Goal: Task Accomplishment & Management: Manage account settings

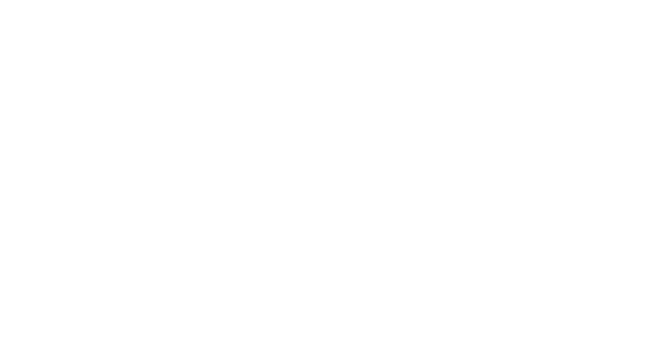
click at [275, 134] on section at bounding box center [334, 170] width 669 height 341
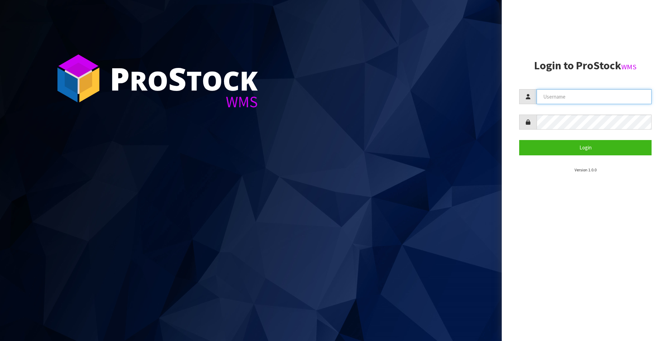
type input "Meena"
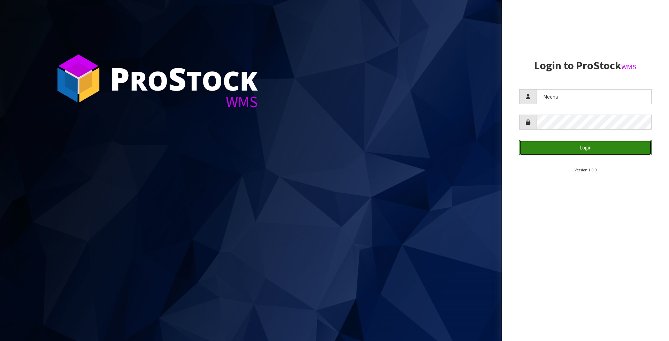
click at [583, 148] on button "Login" at bounding box center [585, 147] width 132 height 15
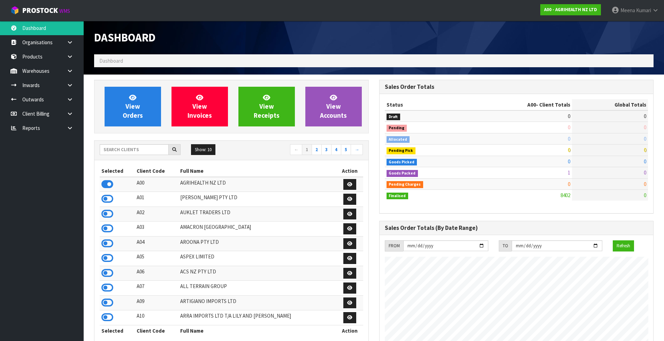
scroll to position [528, 285]
click at [122, 151] on input "text" at bounding box center [134, 149] width 69 height 11
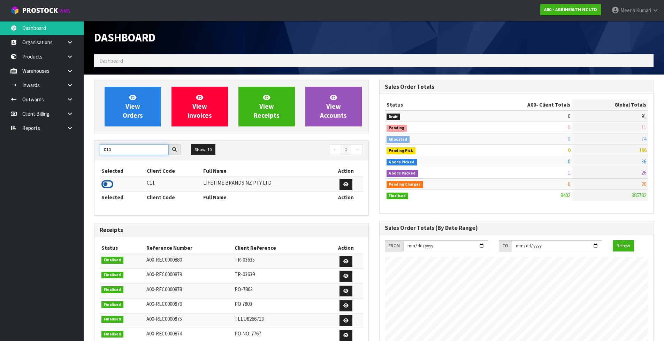
type input "C11"
click at [109, 182] on icon at bounding box center [107, 184] width 12 height 10
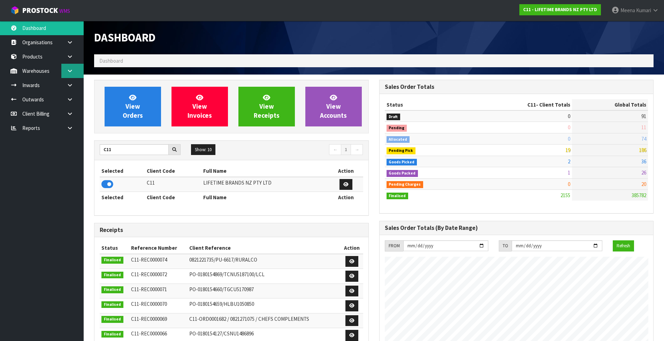
click at [67, 70] on icon at bounding box center [70, 70] width 7 height 5
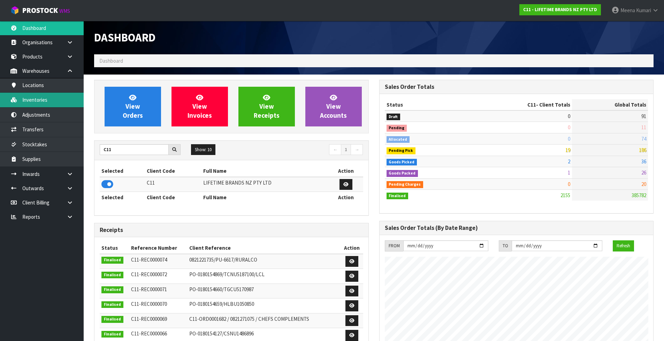
click at [78, 107] on link "Inventories" at bounding box center [42, 100] width 84 height 14
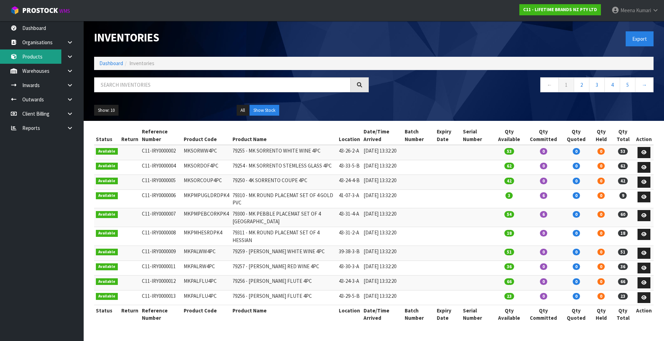
click at [57, 57] on link "Products" at bounding box center [42, 56] width 84 height 14
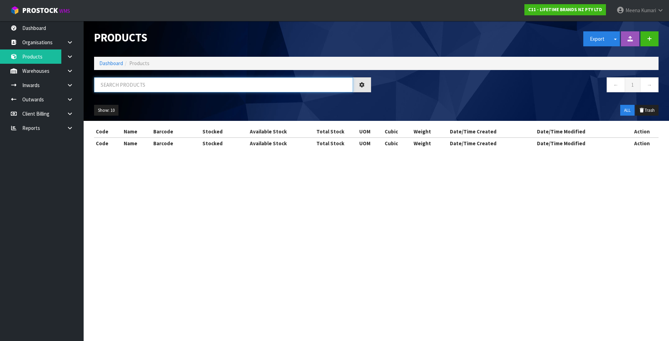
click at [166, 82] on input "text" at bounding box center [223, 84] width 259 height 15
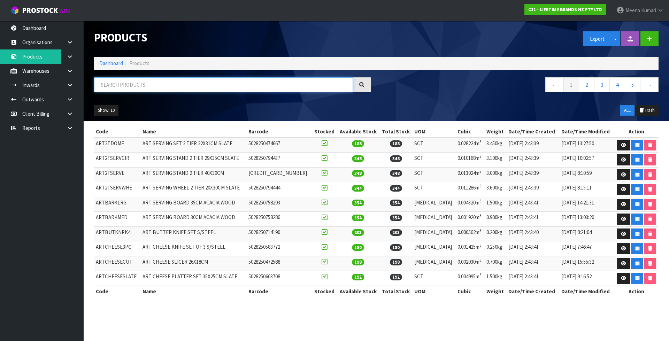
paste input "MCSNPOMBGRY17HK"
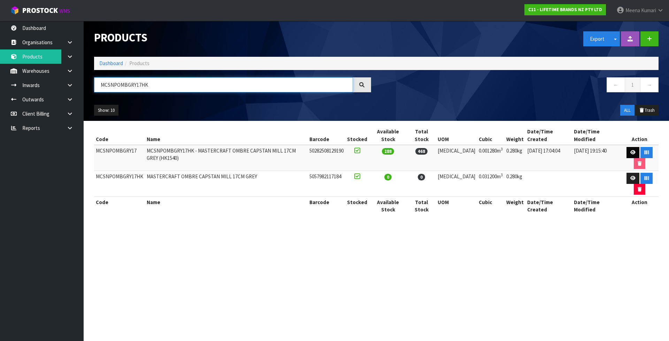
type input "MCSNPOMBGRY17HK"
click at [631, 150] on icon at bounding box center [633, 152] width 5 height 5
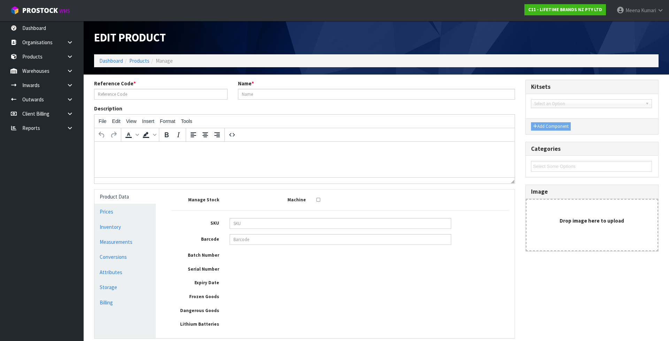
type input "MCSNPOMBGRY17"
type input "MCSNPOMBGRY17HK - MASTERCRAFT OMBRE CAPSTAN MILL 17CM GREY (HK1540)"
type input "50282508129190"
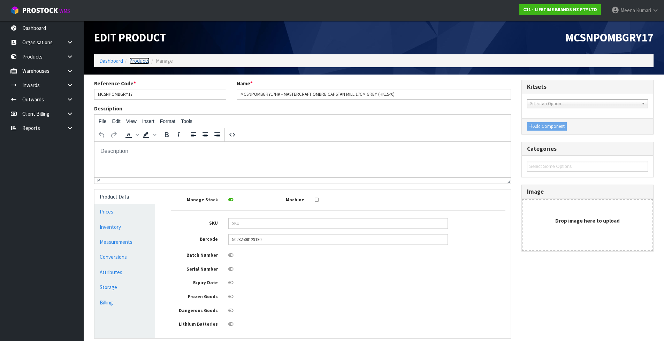
click at [145, 60] on link "Products" at bounding box center [139, 61] width 20 height 7
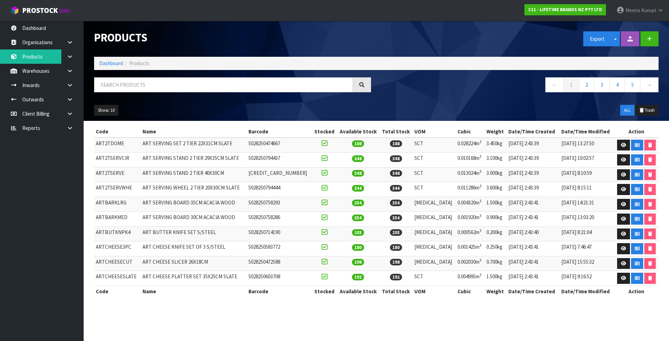
click at [143, 75] on div "Products Export Split button! SOH Summary Measurements Dangerous Goods Import P…" at bounding box center [376, 71] width 575 height 100
click at [139, 88] on input "text" at bounding box center [223, 84] width 259 height 15
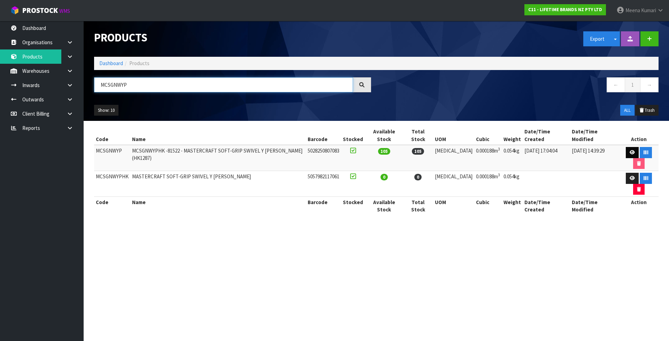
type input "MCSGNWYP"
click at [627, 147] on link at bounding box center [632, 152] width 13 height 11
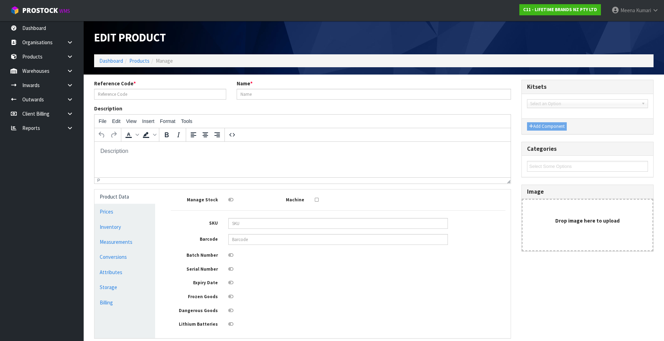
type input "MCSGNWYP"
type input "MCSGNWYPHK -81522 - MASTERCRAFT SOFT-GRIP SWIVEL Y [PERSON_NAME] (HK1287)"
type input "5028250807083"
type input "5.51"
type input "2.01"
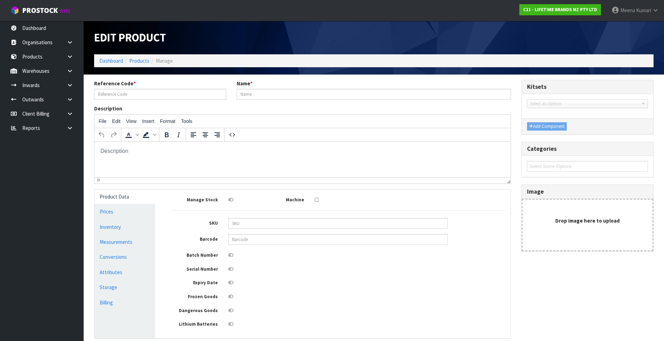
type input "16.99"
type input "0.000188"
type input "0.054"
click at [126, 240] on link "Measurements" at bounding box center [124, 242] width 61 height 14
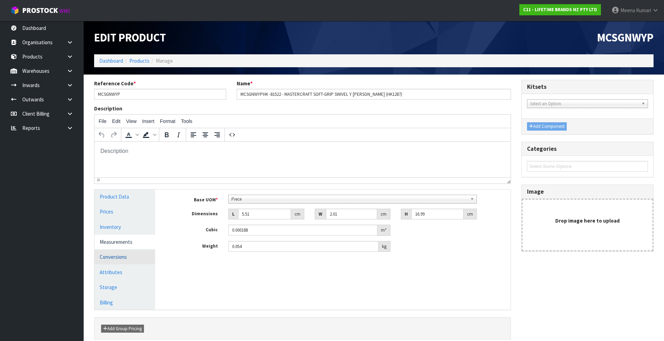
click at [144, 255] on link "Conversions" at bounding box center [124, 257] width 61 height 14
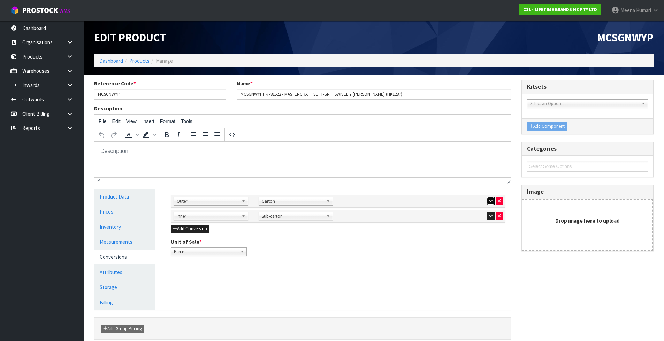
click at [490, 200] on icon "button" at bounding box center [491, 201] width 4 height 5
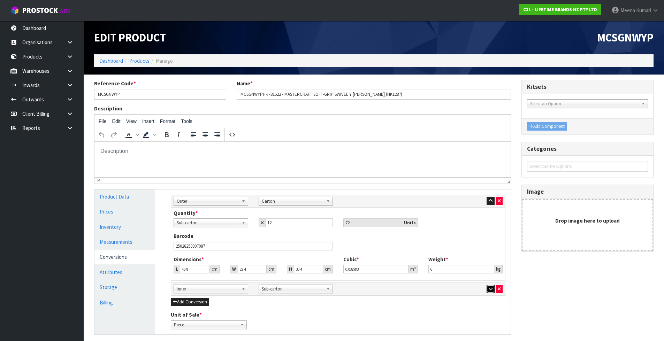
click at [491, 290] on icon "button" at bounding box center [491, 289] width 4 height 5
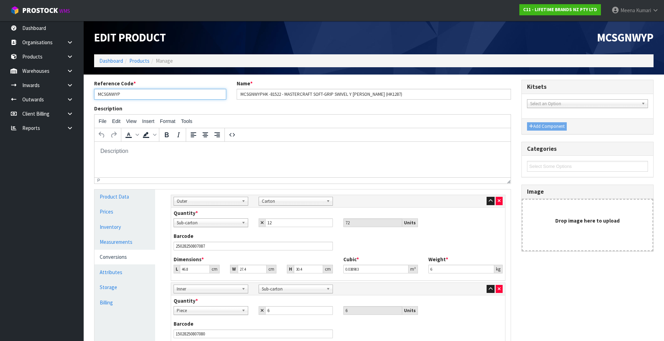
click at [154, 92] on input "MCSGNWYP" at bounding box center [160, 94] width 132 height 11
click at [150, 90] on input "MCSGNWYP" at bounding box center [160, 94] width 132 height 11
click at [136, 61] on link "Products" at bounding box center [139, 61] width 20 height 7
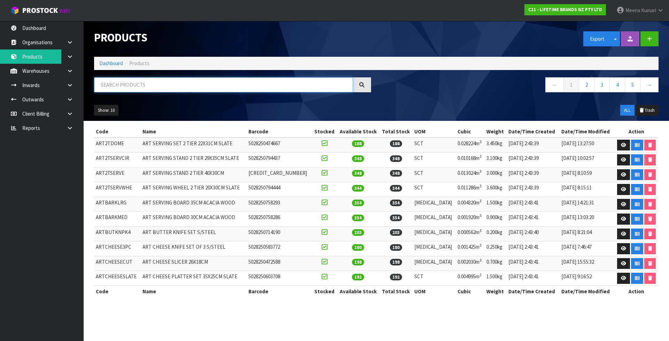
click at [140, 81] on input "text" at bounding box center [223, 84] width 259 height 15
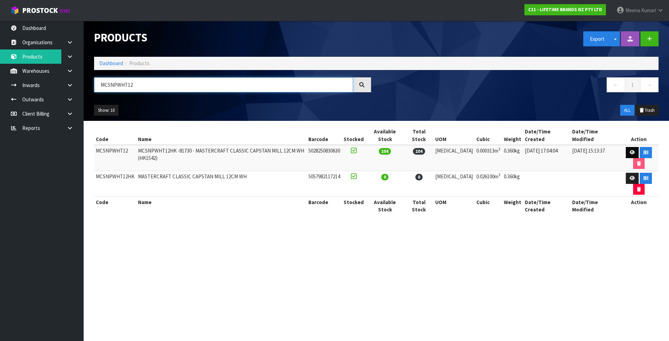
type input "MCSNPWHT12"
click at [629, 147] on link at bounding box center [632, 152] width 13 height 11
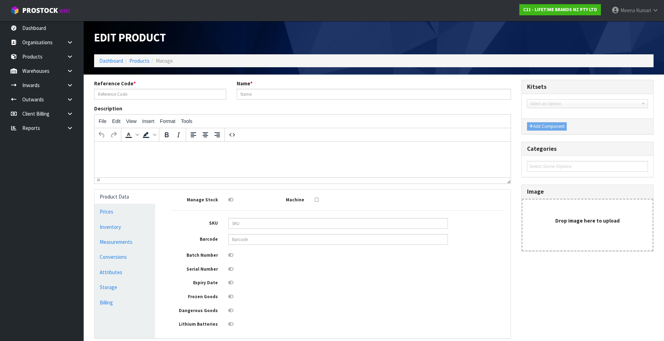
type input "MCSNPWHT12"
type input "MCSNPWHT12HK -81730 - MASTERCRAFT CLASSIC CAPSTAN MILL 12CM WH (HK1542)"
type input "5028250830630"
type input "12.5"
type input "5"
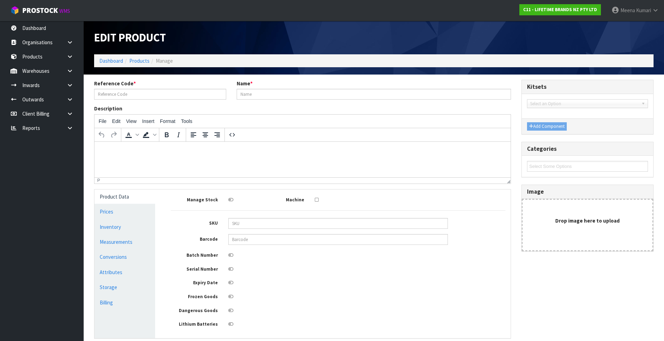
type input "5"
type input "0.000313"
type input "0.36"
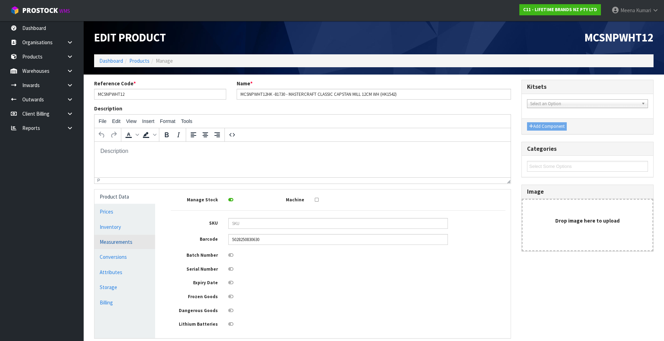
click at [121, 245] on link "Measurements" at bounding box center [124, 242] width 61 height 14
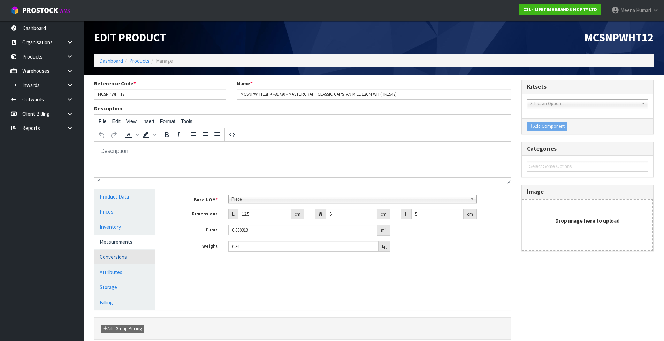
click at [113, 260] on link "Conversions" at bounding box center [124, 257] width 61 height 14
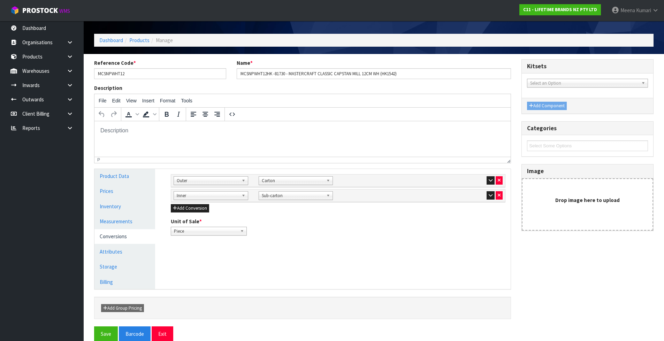
scroll to position [32, 0]
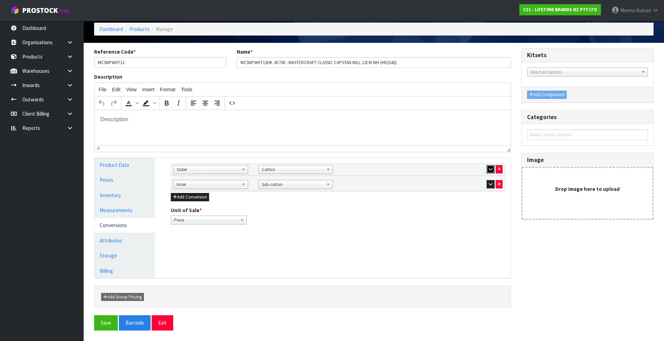
click at [491, 170] on icon "button" at bounding box center [491, 169] width 4 height 5
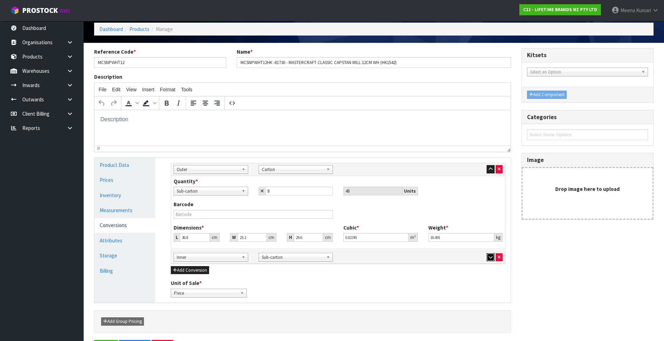
click at [489, 257] on icon "button" at bounding box center [491, 257] width 4 height 5
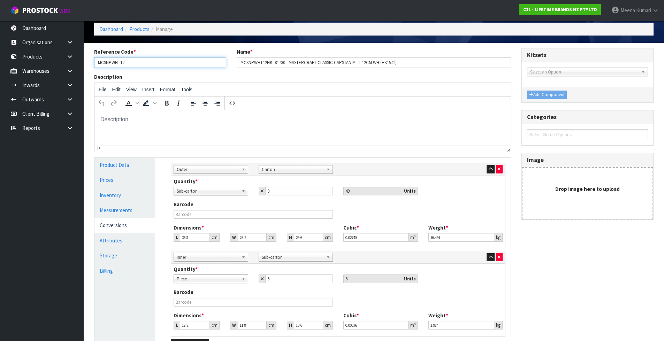
click at [141, 58] on input "MCSNPWHT12" at bounding box center [160, 62] width 132 height 11
click at [145, 28] on link "Products" at bounding box center [139, 29] width 20 height 7
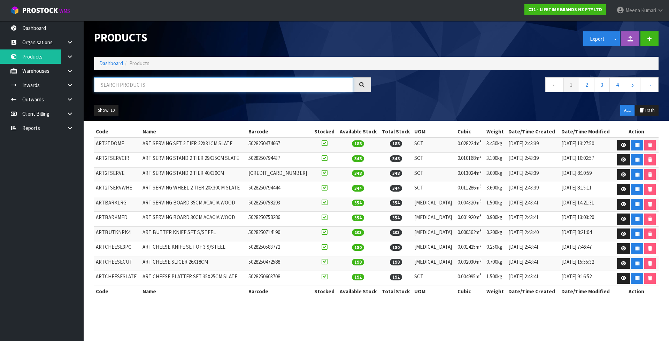
click at [144, 82] on input "text" at bounding box center [223, 84] width 259 height 15
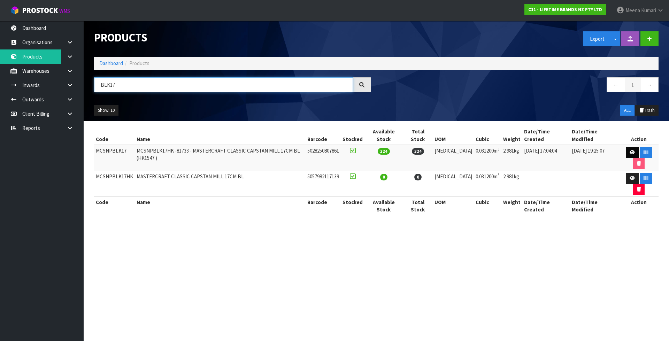
type input "BLK17"
click at [627, 147] on link at bounding box center [632, 152] width 13 height 11
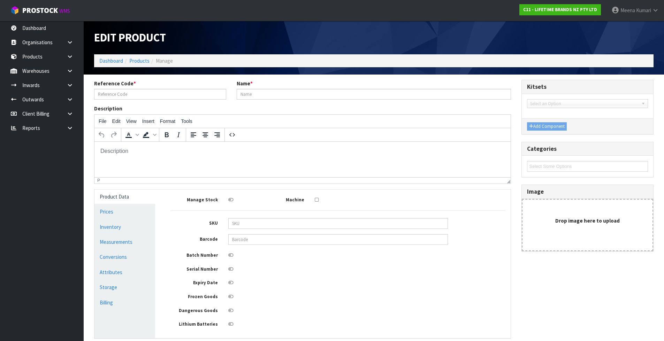
type input "MCSNPBLK17"
type input "MCSNPBLK17HK -81733 - MASTERCRAFT CLASSIC CAPSTAN MILL 17CM BL (HK1547 )"
type input "5028250807861"
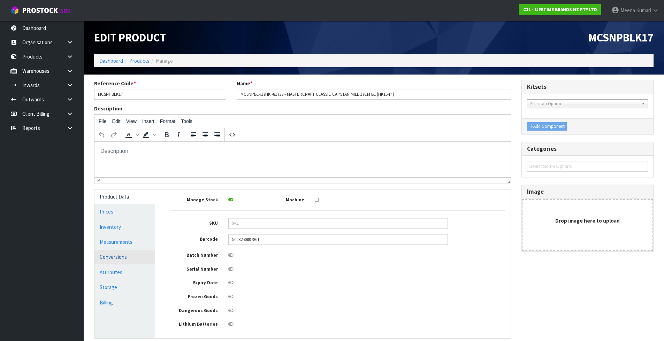
click at [141, 260] on link "Conversions" at bounding box center [124, 257] width 61 height 14
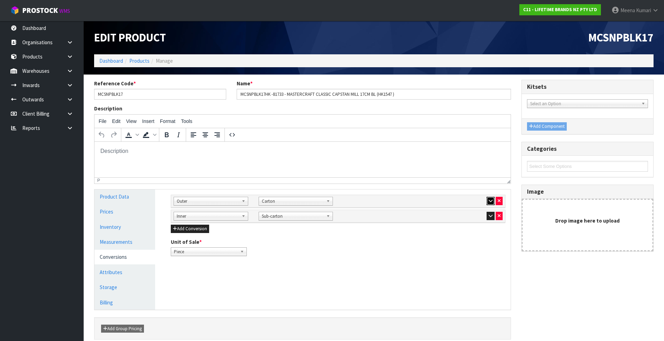
click at [489, 200] on icon "button" at bounding box center [491, 201] width 4 height 5
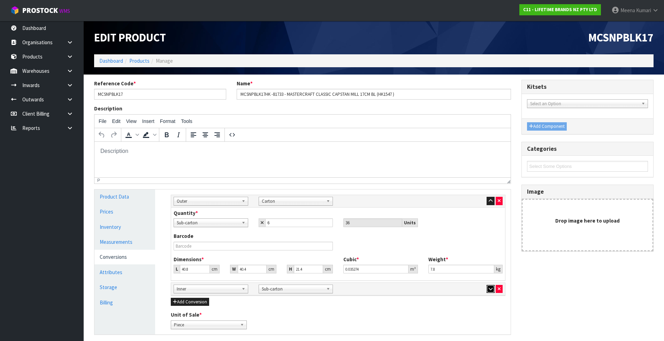
click at [492, 287] on icon "button" at bounding box center [491, 289] width 4 height 5
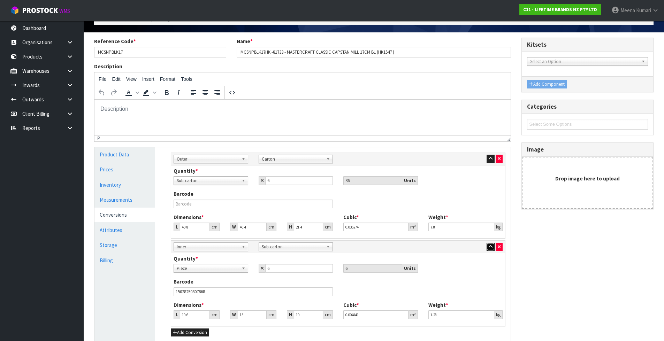
scroll to position [35, 0]
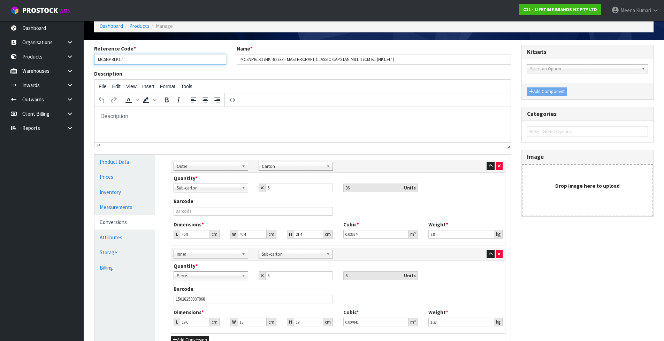
click at [137, 59] on input "MCSNPBLK17" at bounding box center [160, 59] width 132 height 11
click at [143, 24] on link "Products" at bounding box center [139, 26] width 20 height 7
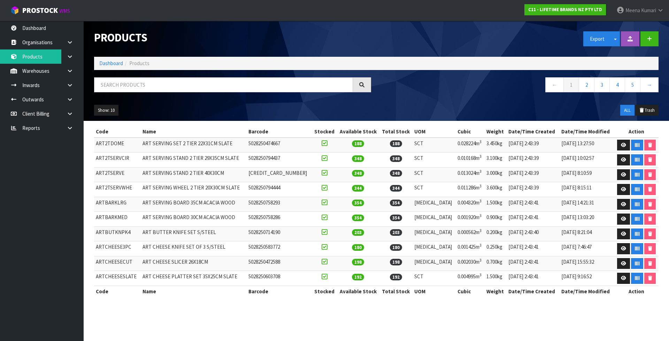
click at [145, 77] on div "Products Export Split button! SOH Summary Measurements Dangerous Goods Import P…" at bounding box center [376, 71] width 575 height 100
click at [138, 89] on input "text" at bounding box center [223, 84] width 259 height 15
type input "D"
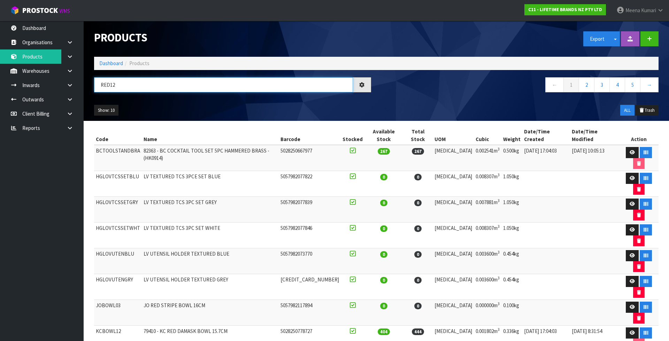
type input "RED12"
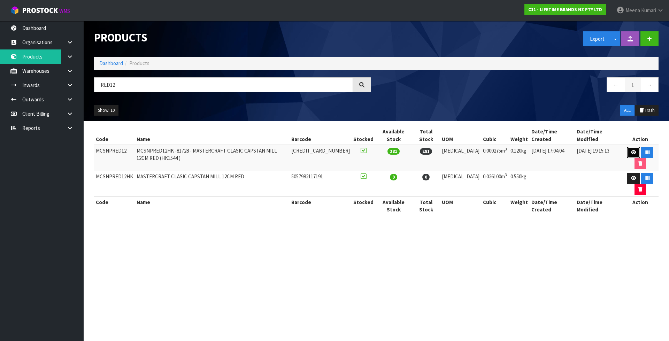
click at [631, 150] on icon at bounding box center [633, 152] width 5 height 5
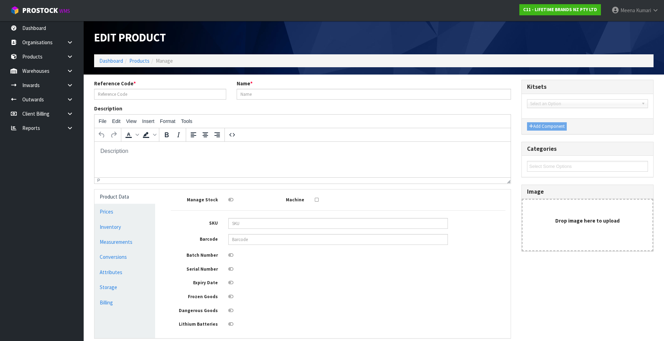
type input "MCSNPRED12"
type input "MCSNPRED12HK -81728 - MASTERCRAFT CLASIC CAPSTAN MILL 12CM RED (HK1544 )"
type input "[CREDIT_CARD_NUMBER]"
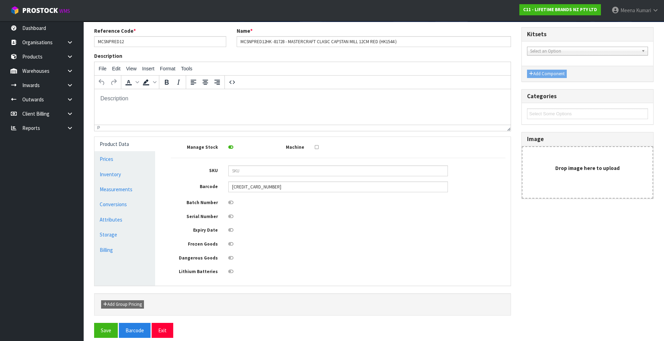
scroll to position [60, 0]
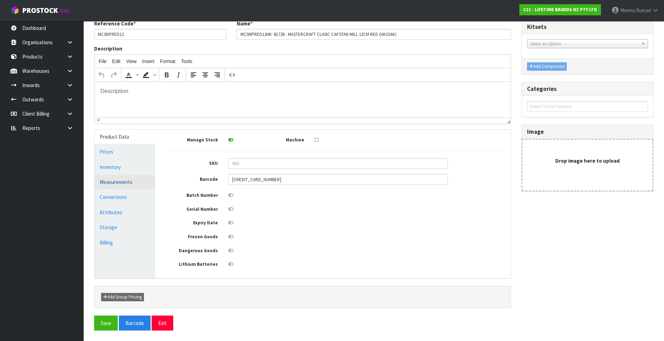
click at [132, 184] on link "Measurements" at bounding box center [124, 182] width 61 height 14
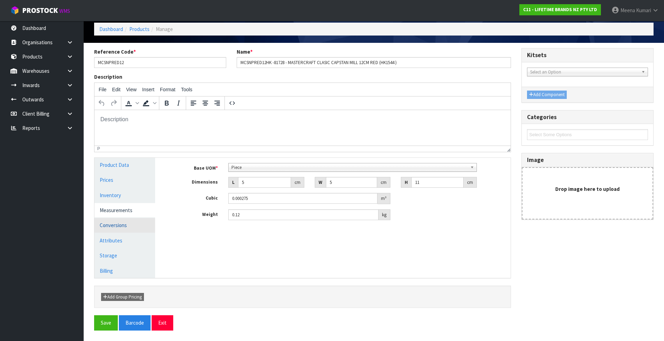
click at [134, 229] on link "Conversions" at bounding box center [124, 225] width 61 height 14
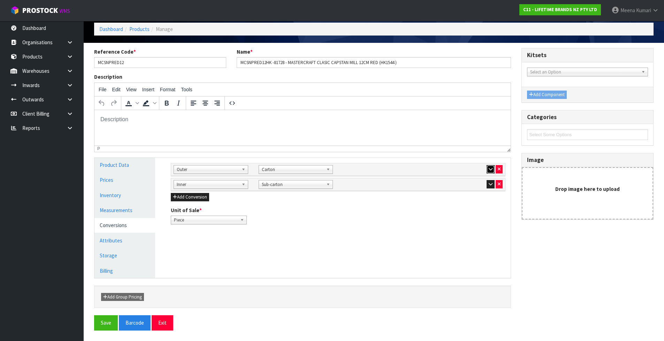
click at [490, 166] on button "button" at bounding box center [491, 169] width 8 height 8
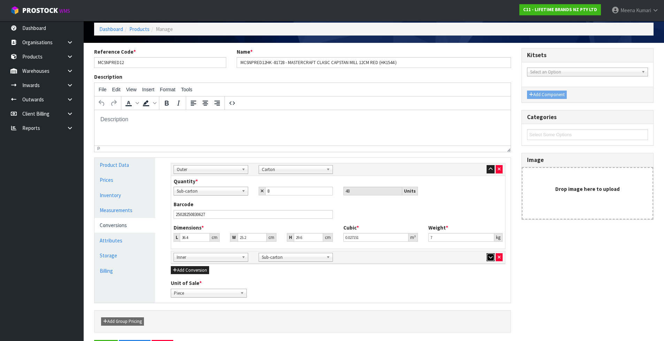
click at [491, 254] on button "button" at bounding box center [491, 257] width 8 height 8
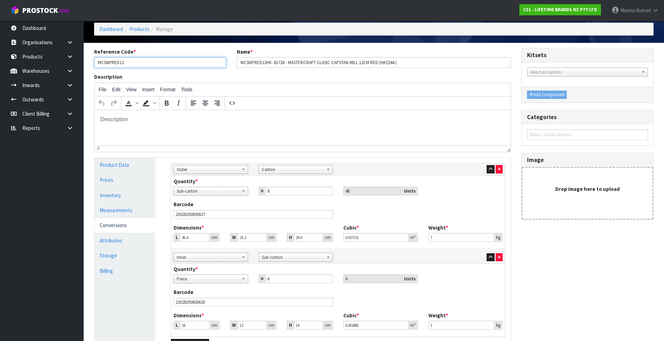
click at [141, 62] on input "MCSNPRED12" at bounding box center [160, 62] width 132 height 11
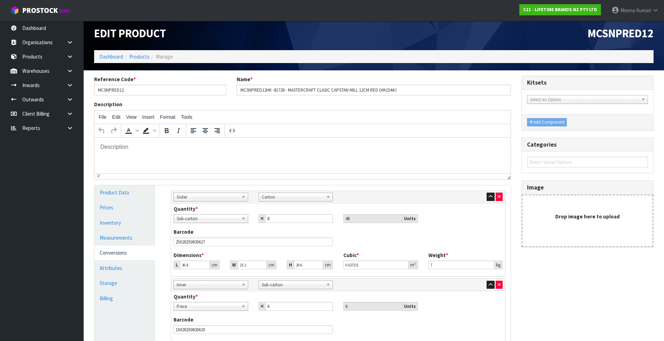
scroll to position [0, 0]
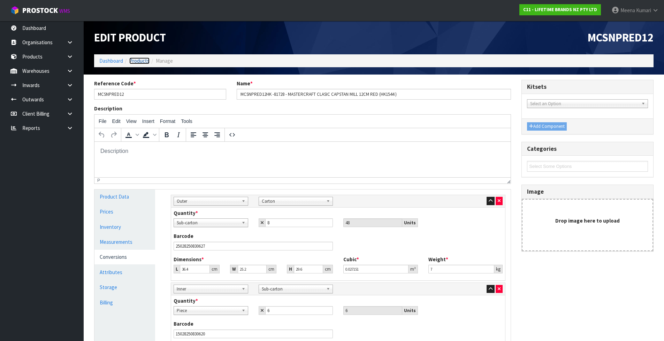
click at [144, 62] on link "Products" at bounding box center [139, 61] width 20 height 7
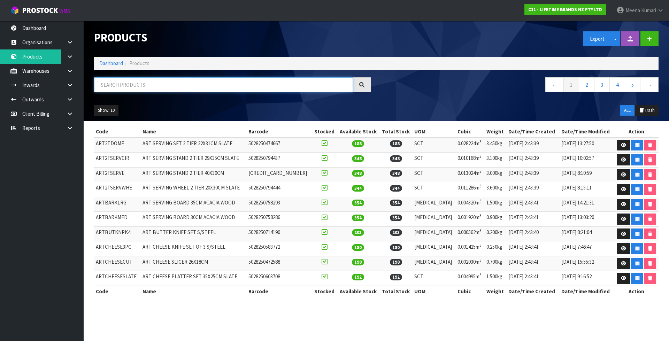
click at [139, 87] on input "text" at bounding box center [223, 84] width 259 height 15
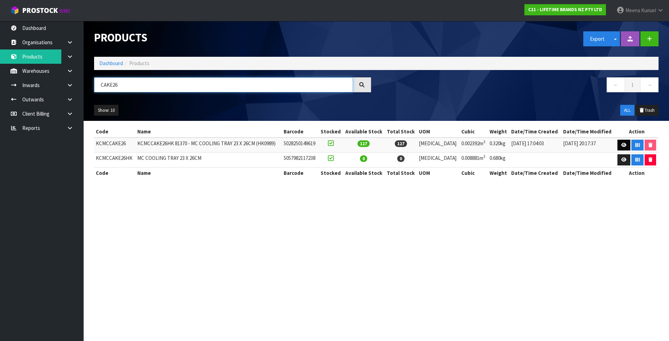
type input "CAKE26"
click at [621, 144] on icon at bounding box center [623, 145] width 5 height 5
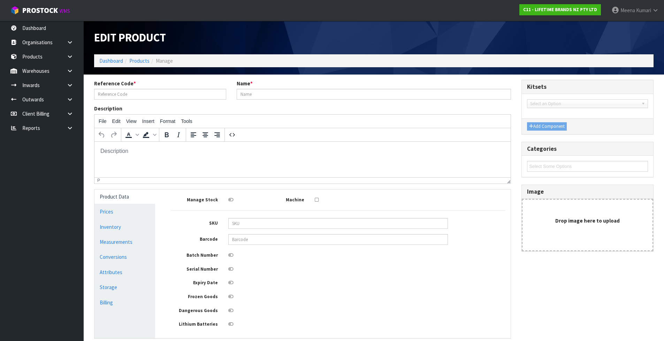
type input "KCMCCAKE26"
type input "KCMCCAKE26HK 81370 - MC COOLING TRAY 23 X 26CM (HK0989)"
type input "5028250149619"
click at [151, 239] on link "Measurements" at bounding box center [124, 242] width 61 height 14
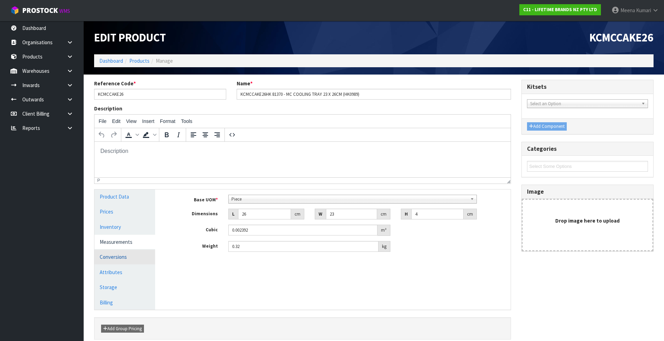
click at [142, 253] on link "Conversions" at bounding box center [124, 257] width 61 height 14
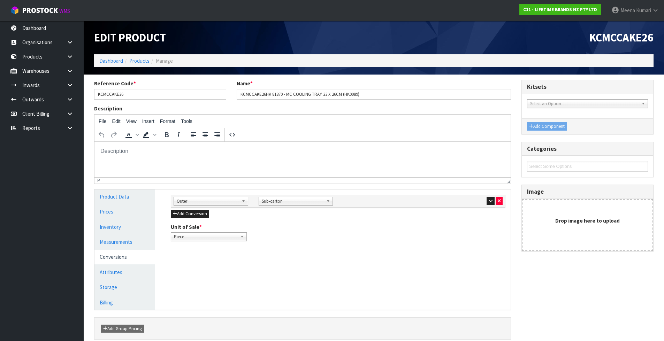
scroll to position [32, 0]
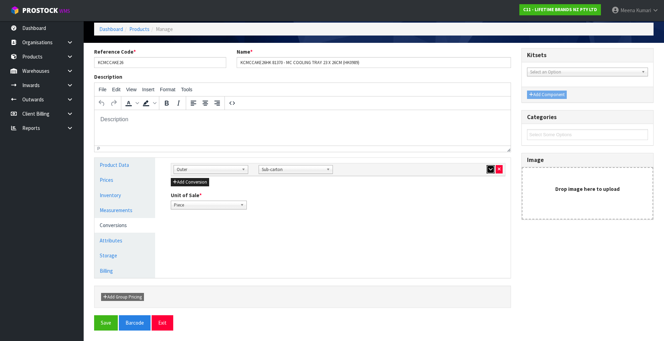
click at [491, 170] on icon "button" at bounding box center [491, 169] width 4 height 5
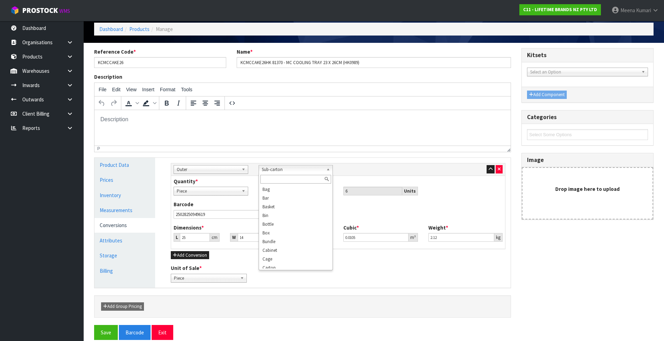
scroll to position [195, 0]
click at [271, 171] on span "Sub-carton" at bounding box center [293, 170] width 62 height 8
type input "CAR"
click at [281, 186] on li "Car ton" at bounding box center [295, 189] width 71 height 9
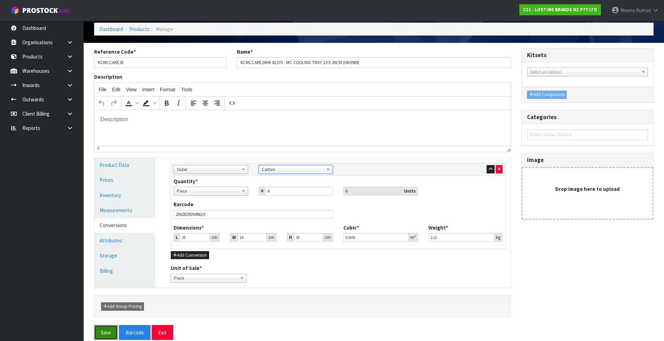
click at [106, 327] on button "Save" at bounding box center [106, 332] width 24 height 15
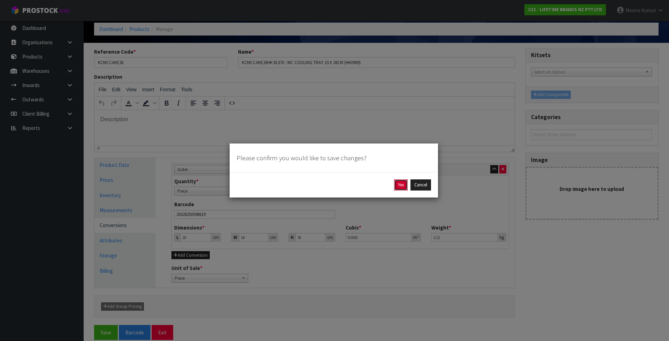
click at [397, 184] on button "Yes" at bounding box center [401, 184] width 14 height 11
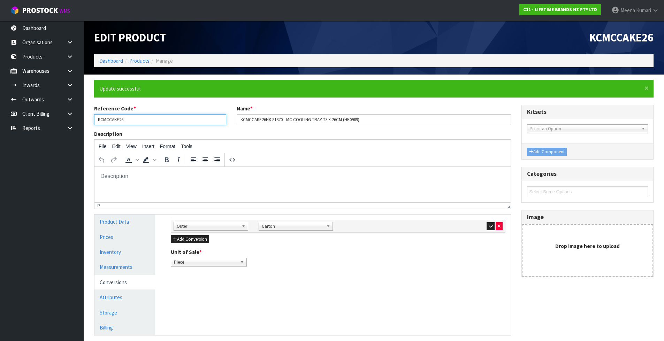
click at [153, 123] on input "KCMCCAKE26" at bounding box center [160, 119] width 132 height 11
click at [140, 61] on link "Products" at bounding box center [139, 61] width 20 height 7
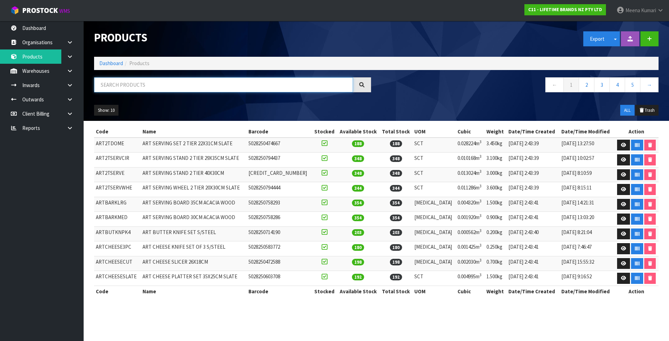
click at [138, 90] on input "text" at bounding box center [223, 84] width 259 height 15
click at [135, 82] on input "text" at bounding box center [223, 84] width 259 height 15
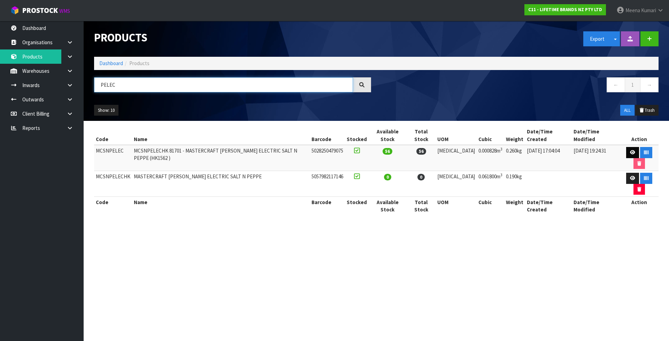
type input "PELEC"
click at [630, 150] on icon at bounding box center [632, 152] width 5 height 5
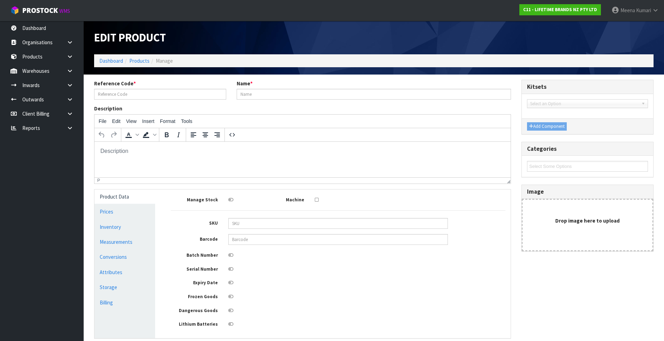
type input "MCSNPELEC"
type input "MCSNPELECHK 81701 - MASTERCRAFT [PERSON_NAME] ELECTRIC SALT N PEPPE (HK1562 )"
type input "5028250479075"
type input "6"
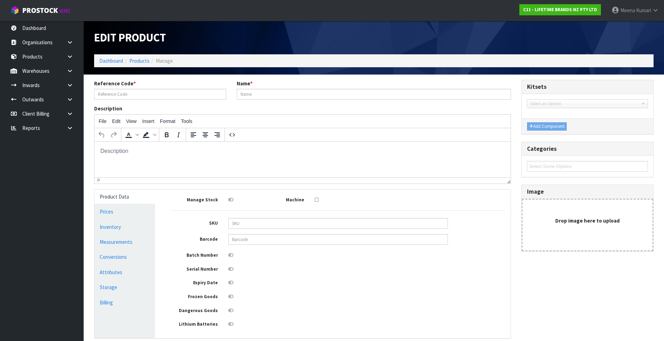
type input "23"
type input "0.000828"
type input "0.26"
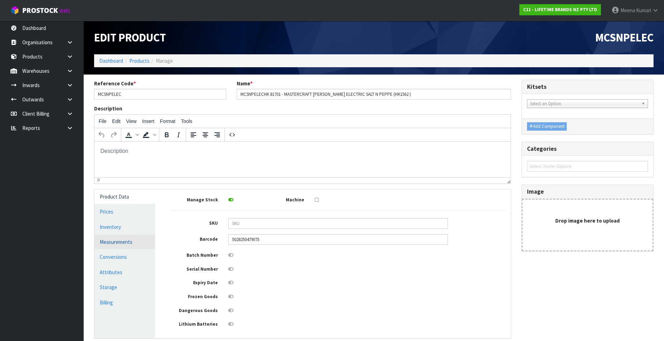
click at [147, 243] on link "Measurements" at bounding box center [124, 242] width 61 height 14
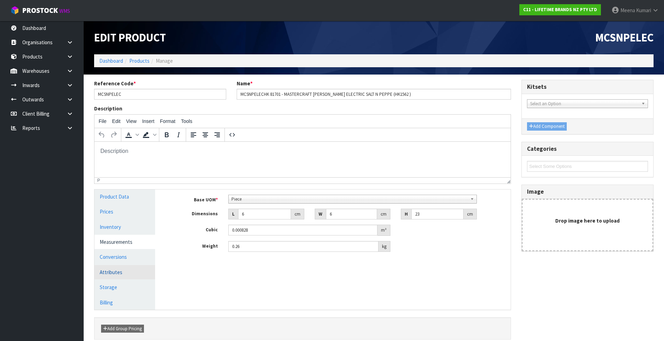
click at [139, 266] on link "Attributes" at bounding box center [124, 272] width 61 height 14
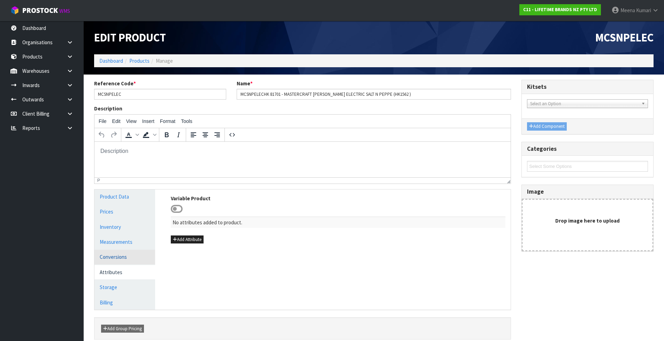
click at [132, 255] on link "Conversions" at bounding box center [124, 257] width 61 height 14
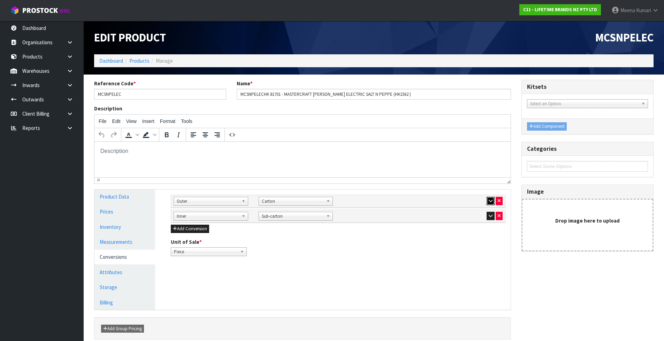
click at [490, 202] on icon "button" at bounding box center [491, 201] width 4 height 5
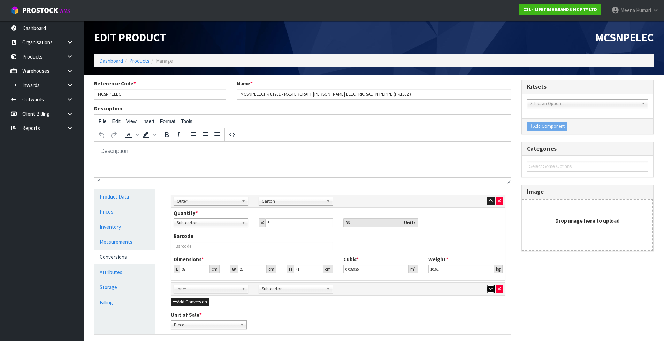
click at [489, 290] on icon "button" at bounding box center [491, 289] width 4 height 5
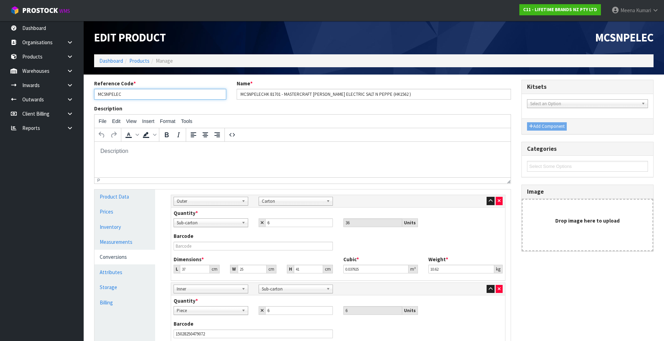
click at [147, 97] on input "MCSNPELEC" at bounding box center [160, 94] width 132 height 11
click at [135, 61] on link "Products" at bounding box center [139, 61] width 20 height 7
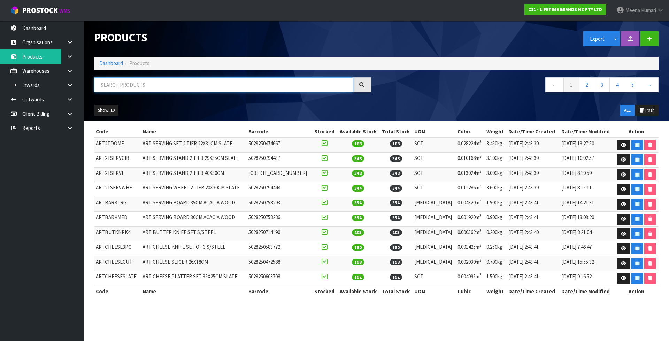
click at [139, 88] on input "text" at bounding box center [223, 84] width 259 height 15
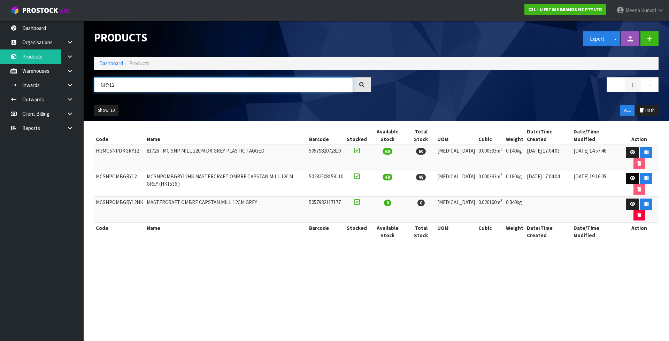
type input "GRY12"
click at [630, 176] on icon at bounding box center [632, 178] width 5 height 5
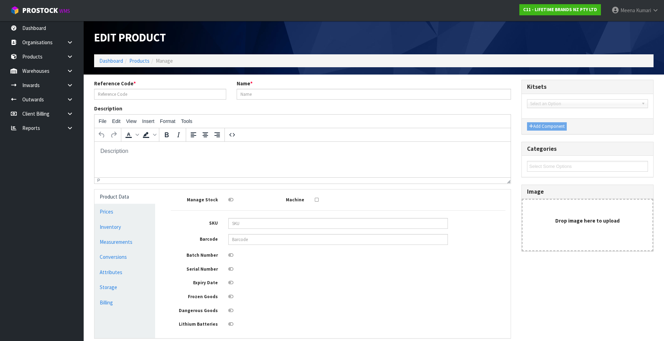
type input "MCSNPOMBGRY12"
type input "MCSNPOMBGRY12HK MASTERCRAFT OMBRE CAPSTAN MILL 12CM GREY (HK1536 )"
type input "50282508158110"
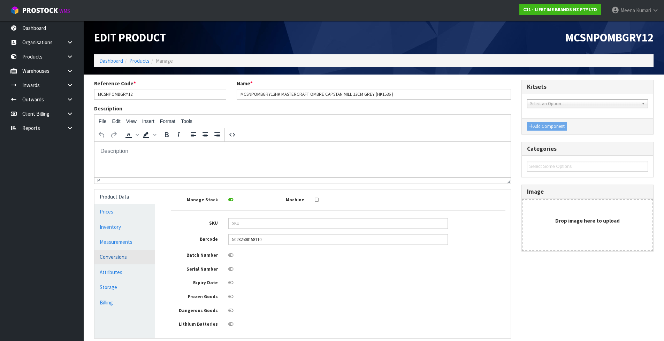
click at [137, 252] on link "Conversions" at bounding box center [124, 257] width 61 height 14
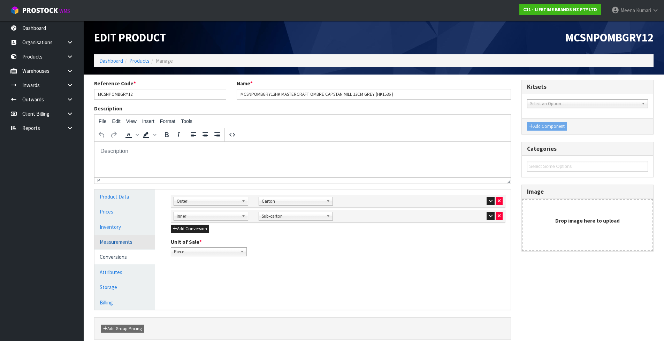
click at [131, 244] on link "Measurements" at bounding box center [124, 242] width 61 height 14
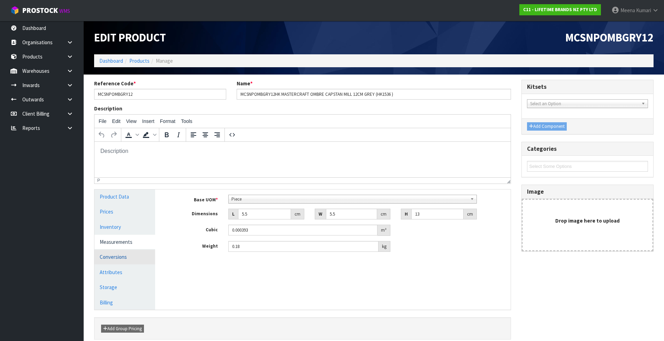
click at [118, 259] on link "Conversions" at bounding box center [124, 257] width 61 height 14
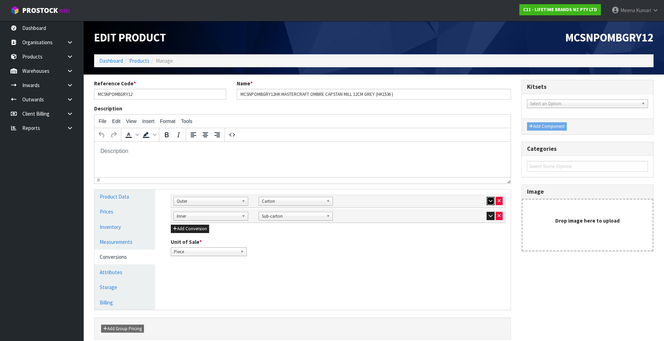
click at [490, 200] on icon "button" at bounding box center [491, 201] width 4 height 5
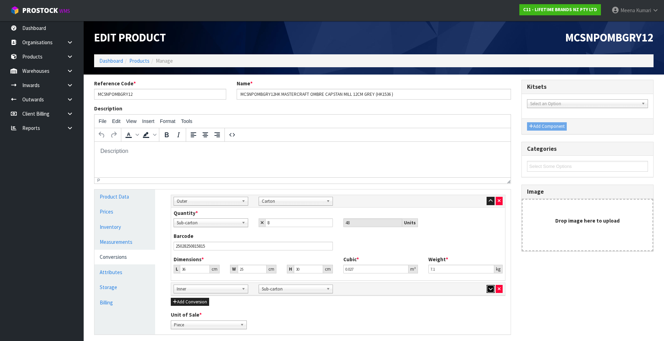
click at [492, 291] on icon "button" at bounding box center [491, 289] width 4 height 5
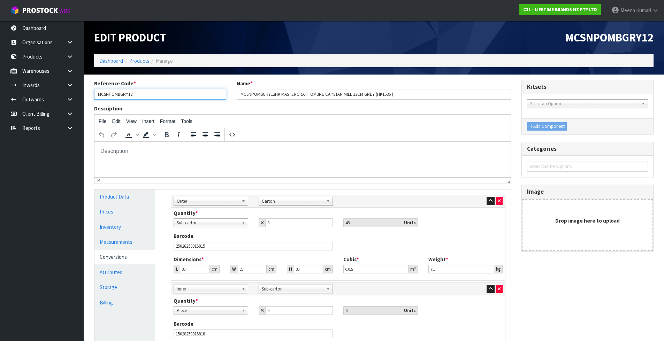
click at [178, 96] on input "MCSNPOMBGRY12" at bounding box center [160, 94] width 132 height 11
click at [137, 62] on link "Products" at bounding box center [139, 61] width 20 height 7
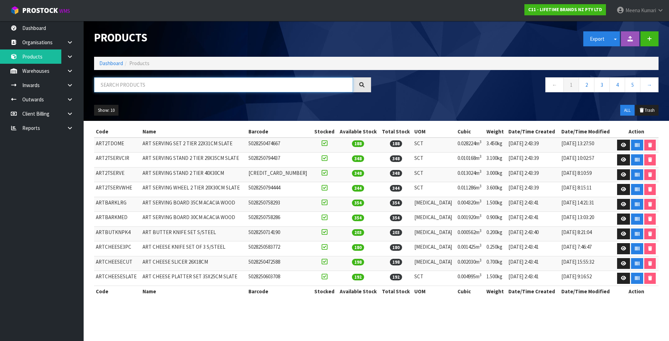
click at [141, 90] on input "text" at bounding box center [223, 84] width 259 height 15
click at [141, 81] on input "text" at bounding box center [223, 84] width 259 height 15
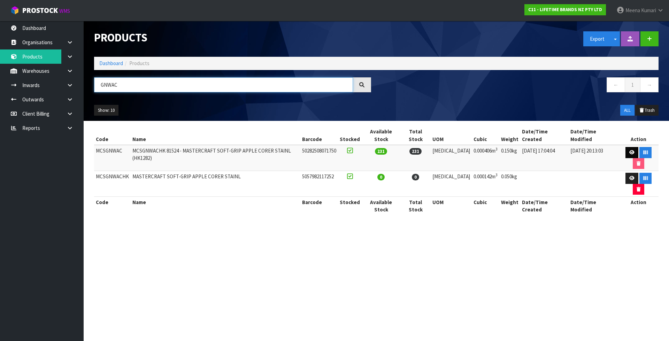
type input "GNWAC"
click at [629, 150] on icon at bounding box center [631, 152] width 5 height 5
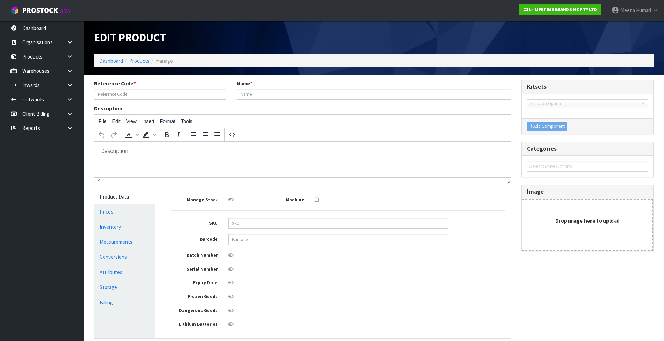
type input "MCSGNWAC"
type input "MCSGNWACHK 81524 - MASTERCRAFT SOFT-GRIP APPLE CORER STAINL (HK1282)"
type input "50282508071750"
click at [120, 241] on link "Measurements" at bounding box center [124, 242] width 61 height 14
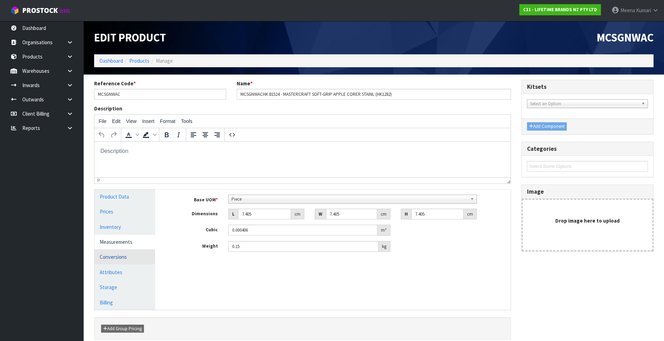
click at [121, 250] on link "Conversions" at bounding box center [124, 257] width 61 height 14
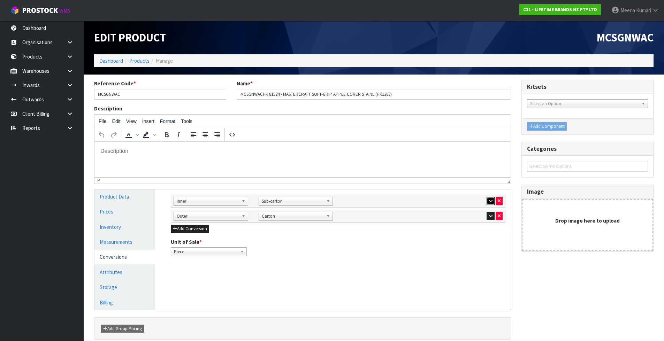
click at [489, 203] on icon "button" at bounding box center [491, 201] width 4 height 5
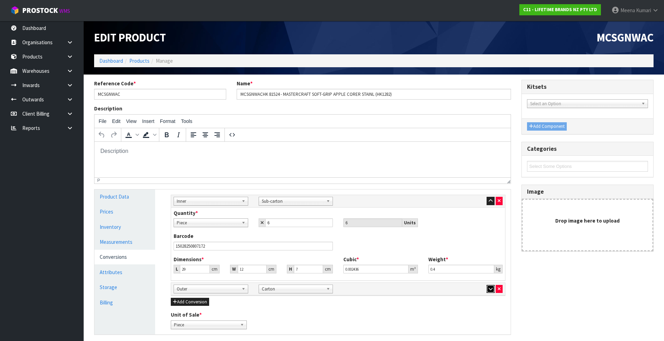
click at [490, 290] on icon "button" at bounding box center [491, 289] width 4 height 5
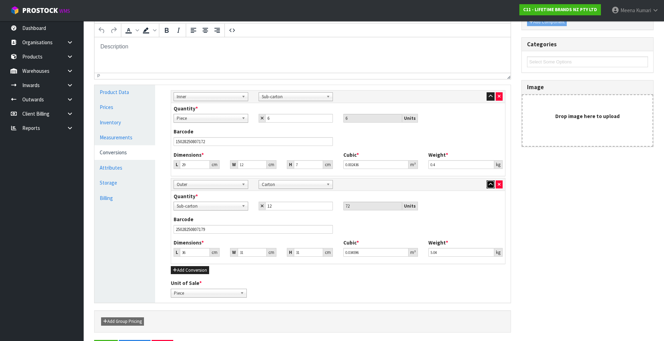
scroll to position [35, 0]
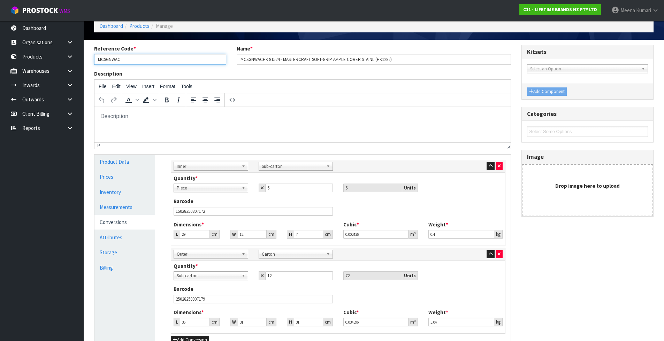
click at [145, 61] on input "MCSGNWAC" at bounding box center [160, 59] width 132 height 11
click at [157, 61] on input "MCSGNWAC" at bounding box center [160, 59] width 132 height 11
click at [137, 26] on link "Products" at bounding box center [139, 26] width 20 height 7
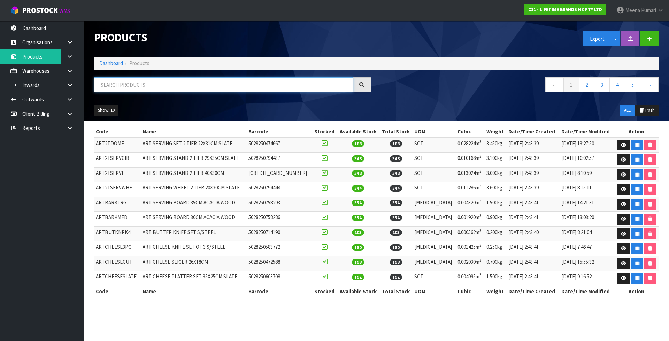
click at [129, 85] on input "text" at bounding box center [223, 84] width 259 height 15
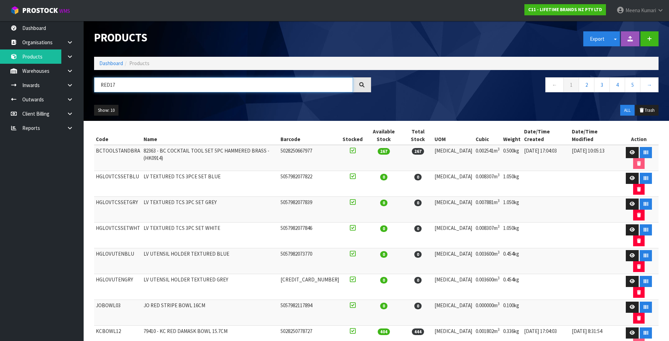
type input "RED17"
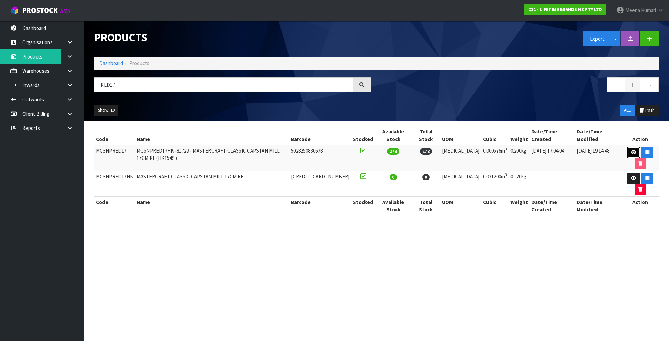
click at [631, 150] on icon at bounding box center [633, 152] width 5 height 5
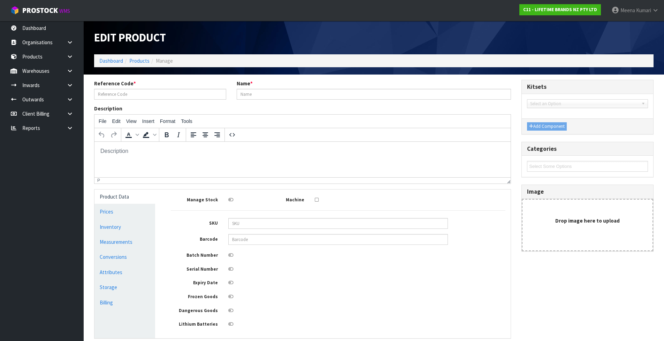
type input "MCSNPRED17"
type input "MCSNPRED17HK -81729 - MASTERCRAFT CLASSIC CAPSTAN MILL 17CM RE (HK1548 )"
type input "5028250830678"
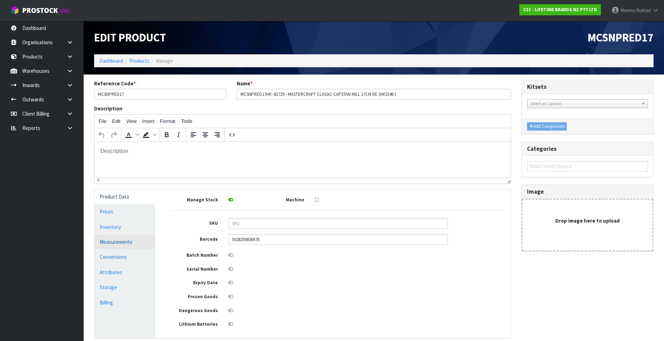
click at [131, 243] on link "Measurements" at bounding box center [124, 242] width 61 height 14
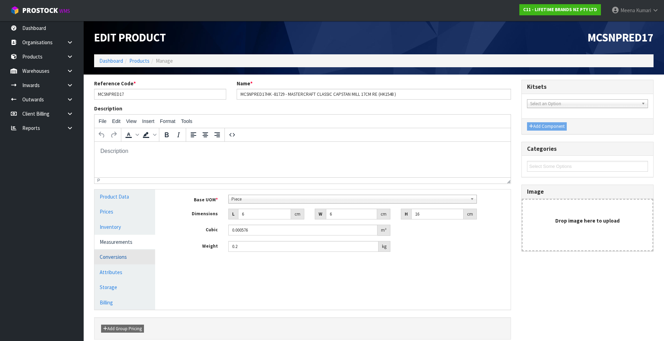
click at [125, 257] on link "Conversions" at bounding box center [124, 257] width 61 height 14
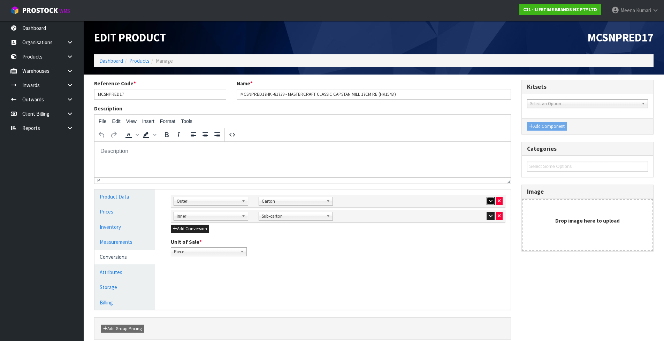
drag, startPoint x: 492, startPoint y: 200, endPoint x: 492, endPoint y: 223, distance: 23.4
click at [491, 199] on icon "button" at bounding box center [491, 201] width 4 height 5
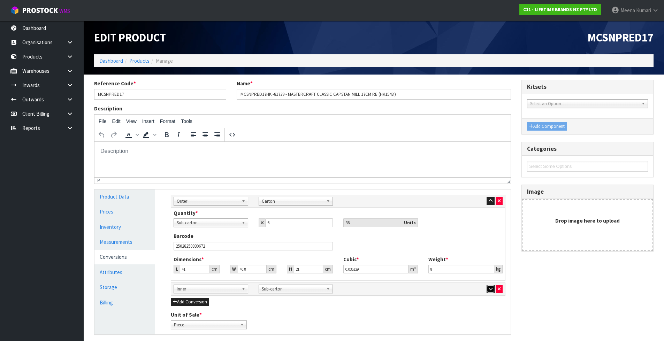
click at [490, 288] on icon "button" at bounding box center [491, 289] width 4 height 5
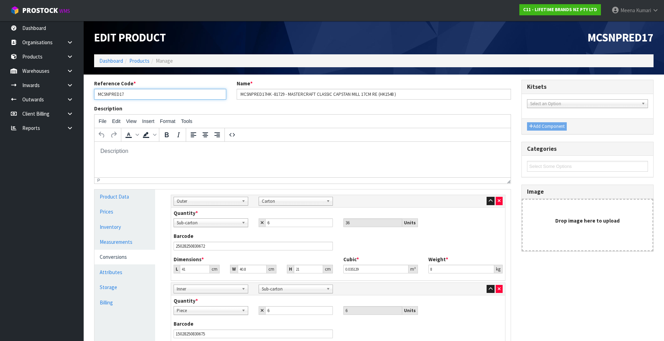
click at [158, 95] on input "MCSNPRED17" at bounding box center [160, 94] width 132 height 11
click at [137, 62] on link "Products" at bounding box center [139, 61] width 20 height 7
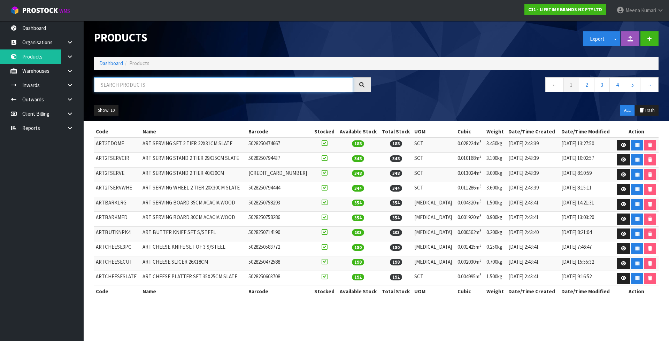
click at [190, 86] on input "text" at bounding box center [223, 84] width 259 height 15
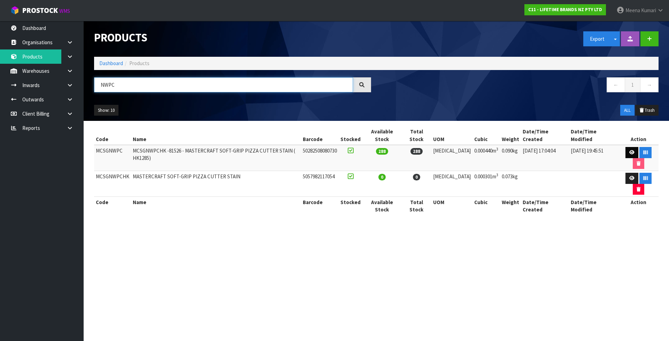
type input "NWPC"
click at [626, 147] on link at bounding box center [632, 152] width 13 height 11
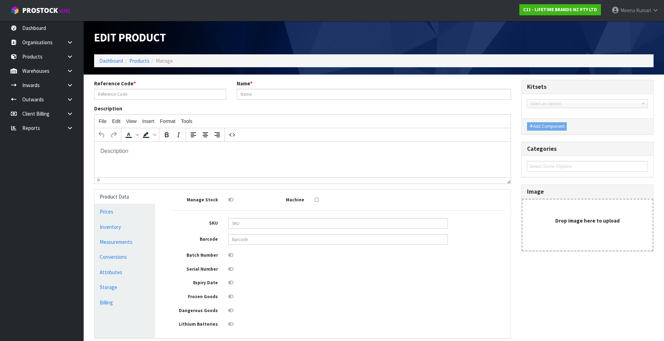
type input "MCSGNWPC"
type input "MCSGNWPCHK -81526 - MASTERCRAFT SOFT-GRIP PIZZA CUTTER STAIN ( HK1285)"
type input "50282508080730"
click at [127, 242] on link "Measurements" at bounding box center [124, 242] width 61 height 14
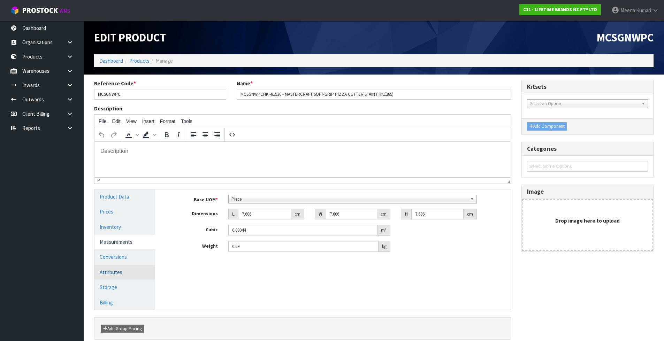
scroll to position [32, 0]
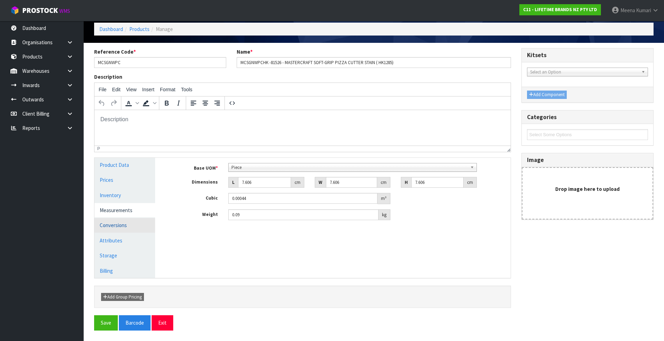
click at [141, 226] on link "Conversions" at bounding box center [124, 225] width 61 height 14
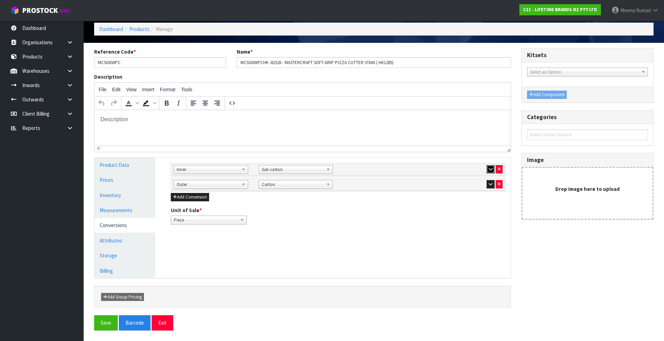
click at [489, 169] on icon "button" at bounding box center [491, 169] width 4 height 5
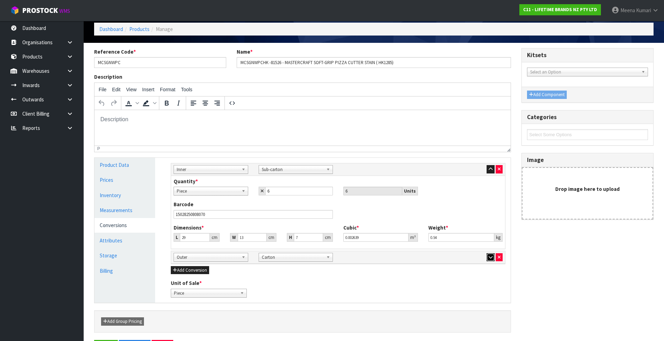
click at [493, 258] on button "button" at bounding box center [491, 257] width 8 height 8
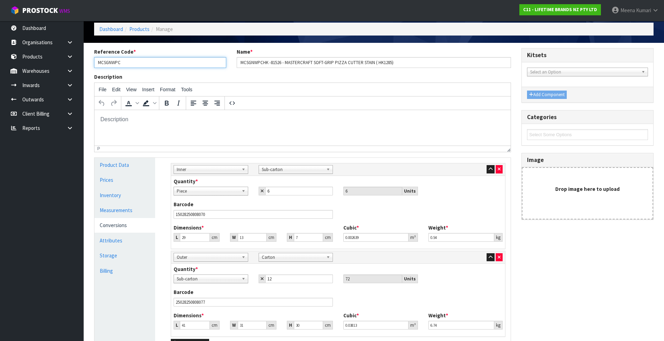
click at [195, 58] on input "MCSGNWPC" at bounding box center [160, 62] width 132 height 11
click at [142, 29] on link "Products" at bounding box center [139, 29] width 20 height 7
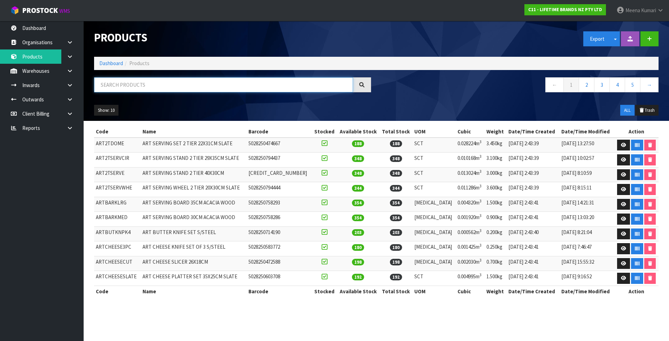
click at [135, 85] on input "text" at bounding box center [223, 84] width 259 height 15
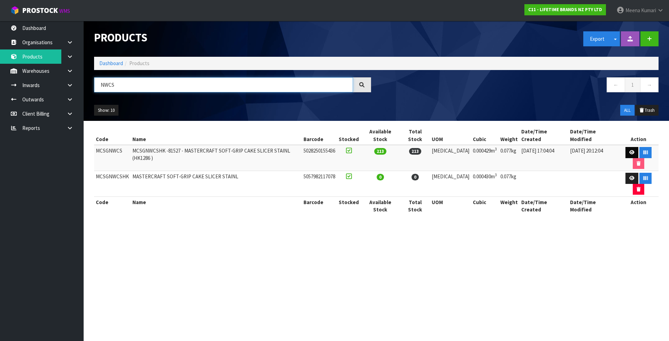
type input "NWCS"
click at [629, 150] on icon at bounding box center [631, 152] width 5 height 5
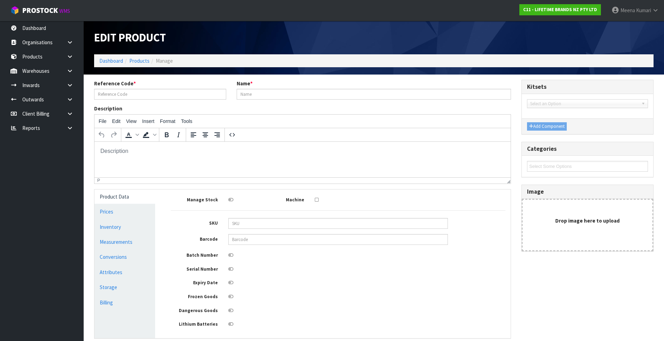
type input "MCSGNWCS"
type input "MCSGNWCSHK -81527 - MASTERCRAFT SOFT-GRIP CAKE SLICER STAINL (HK1286 )"
type input "5028250155436"
click at [100, 251] on link "Conversions" at bounding box center [124, 257] width 61 height 14
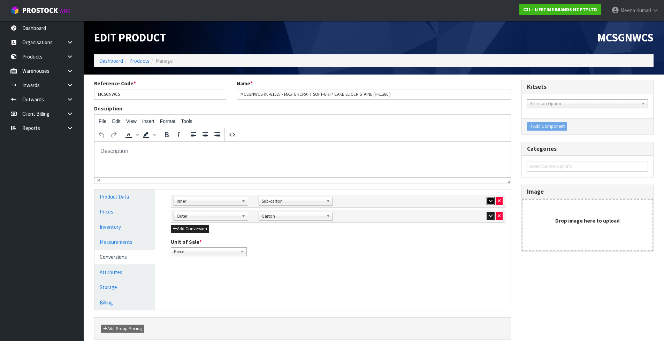
click at [488, 199] on button "button" at bounding box center [491, 201] width 8 height 8
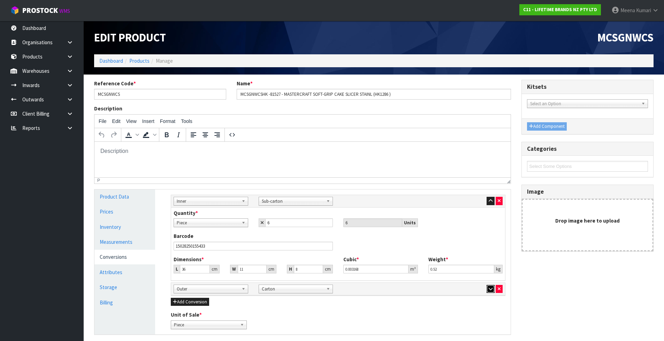
click at [489, 291] on button "button" at bounding box center [491, 289] width 8 height 8
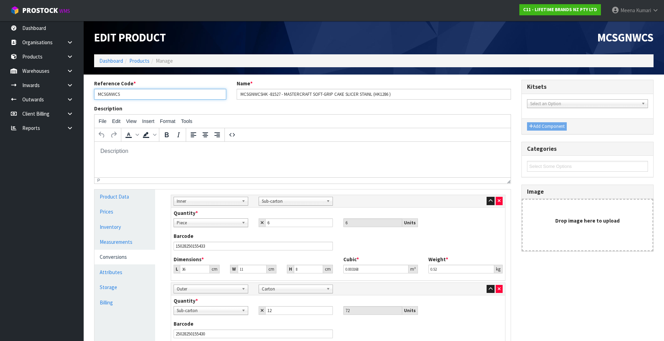
click at [186, 96] on input "MCSGNWCS" at bounding box center [160, 94] width 132 height 11
click at [143, 59] on link "Products" at bounding box center [139, 61] width 20 height 7
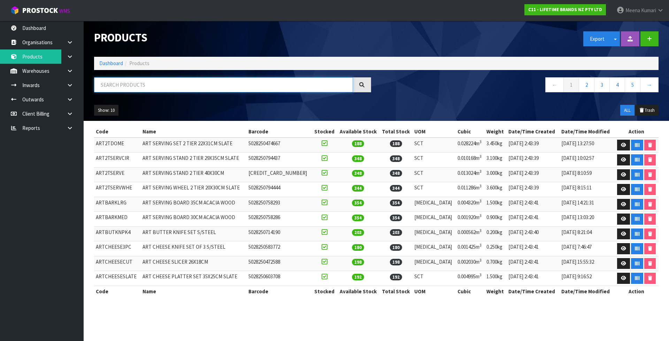
click at [149, 82] on input "text" at bounding box center [223, 84] width 259 height 15
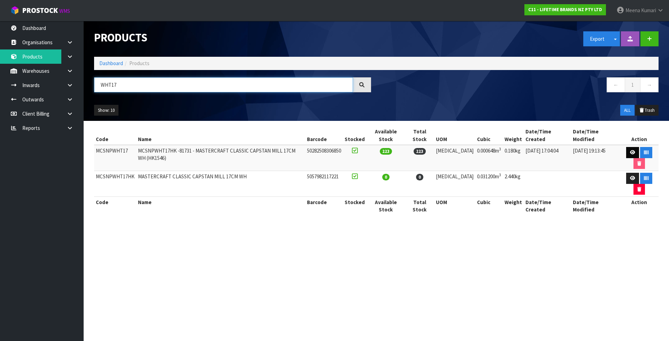
type input "WHT17"
click at [630, 150] on icon at bounding box center [632, 152] width 5 height 5
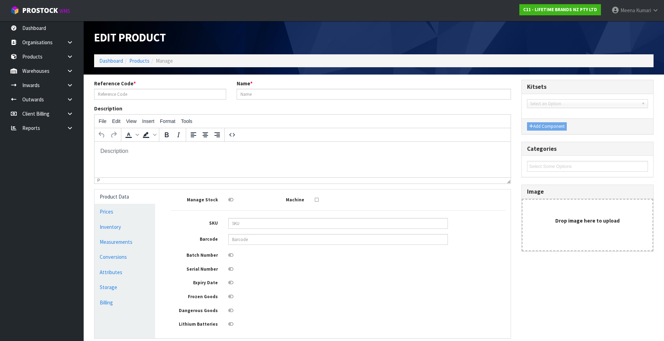
type input "MCSNPWHT17"
type input "MCSNPWHT17HK -81731 - MASTERCRAFT CLASSIC CAPSTAN MILL 17CM WH (HK1546)"
type input "50282508306850"
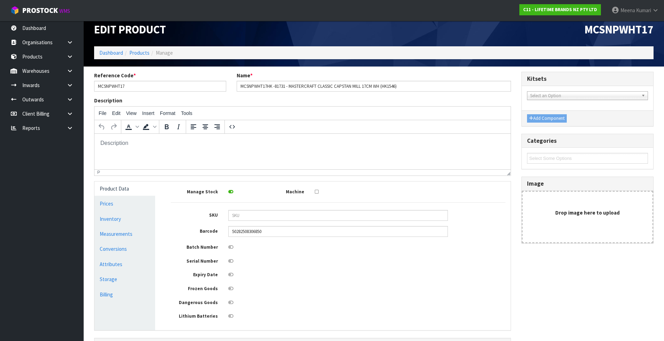
scroll to position [60, 0]
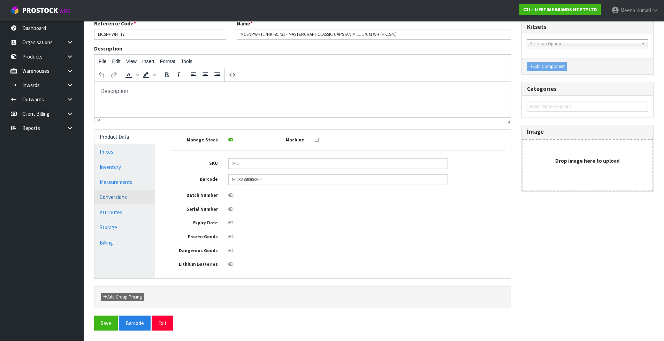
click at [148, 198] on link "Conversions" at bounding box center [124, 197] width 61 height 14
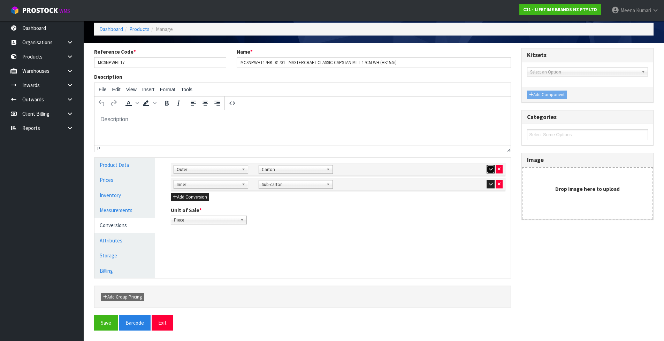
click at [487, 170] on button "button" at bounding box center [491, 169] width 8 height 8
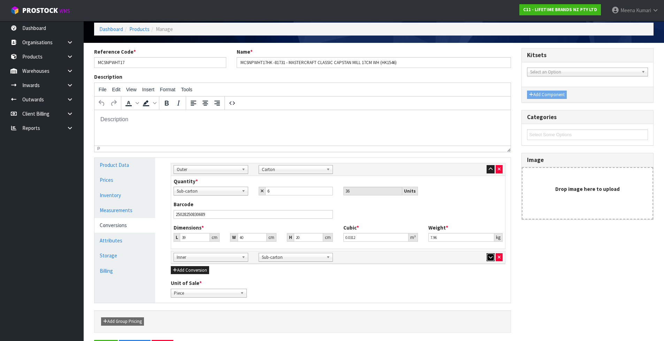
click at [489, 257] on icon "button" at bounding box center [491, 257] width 4 height 5
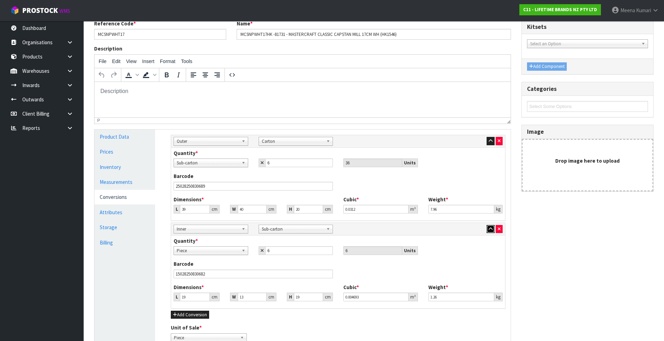
scroll to position [0, 0]
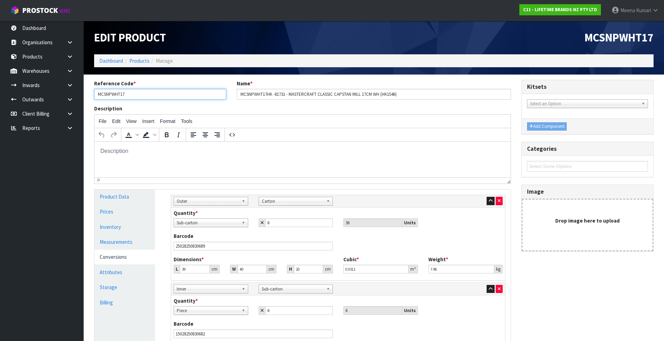
click at [160, 96] on input "MCSNPWHT17" at bounding box center [160, 94] width 132 height 11
click at [137, 61] on link "Products" at bounding box center [139, 61] width 20 height 7
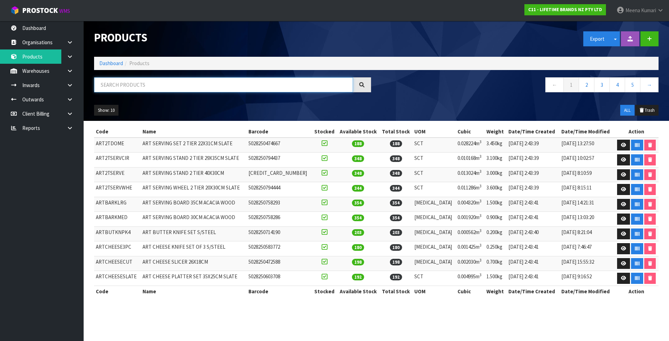
click at [140, 92] on input "text" at bounding box center [223, 84] width 259 height 15
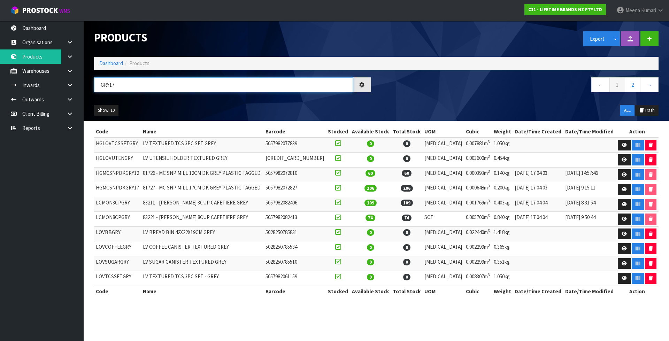
type input "GRY17"
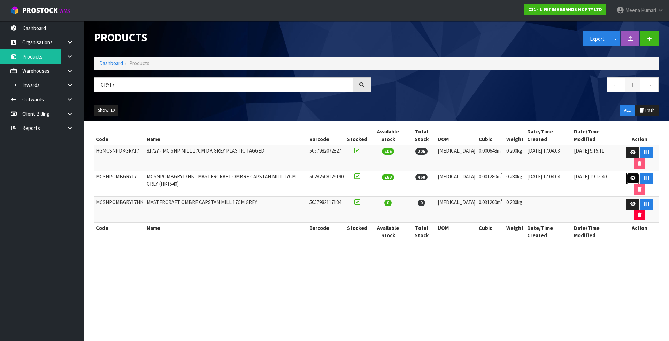
click at [631, 176] on icon at bounding box center [633, 178] width 5 height 5
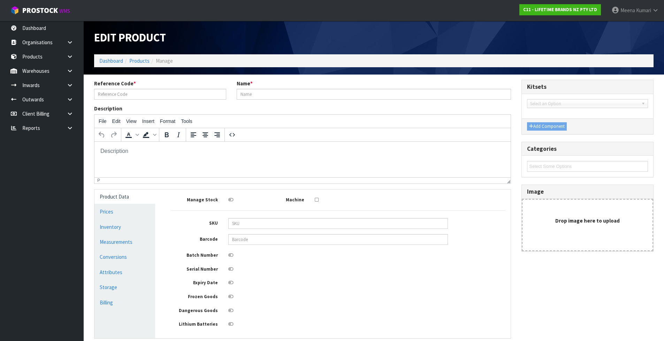
type input "MCSNPOMBGRY17"
type input "MCSNPOMBGRY17HK - MASTERCRAFT OMBRE CAPSTAN MILL 17CM GREY (HK1540)"
type input "50282508129190"
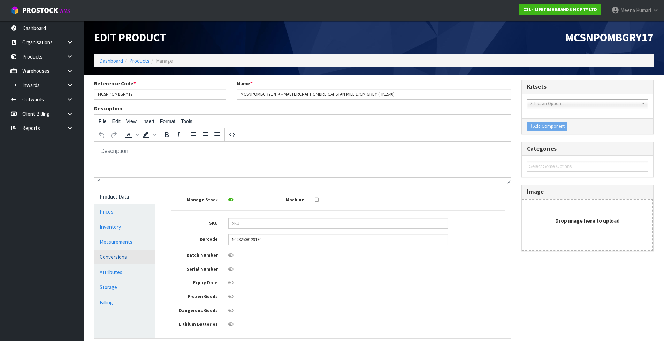
click at [127, 258] on link "Conversions" at bounding box center [124, 257] width 61 height 14
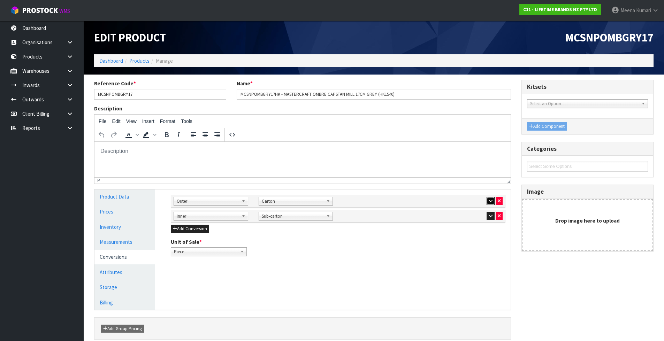
click at [489, 200] on icon "button" at bounding box center [491, 201] width 4 height 5
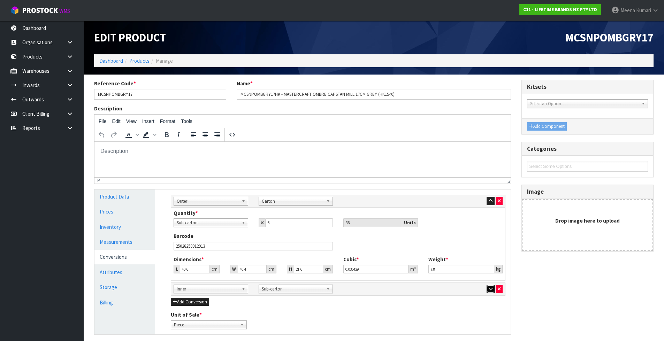
click at [487, 290] on button "button" at bounding box center [491, 289] width 8 height 8
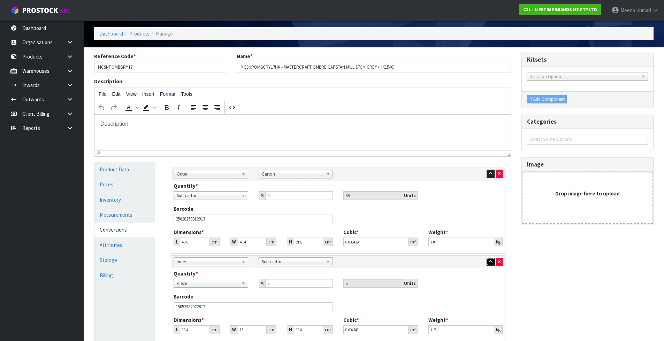
scroll to position [24, 0]
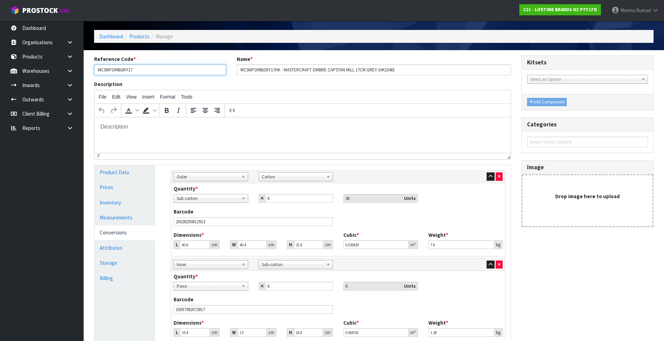
click at [140, 72] on input "MCSNPOMBGRY17" at bounding box center [160, 69] width 132 height 11
click at [140, 38] on link "Products" at bounding box center [139, 36] width 20 height 7
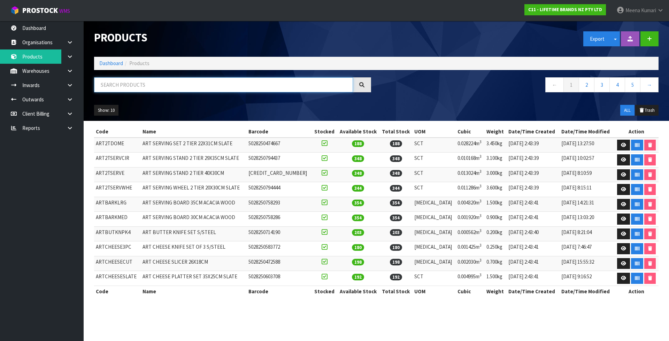
click at [133, 81] on input "text" at bounding box center [223, 84] width 259 height 15
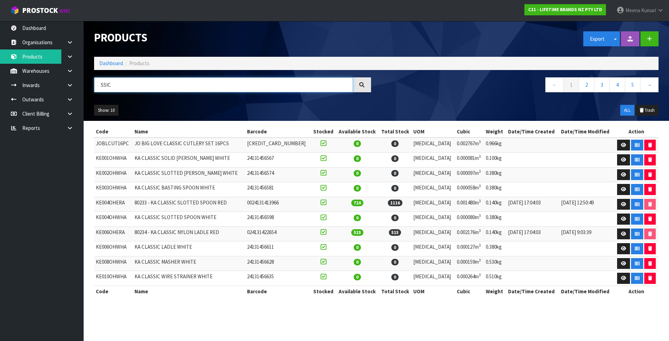
click at [100, 85] on input "SSIC" at bounding box center [223, 84] width 259 height 15
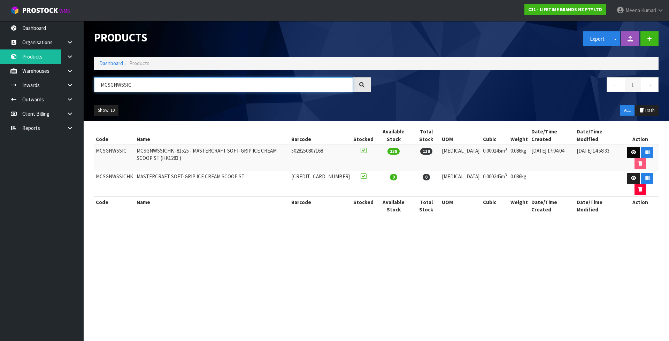
type input "MCSGNWSSIC"
click at [631, 150] on icon at bounding box center [633, 152] width 5 height 5
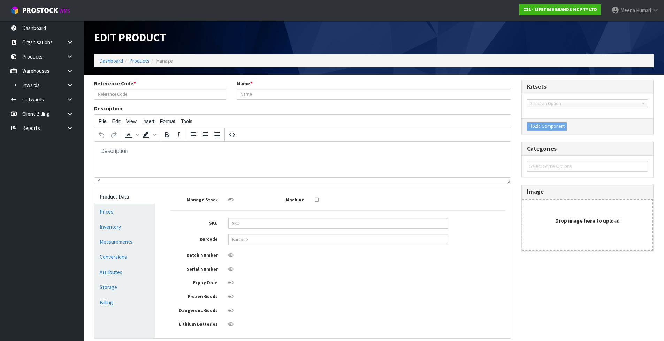
type input "MCSGNWSSIC"
type input "MCSGNWSSICHK -81525 - MASTERCRAFT SOFT-GRIP ICE CREAM SCOOP ST (HK1283 )"
type input "5028250807168"
type input "3.99"
type input "3"
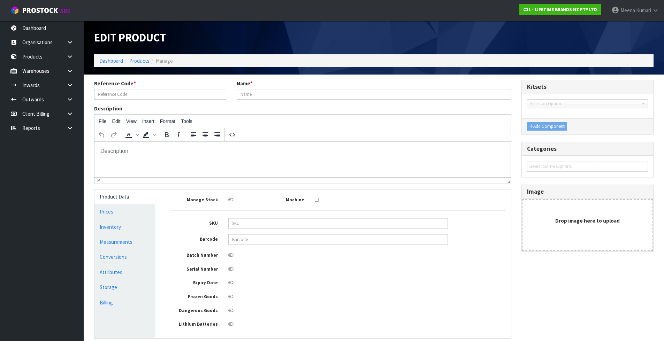
type input "20.5"
type input "0.000245"
type input "0.086"
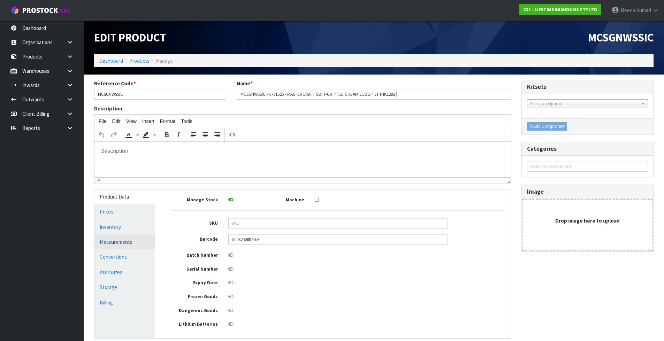
click at [140, 240] on link "Measurements" at bounding box center [124, 242] width 61 height 14
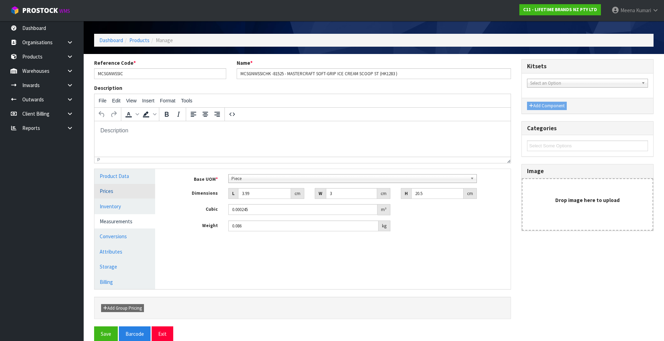
scroll to position [32, 0]
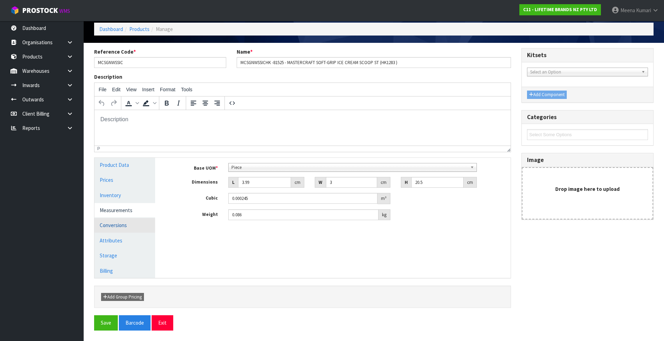
click at [120, 222] on link "Conversions" at bounding box center [124, 225] width 61 height 14
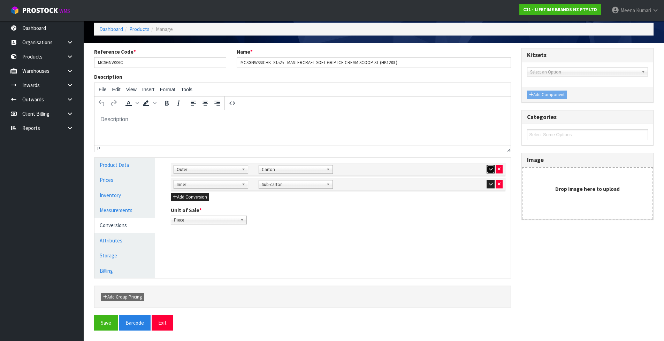
click at [490, 167] on icon "button" at bounding box center [491, 169] width 4 height 5
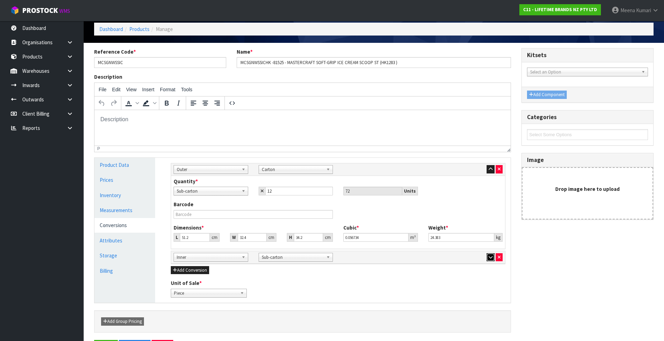
click at [490, 258] on icon "button" at bounding box center [491, 257] width 4 height 5
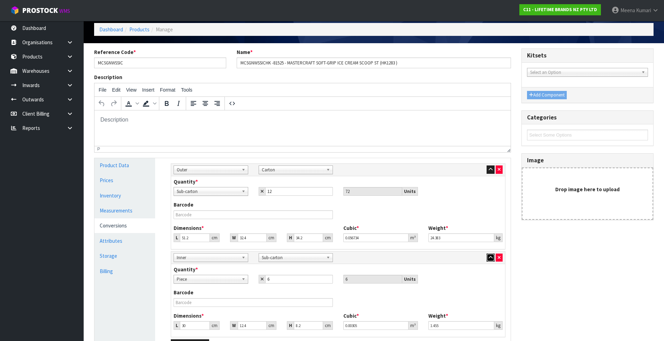
scroll to position [24, 0]
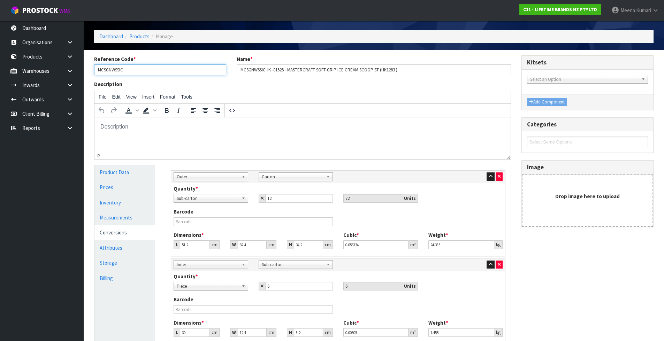
click at [154, 71] on input "MCSGNWSSIC" at bounding box center [160, 69] width 132 height 11
click at [153, 71] on input "MCSGNWSSIC" at bounding box center [160, 69] width 132 height 11
click at [153, 70] on input "MCSGNWSSIC" at bounding box center [160, 69] width 132 height 11
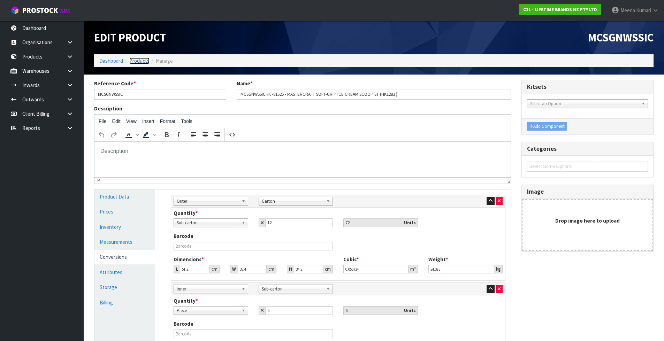
click at [147, 60] on link "Products" at bounding box center [139, 61] width 20 height 7
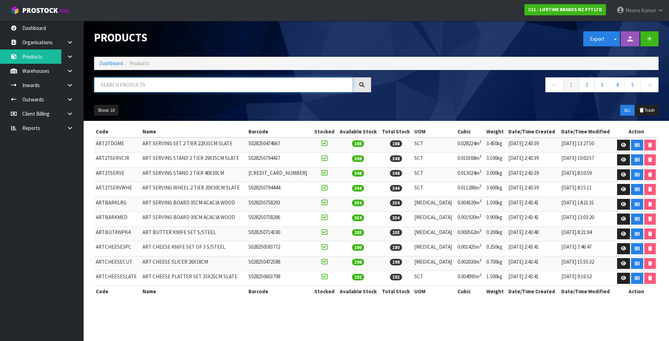
click at [145, 81] on input "text" at bounding box center [223, 84] width 259 height 15
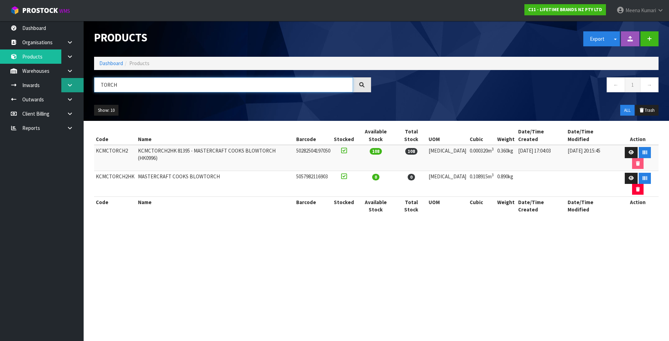
drag, startPoint x: 129, startPoint y: 85, endPoint x: 76, endPoint y: 85, distance: 52.3
click at [76, 85] on body "Toggle navigation ProStock WMS C11 - LIFETIME BRANDS NZ PTY LTD [PERSON_NAME] L…" at bounding box center [334, 170] width 669 height 341
type input "KCMCTORCH"
click at [629, 150] on icon at bounding box center [631, 152] width 5 height 5
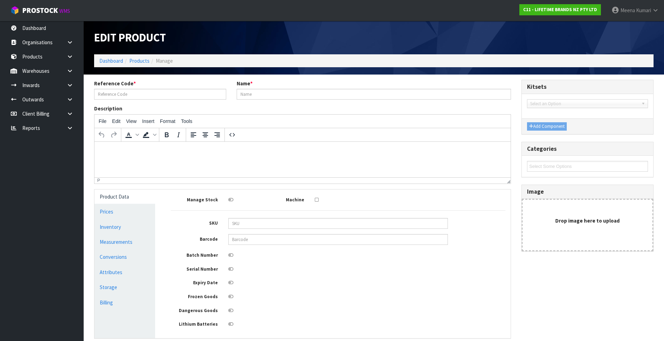
type input "KCMCTORCH2"
type input "KCMCTORCH2HK 81395 - MASTERCRAFT COOKS BLOWTORCH (HK0996)"
type input "50282504197050"
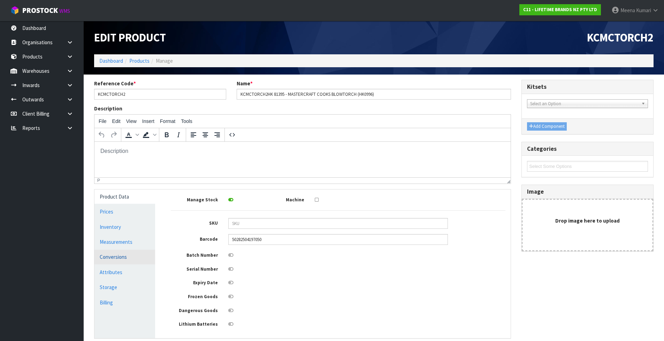
click at [117, 251] on link "Conversions" at bounding box center [124, 257] width 61 height 14
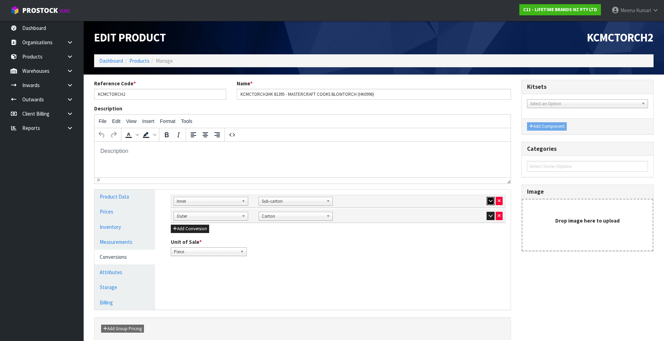
click at [488, 200] on button "button" at bounding box center [491, 201] width 8 height 8
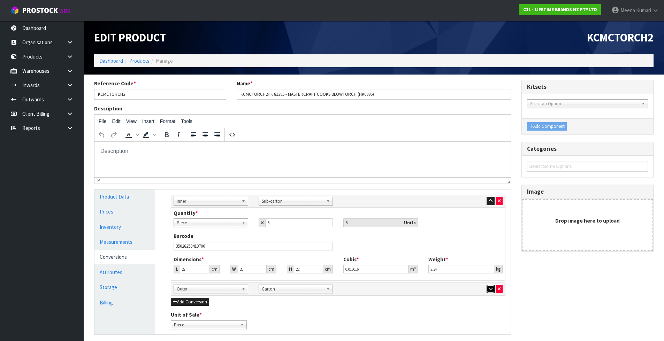
click at [489, 289] on icon "button" at bounding box center [491, 289] width 4 height 5
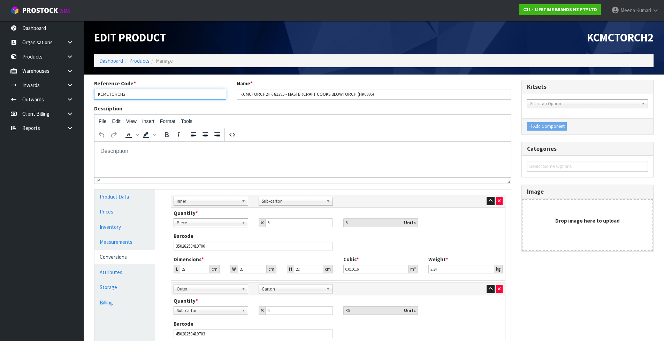
click at [151, 98] on input "KCMCTORCH2" at bounding box center [160, 94] width 132 height 11
click at [136, 97] on input "KCMCTORCH2" at bounding box center [160, 94] width 132 height 11
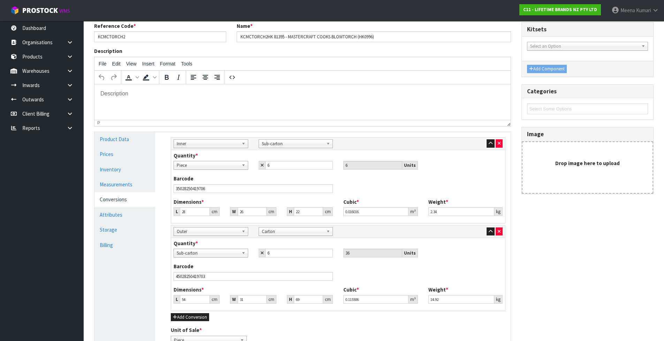
scroll to position [70, 0]
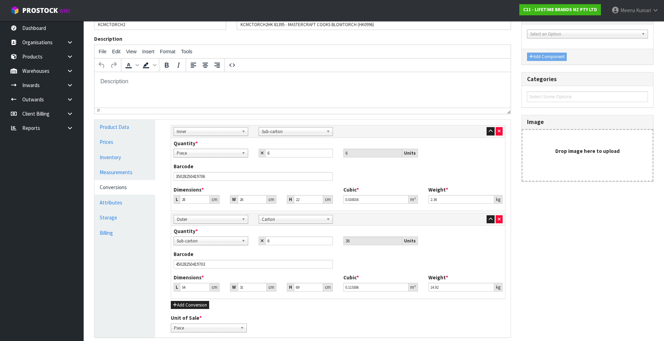
click at [209, 242] on span "Sub-carton" at bounding box center [208, 241] width 62 height 8
click at [207, 261] on li "Piece" at bounding box center [210, 261] width 71 height 9
click at [498, 131] on icon "button" at bounding box center [499, 131] width 3 height 5
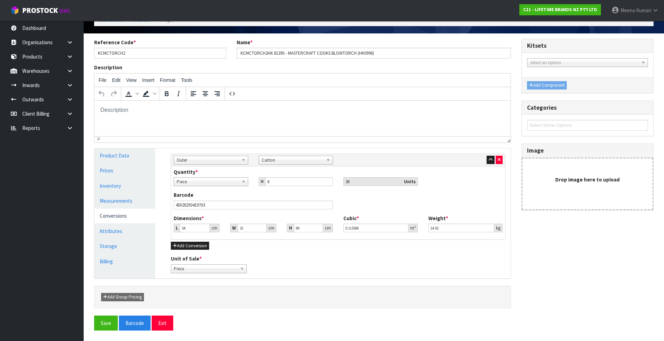
scroll to position [41, 0]
click at [107, 321] on button "Save" at bounding box center [106, 323] width 24 height 15
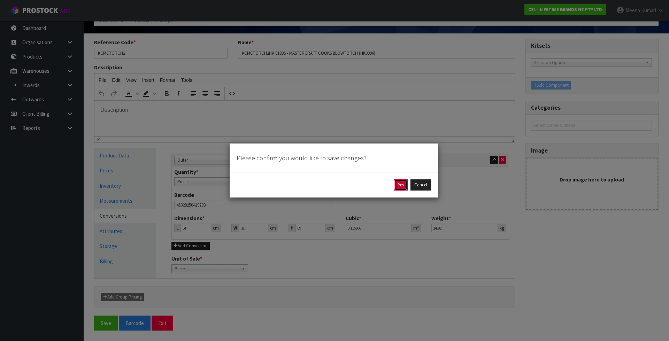
click at [402, 185] on button "Yes" at bounding box center [401, 184] width 14 height 11
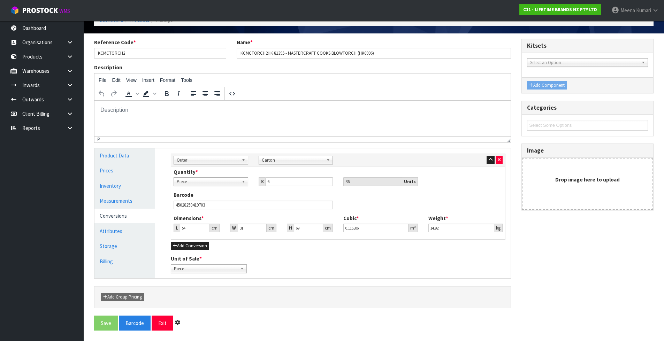
scroll to position [0, 0]
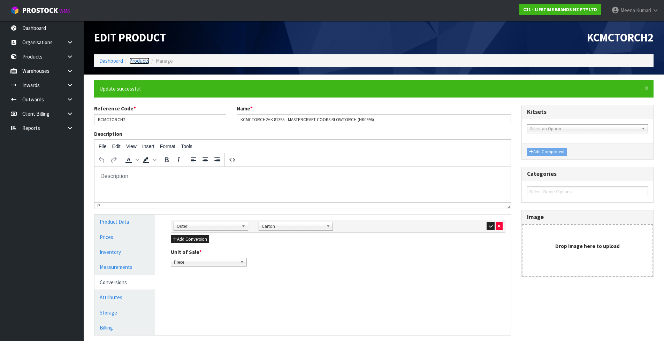
click at [145, 63] on link "Products" at bounding box center [139, 61] width 20 height 7
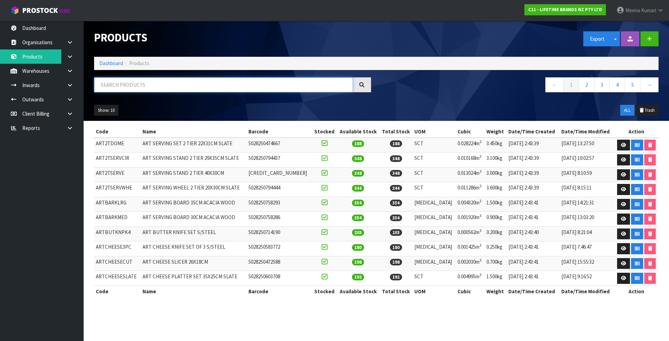
click at [160, 90] on input "text" at bounding box center [223, 84] width 259 height 15
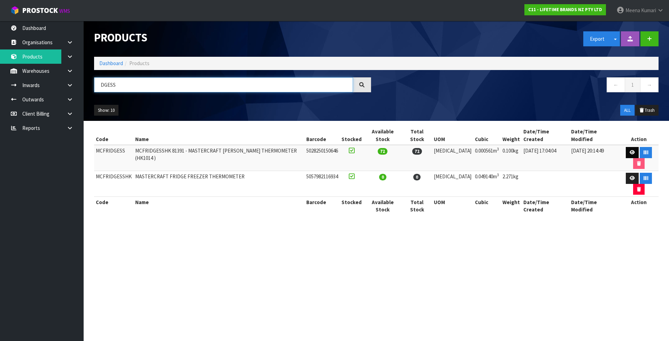
type input "DGESS"
click at [629, 147] on link at bounding box center [632, 152] width 13 height 11
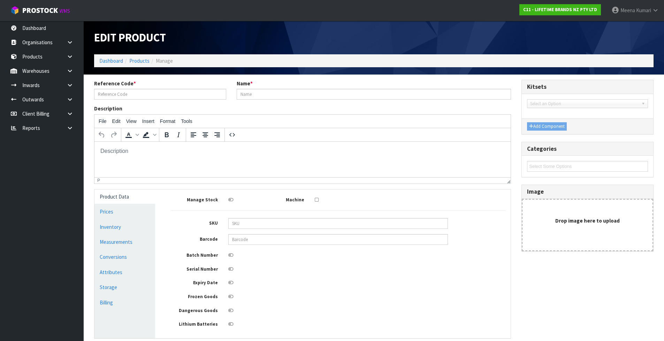
type input "MCFRIDGESS"
type input "MCFRIDGESSHK 81391 - MASTERCRAFT [PERSON_NAME] THERMOMETER (HK1014 )"
type input "5028250150646"
type input "11"
type input "3"
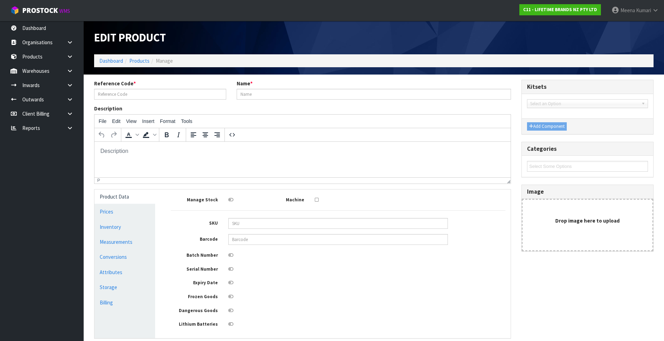
type input "17"
type input "0.000561"
type input "0.1"
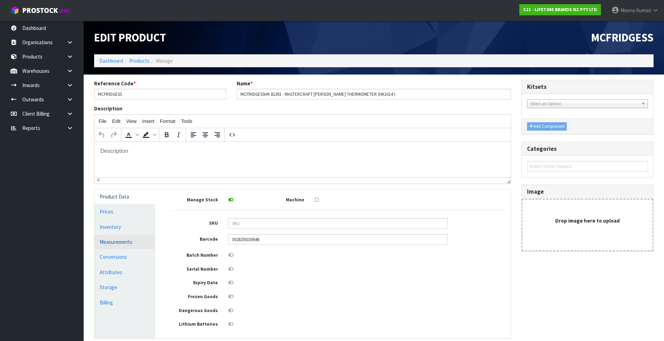
click at [144, 247] on link "Measurements" at bounding box center [124, 242] width 61 height 14
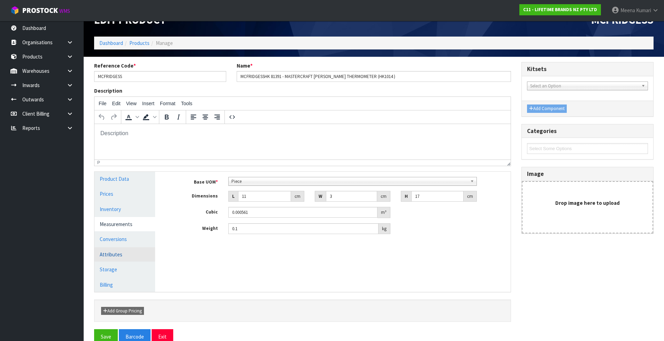
scroll to position [32, 0]
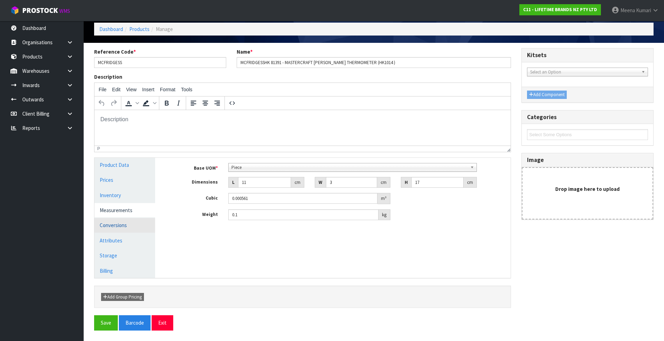
click at [127, 227] on link "Conversions" at bounding box center [124, 225] width 61 height 14
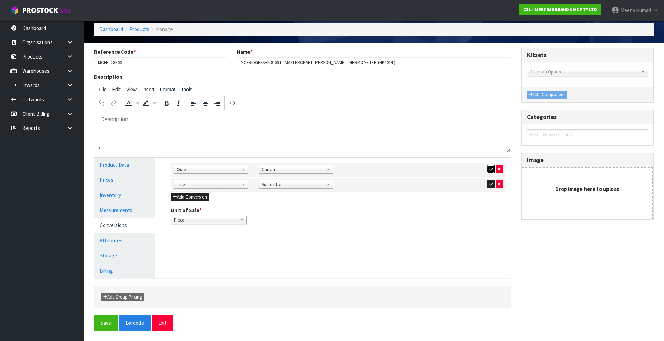
click at [490, 168] on icon "button" at bounding box center [491, 169] width 4 height 5
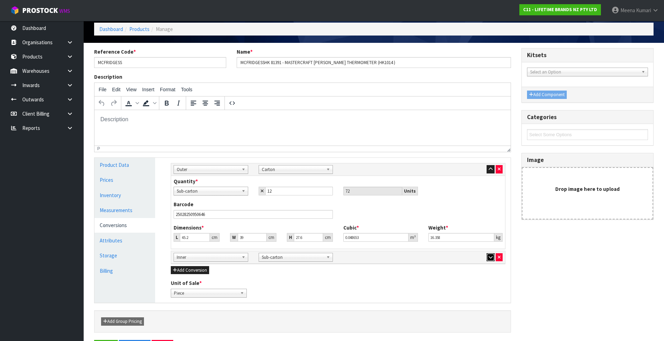
click at [491, 259] on icon "button" at bounding box center [491, 257] width 4 height 5
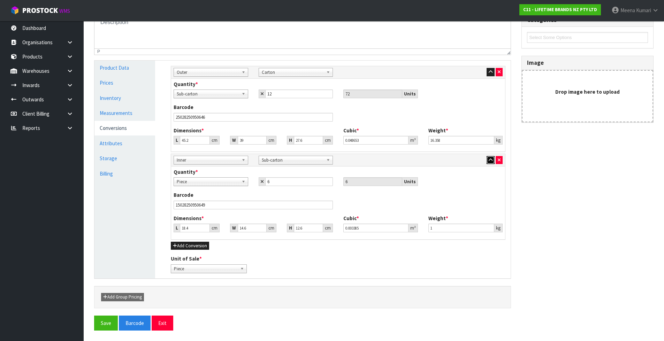
scroll to position [59, 0]
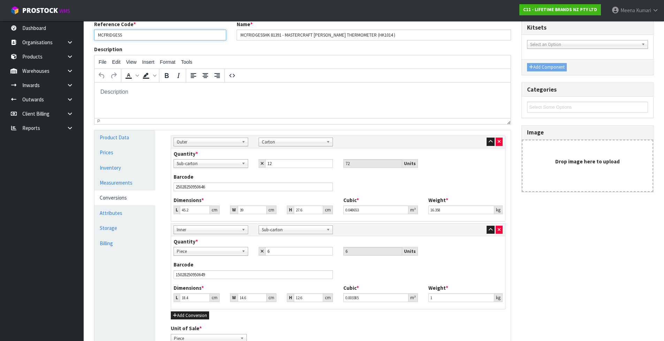
click at [153, 37] on input "MCFRIDGESS" at bounding box center [160, 35] width 132 height 11
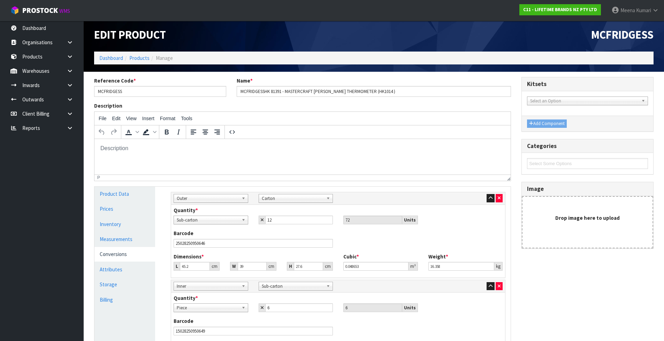
scroll to position [0, 0]
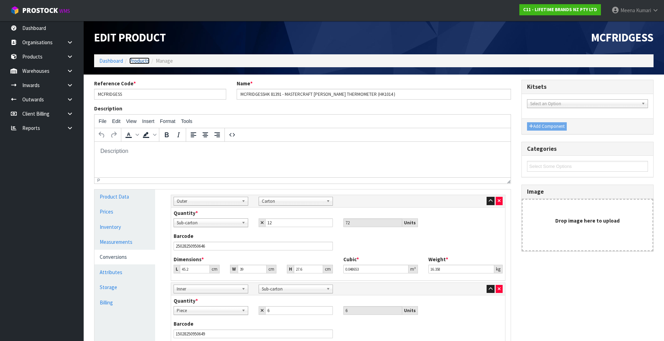
click at [137, 63] on link "Products" at bounding box center [139, 61] width 20 height 7
click at [137, 60] on link "Products" at bounding box center [139, 61] width 20 height 7
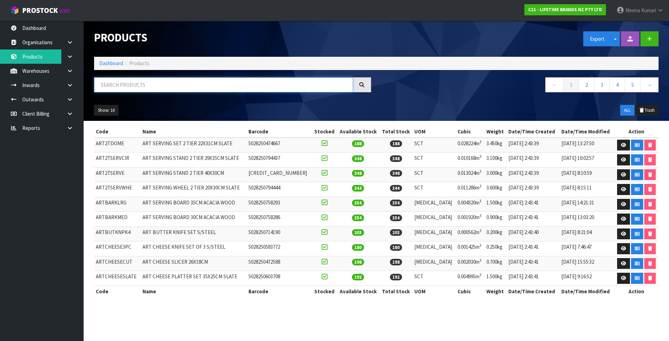
click at [139, 83] on input "text" at bounding box center [223, 84] width 259 height 15
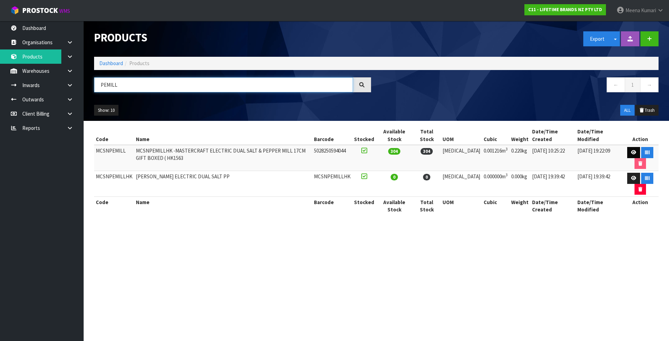
type input "PEMILL"
click at [633, 150] on link at bounding box center [633, 152] width 13 height 11
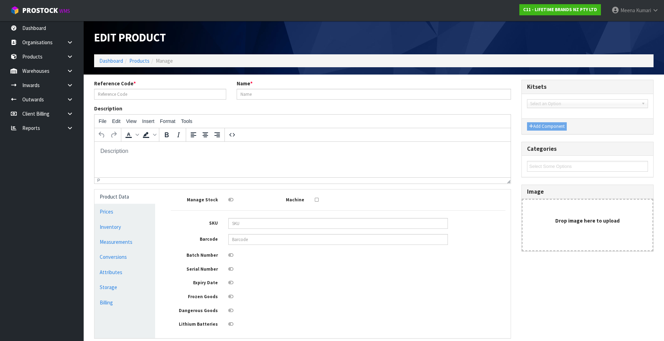
type input "MCSNPEMILL"
type input "MCSNPEMILLHK -MASTERCRAFT ELECTRIC DUAL SALT & PEPPER MILL 17CM GIFT BOXED ( HK…"
type input "5028250594044"
type input "8"
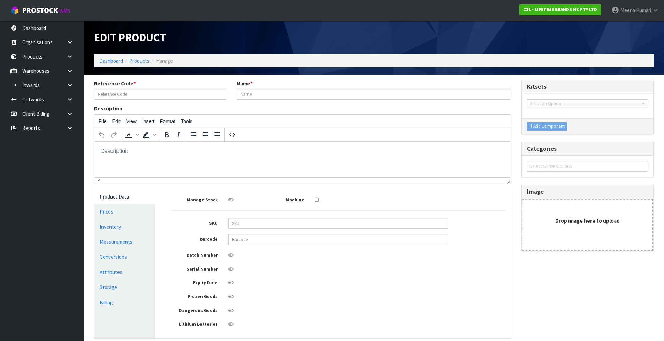
type input "19"
type input "0.001216"
type input "0.22"
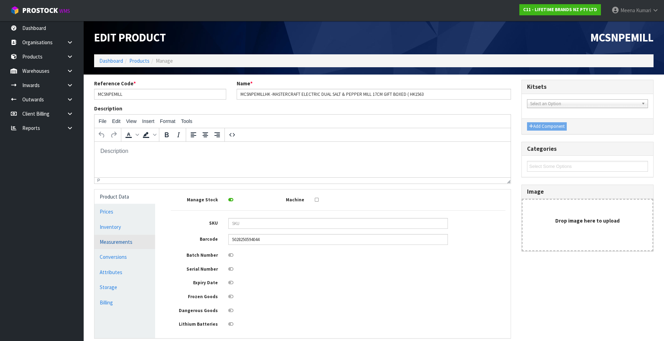
click at [127, 248] on link "Measurements" at bounding box center [124, 242] width 61 height 14
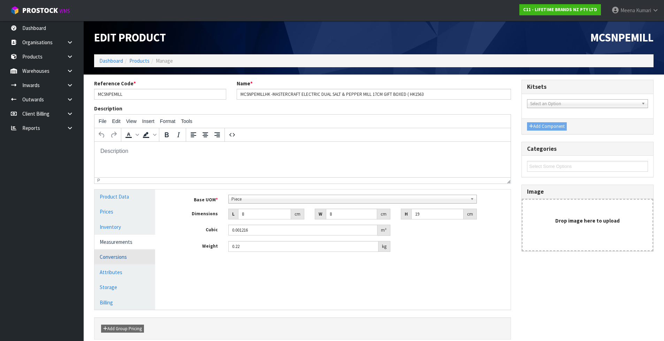
click at [125, 255] on link "Conversions" at bounding box center [124, 257] width 61 height 14
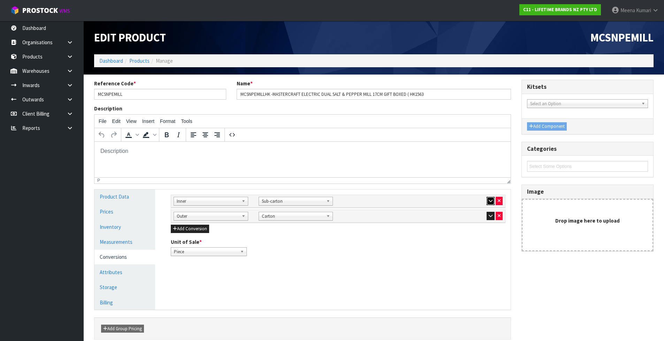
click at [494, 199] on button "button" at bounding box center [491, 201] width 8 height 8
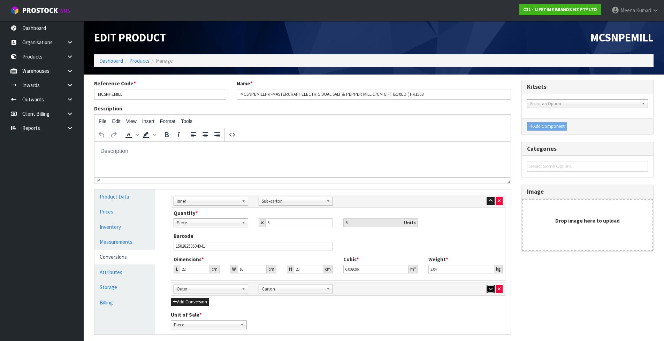
click at [489, 289] on icon "button" at bounding box center [491, 289] width 4 height 5
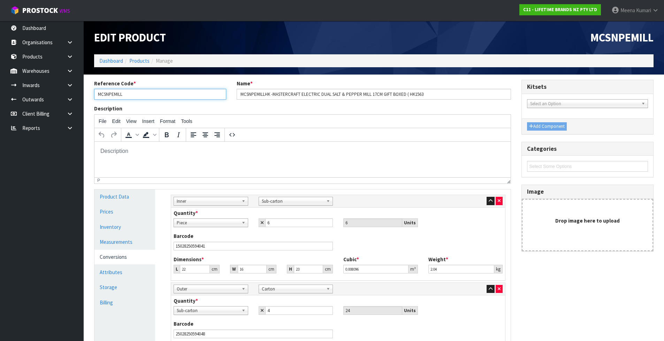
click at [160, 95] on input "MCSNPEMILL" at bounding box center [160, 94] width 132 height 11
click at [130, 95] on input "MCSNPEMILL" at bounding box center [160, 94] width 132 height 11
click at [139, 60] on link "Products" at bounding box center [139, 61] width 20 height 7
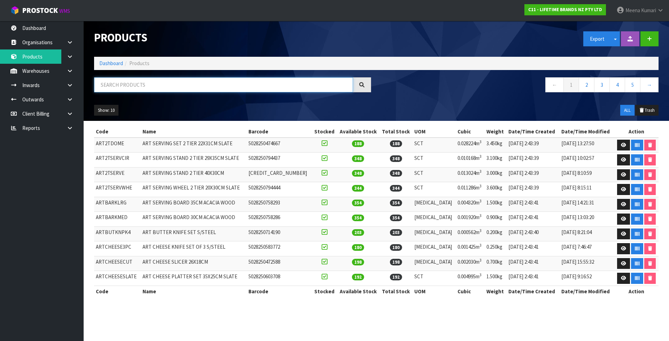
click at [142, 90] on input "text" at bounding box center [223, 84] width 259 height 15
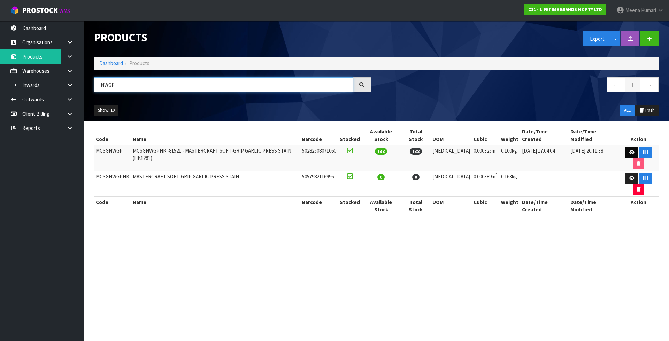
type input "NWGP"
click at [629, 150] on icon at bounding box center [631, 152] width 5 height 5
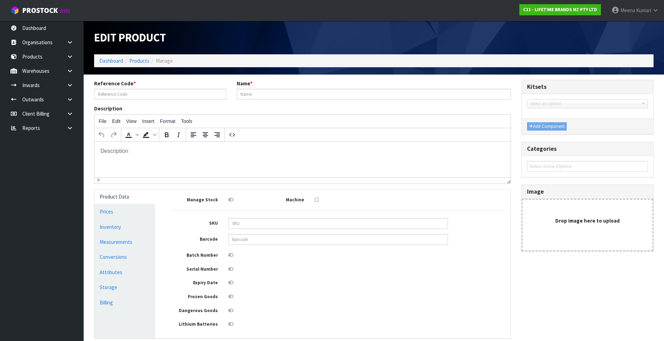
type input "MCSGNWGP"
type input "MCSGNWGPHK -81521 - MASTERCRAFT SOFT-GRIP GARLIC PRESS STAIN (HK1281)"
type input "50282508071060"
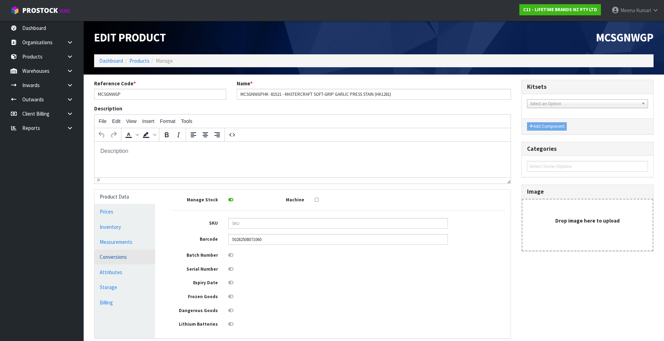
click at [135, 251] on link "Conversions" at bounding box center [124, 257] width 61 height 14
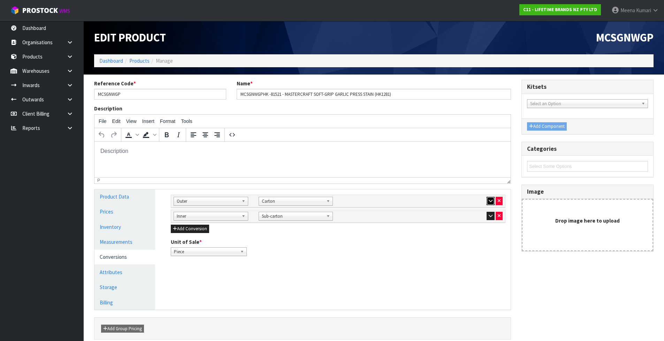
click at [492, 201] on icon "button" at bounding box center [491, 201] width 4 height 5
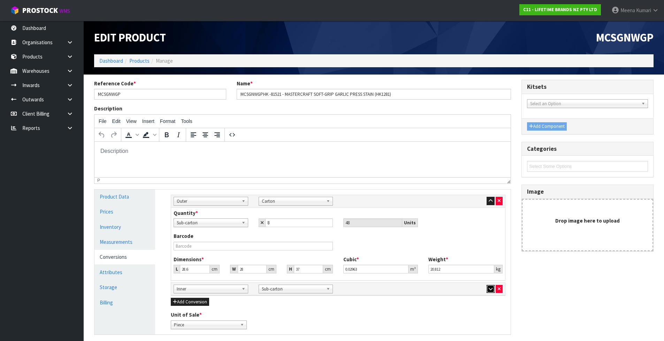
click at [490, 289] on icon "button" at bounding box center [491, 289] width 4 height 5
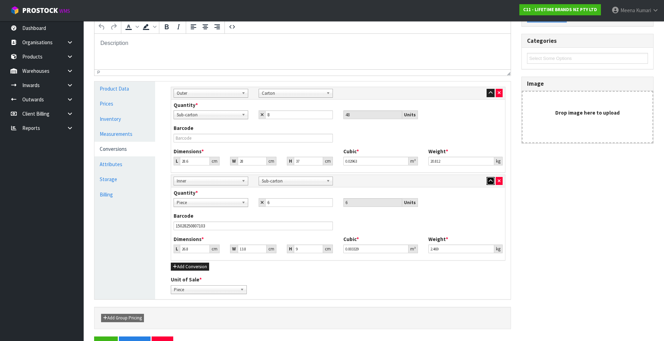
scroll to position [129, 0]
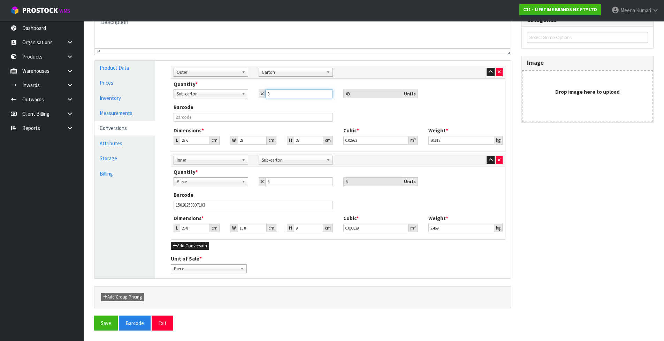
drag, startPoint x: 289, startPoint y: 93, endPoint x: 234, endPoint y: 93, distance: 54.7
click at [234, 93] on div "Piece Carton Sub-carton Sub-carton 8 48 Units" at bounding box center [337, 94] width 339 height 9
type input "6"
type input "36"
type input "6"
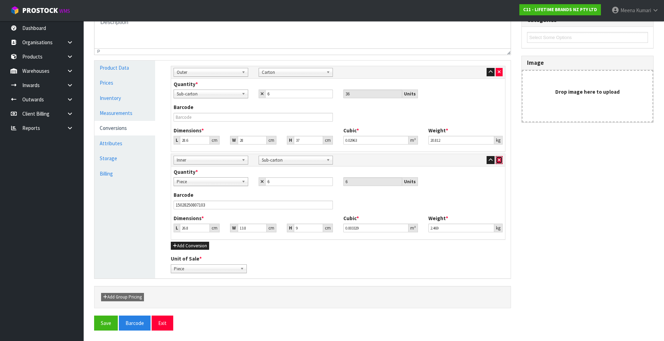
click at [498, 163] on button "button" at bounding box center [499, 160] width 7 height 8
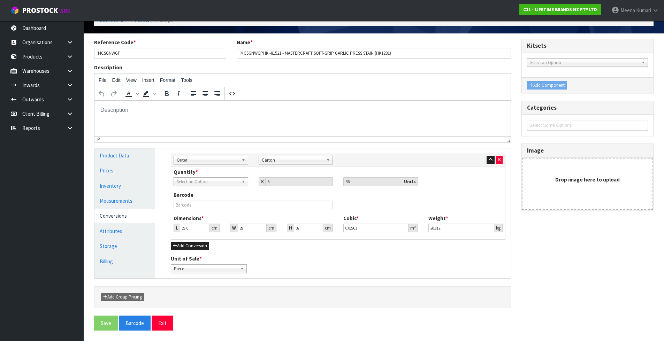
scroll to position [41, 0]
click at [215, 177] on div "Quantity * Piece Carton Select an Option 6 36 Units" at bounding box center [337, 177] width 339 height 18
click at [214, 181] on span "Select an Option" at bounding box center [208, 182] width 62 height 8
click at [204, 202] on li "Piece" at bounding box center [210, 201] width 71 height 9
click at [106, 323] on button "Save" at bounding box center [106, 323] width 24 height 15
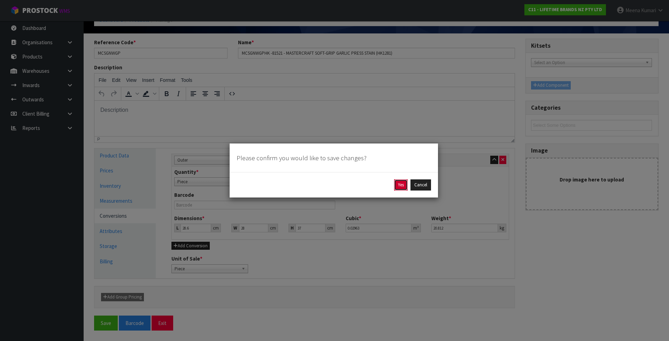
click at [405, 186] on button "Yes" at bounding box center [401, 184] width 14 height 11
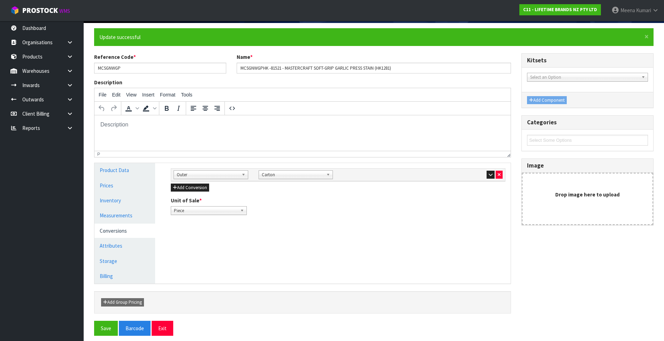
scroll to position [57, 0]
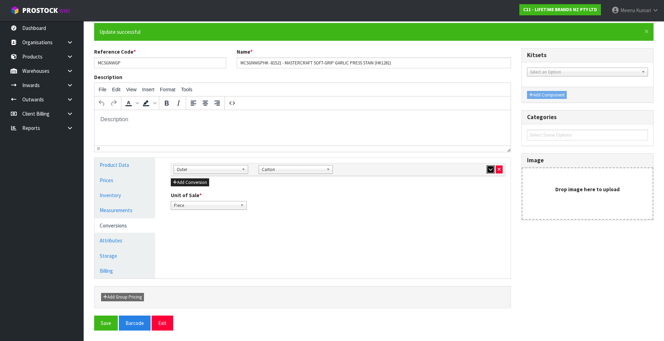
click at [491, 169] on icon "button" at bounding box center [491, 169] width 4 height 5
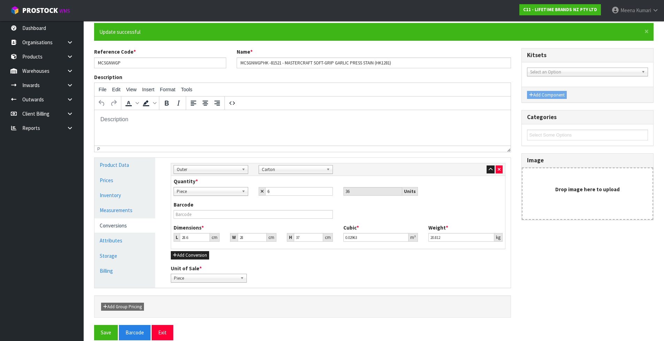
click at [382, 196] on div "Quantity * Piece Carton Piece 6 36 Units" at bounding box center [337, 189] width 339 height 23
click at [378, 193] on input "36" at bounding box center [372, 191] width 59 height 9
click at [378, 192] on input "36" at bounding box center [372, 191] width 59 height 9
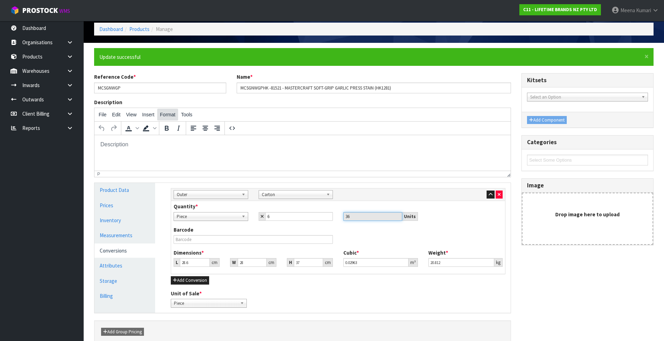
scroll to position [0, 0]
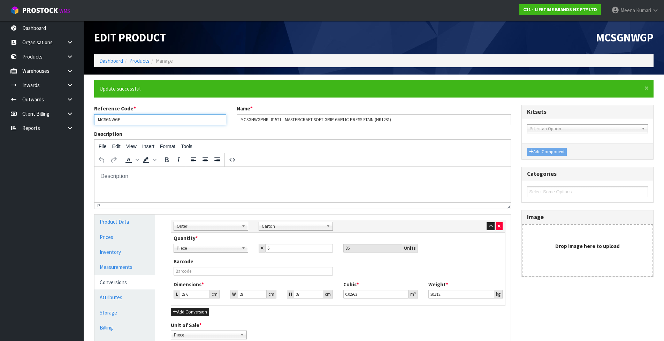
click at [160, 120] on input "MCSGNWGP" at bounding box center [160, 119] width 132 height 11
click at [121, 119] on input "MCSGNWGP" at bounding box center [160, 119] width 132 height 11
click at [142, 61] on link "Products" at bounding box center [139, 61] width 20 height 7
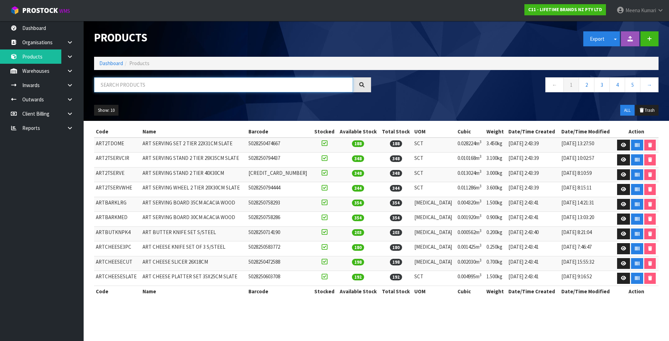
click at [138, 85] on input "text" at bounding box center [223, 84] width 259 height 15
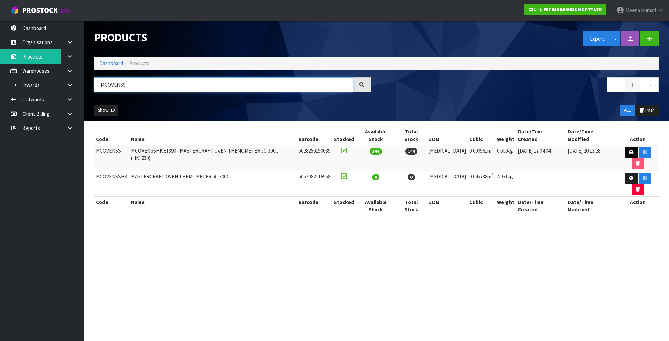
type input "MCOVENSS"
click at [629, 150] on icon at bounding box center [631, 152] width 5 height 5
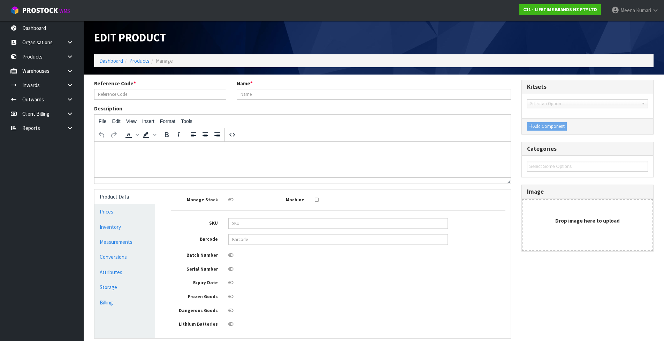
type input "MCOVENSS"
type input "MCOVENSSHK 81390 - MASTERCRAFT OVEN THEMOMETER 50-300C (HK1030)"
type input "5028250150639"
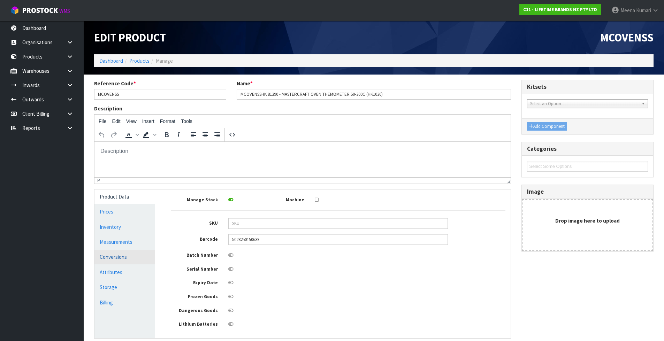
click at [136, 255] on link "Conversions" at bounding box center [124, 257] width 61 height 14
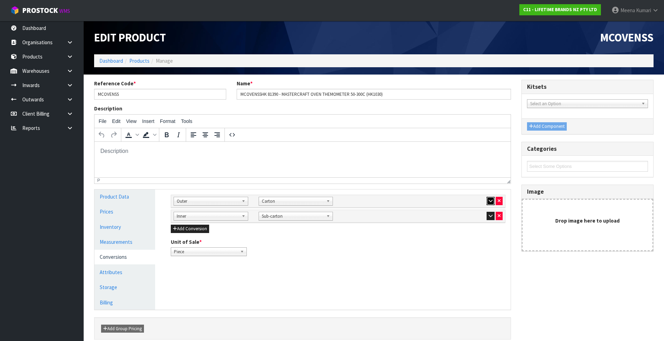
click at [491, 198] on button "button" at bounding box center [491, 201] width 8 height 8
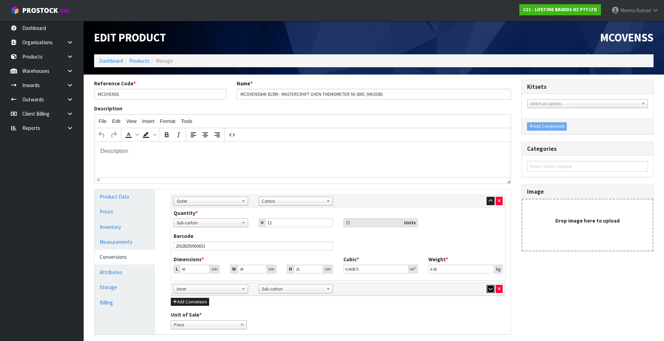
click at [488, 288] on button "button" at bounding box center [491, 289] width 8 height 8
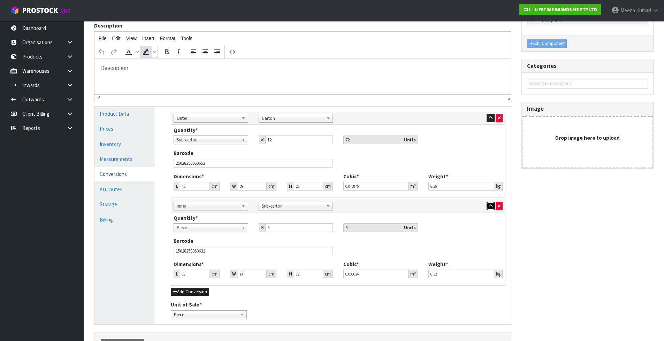
scroll to position [24, 0]
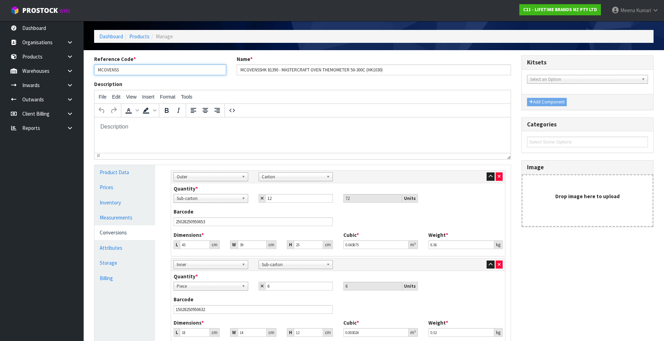
click at [124, 70] on input "MCOVENSS" at bounding box center [160, 69] width 132 height 11
click at [139, 37] on link "Products" at bounding box center [139, 36] width 20 height 7
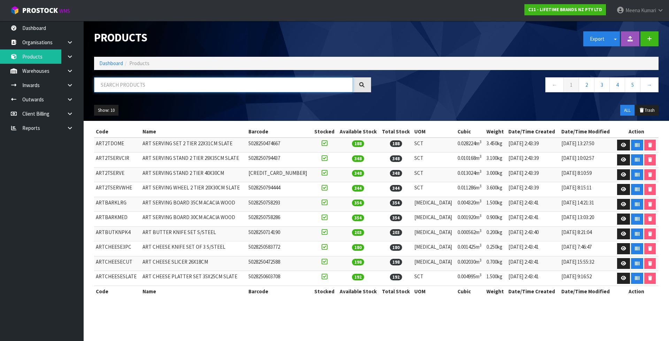
click at [136, 89] on input "text" at bounding box center [223, 84] width 259 height 15
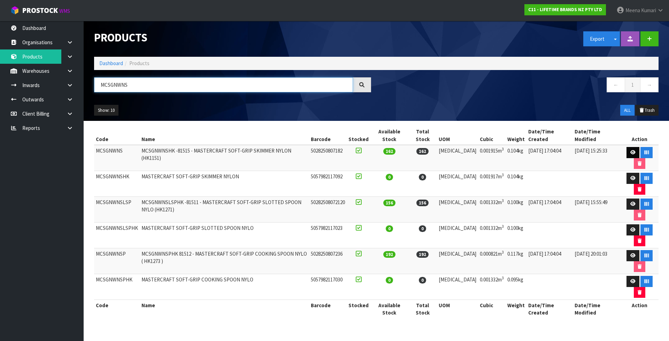
type input "MCSGNWNS"
click at [631, 153] on icon at bounding box center [633, 152] width 5 height 5
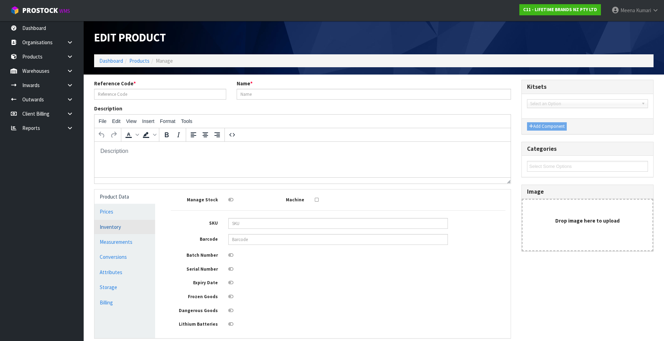
type input "MCSGNWNS"
type input "MCSGNWNSHK -81515 - MASTERCRAFT SOFT-GRIP SKIMMER NYLON (HK1151)"
type input "5028250807182"
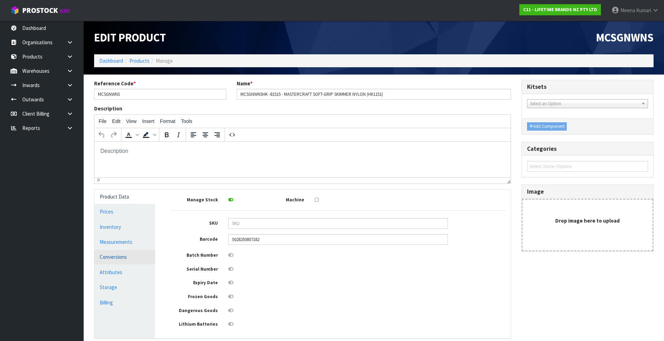
click at [146, 259] on link "Conversions" at bounding box center [124, 257] width 61 height 14
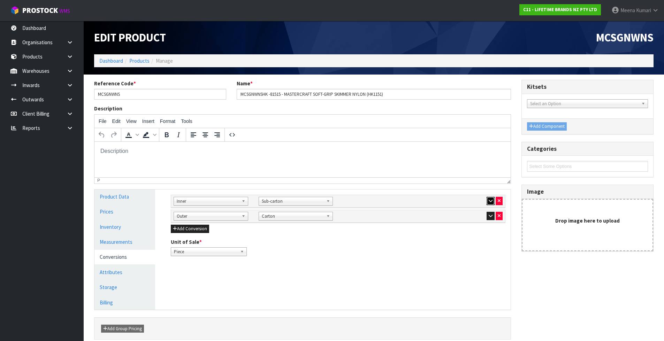
click at [491, 201] on icon "button" at bounding box center [491, 201] width 4 height 5
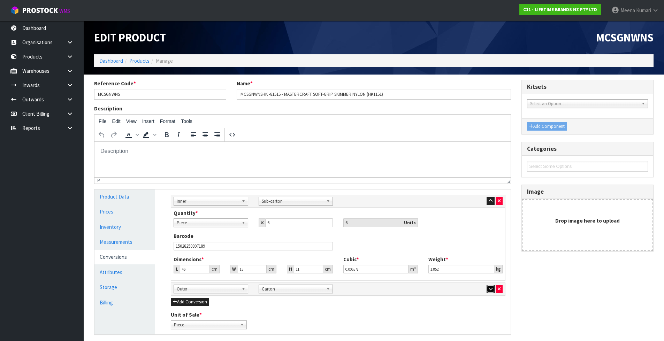
click at [493, 288] on button "button" at bounding box center [491, 289] width 8 height 8
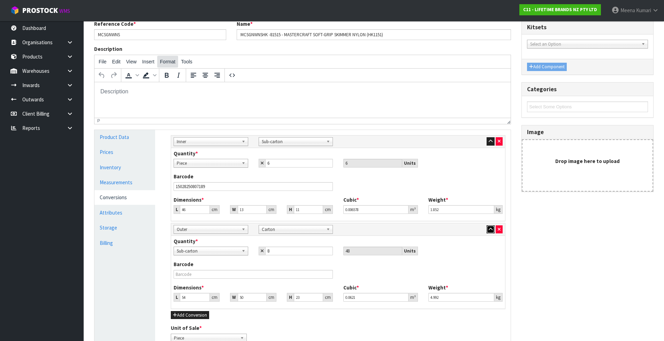
scroll to position [59, 0]
click at [155, 38] on input "MCSGNWNS" at bounding box center [160, 35] width 132 height 11
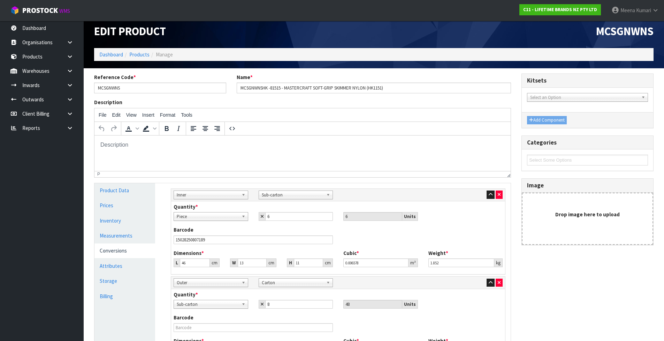
scroll to position [0, 0]
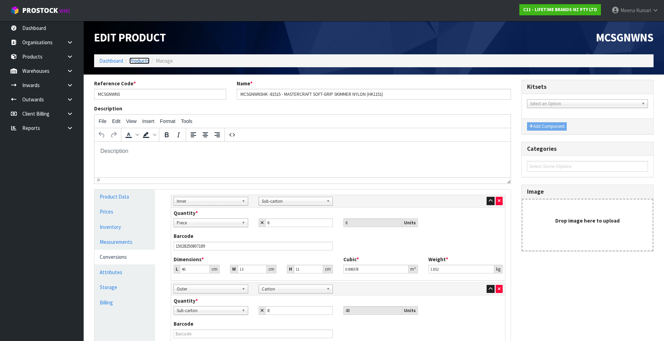
click at [139, 58] on link "Products" at bounding box center [139, 61] width 20 height 7
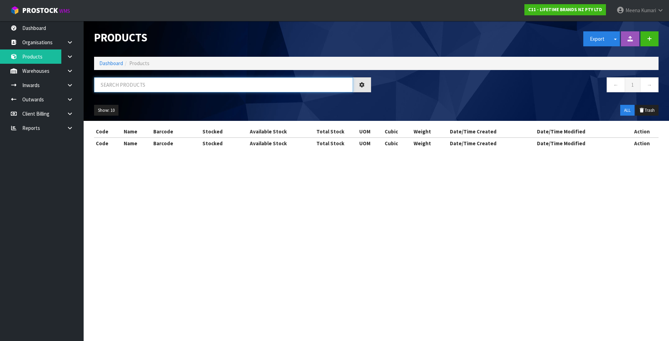
click at [139, 86] on input "text" at bounding box center [223, 84] width 259 height 15
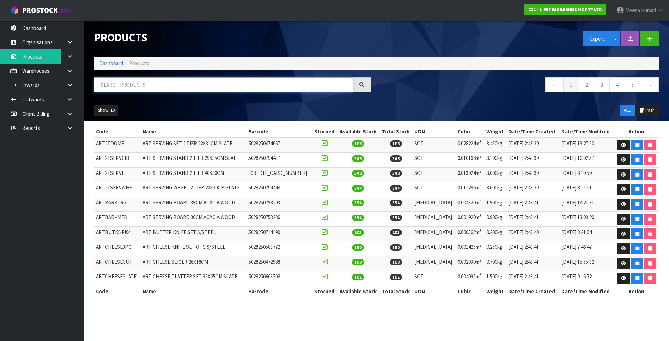
click at [122, 80] on input "text" at bounding box center [223, 84] width 259 height 15
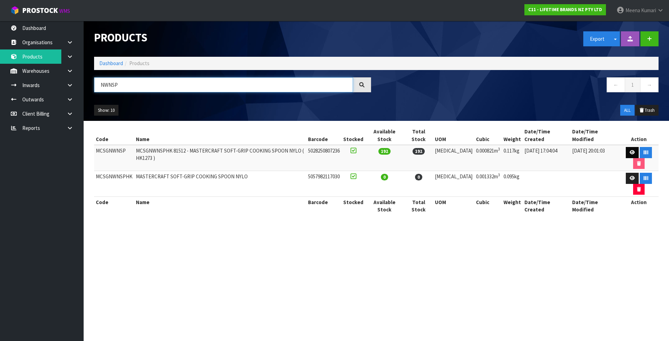
type input "NWNSP"
click at [630, 150] on icon at bounding box center [632, 152] width 5 height 5
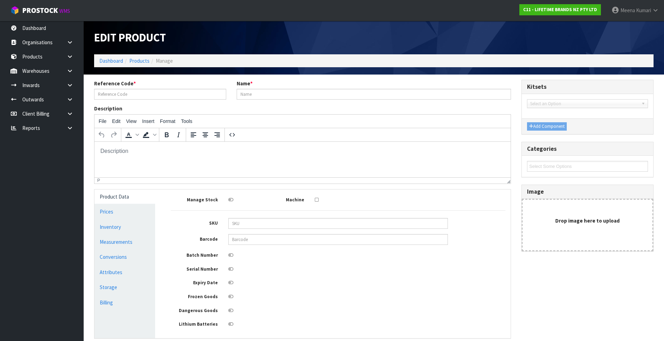
type input "MCSGNWNSP"
type input "MCSGNWNSPHK 81512 - MASTERCRAFT SOFT-GRIP COOKING SPOON NYLO ( HK1273 )"
type input "5028250807236"
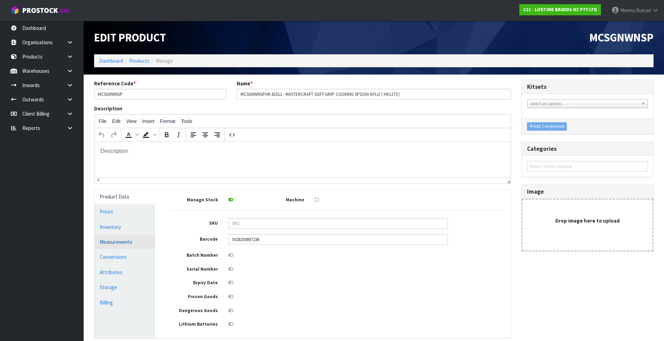
click at [112, 240] on link "Measurements" at bounding box center [124, 242] width 61 height 14
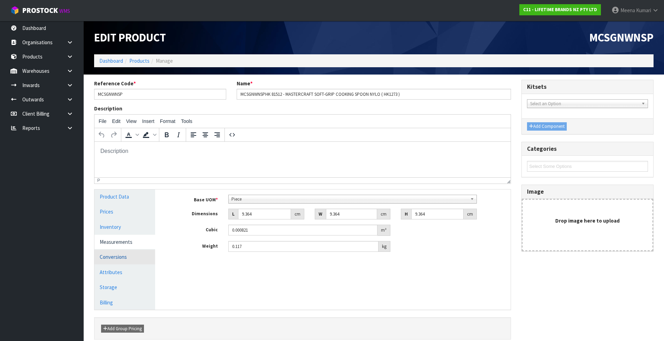
click at [137, 259] on link "Conversions" at bounding box center [124, 257] width 61 height 14
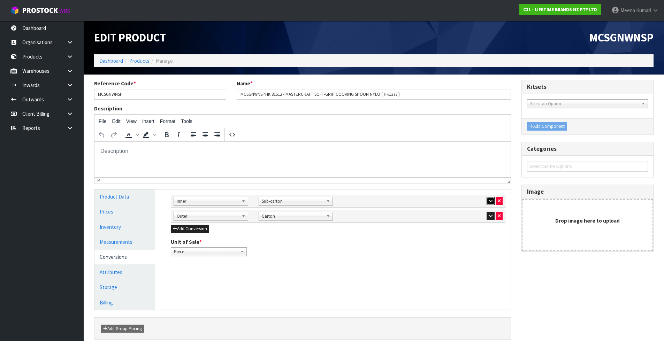
click at [490, 203] on icon "button" at bounding box center [491, 201] width 4 height 5
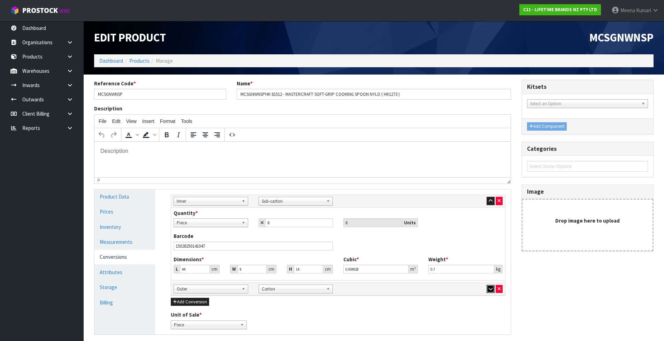
click at [491, 288] on icon "button" at bounding box center [491, 289] width 4 height 5
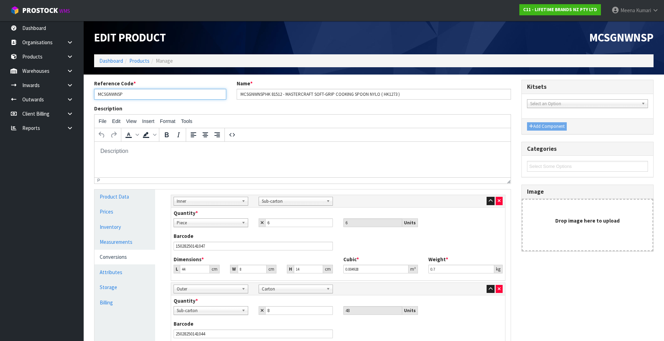
click at [137, 97] on input "MCSGNWNSP" at bounding box center [160, 94] width 132 height 11
click at [141, 62] on link "Products" at bounding box center [139, 61] width 20 height 7
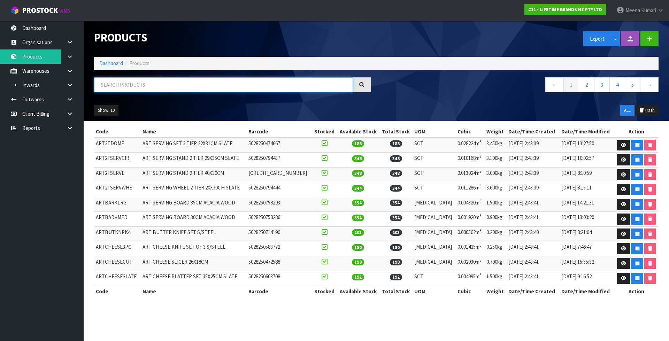
click at [134, 88] on input "text" at bounding box center [223, 84] width 259 height 15
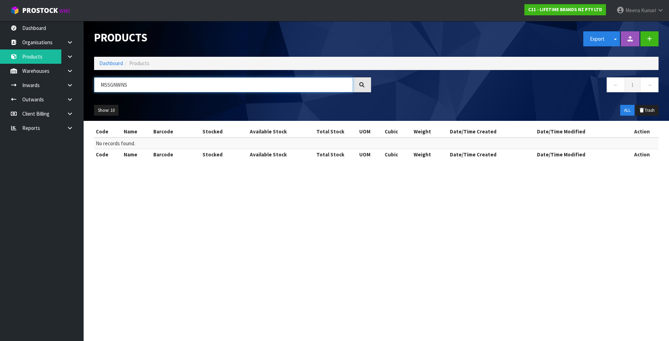
click at [107, 83] on input "MSSGNWNS" at bounding box center [223, 84] width 259 height 15
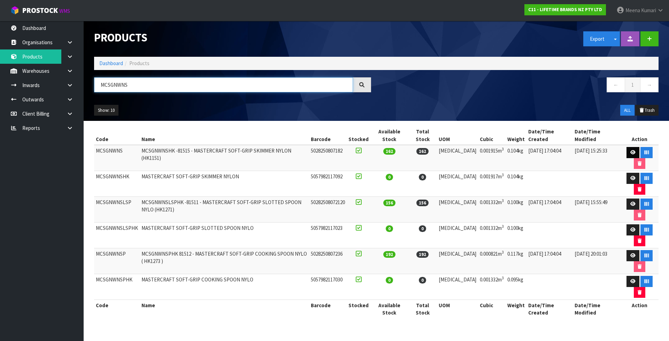
type input "MCSGNWNS"
click at [631, 153] on icon at bounding box center [633, 152] width 5 height 5
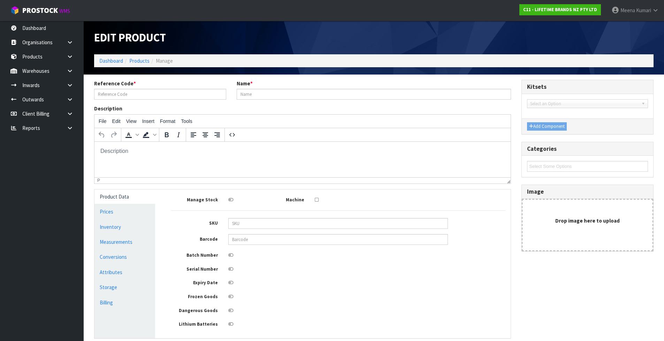
type input "MCSGNWNS"
type input "MCSGNWNSHK -81515 - MASTERCRAFT SOFT-GRIP SKIMMER NYLON (HK1151)"
type input "5028250807182"
click at [136, 254] on link "Conversions" at bounding box center [124, 257] width 61 height 14
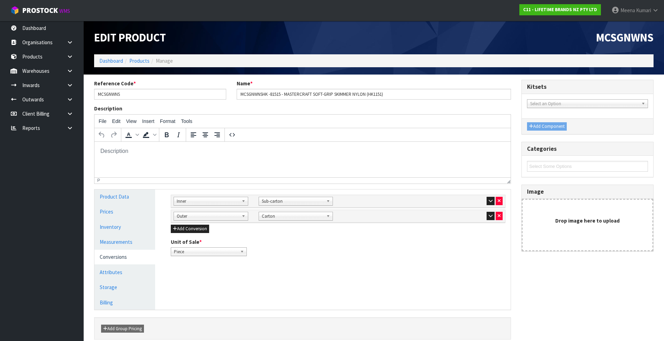
click at [483, 218] on div at bounding box center [465, 216] width 75 height 8
click at [489, 218] on icon "button" at bounding box center [491, 216] width 4 height 5
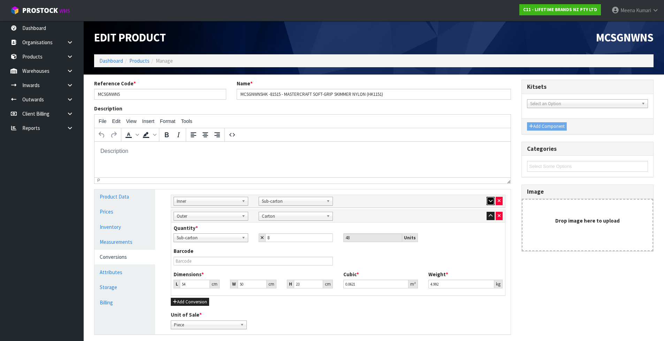
click at [491, 201] on icon "button" at bounding box center [491, 201] width 4 height 5
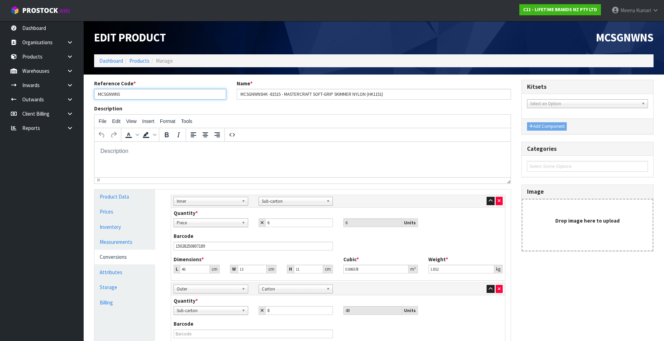
click at [141, 98] on input "MCSGNWNS" at bounding box center [160, 94] width 132 height 11
click at [142, 63] on link "Products" at bounding box center [139, 61] width 20 height 7
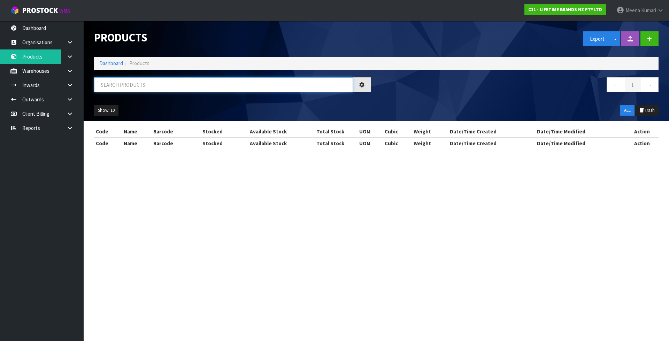
click at [134, 84] on input "text" at bounding box center [223, 84] width 259 height 15
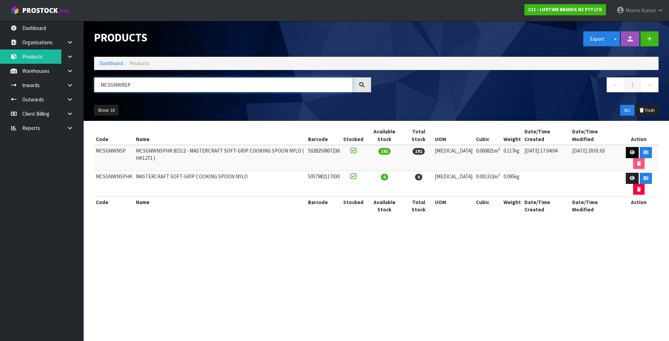
type input "MCSGNWNSP"
click at [630, 150] on icon at bounding box center [632, 152] width 5 height 5
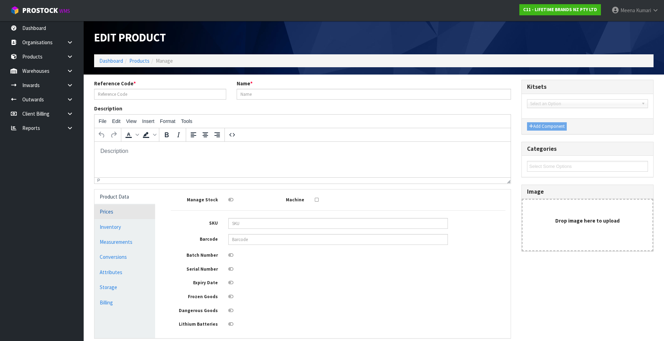
type input "MCSGNWNSP"
type input "MCSGNWNSPHK 81512 - MASTERCRAFT SOFT-GRIP COOKING SPOON NYLO ( HK1273 )"
type input "5028250807236"
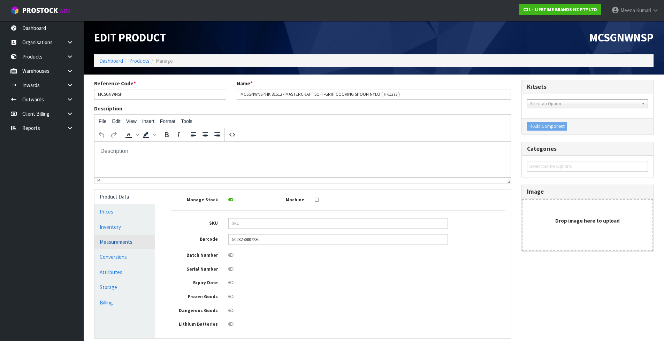
click at [146, 246] on link "Measurements" at bounding box center [124, 242] width 61 height 14
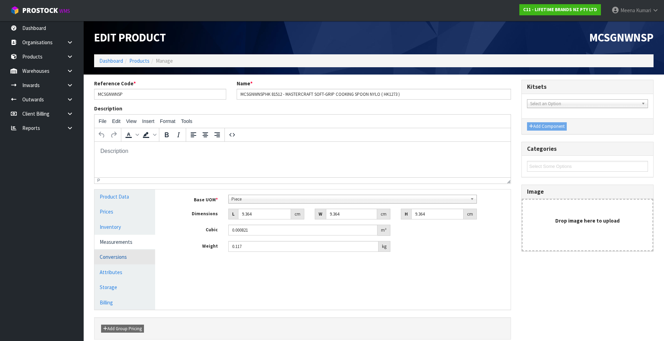
click at [139, 252] on link "Conversions" at bounding box center [124, 257] width 61 height 14
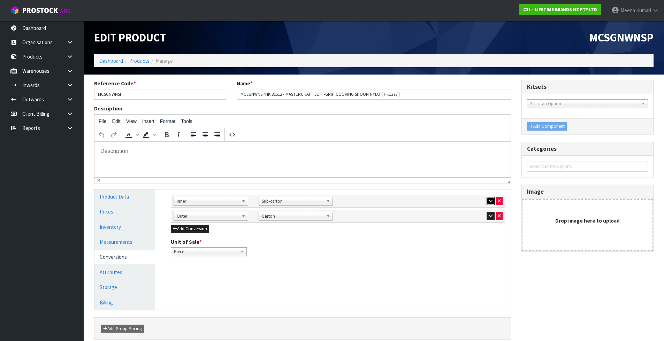
click at [490, 200] on icon "button" at bounding box center [491, 201] width 4 height 5
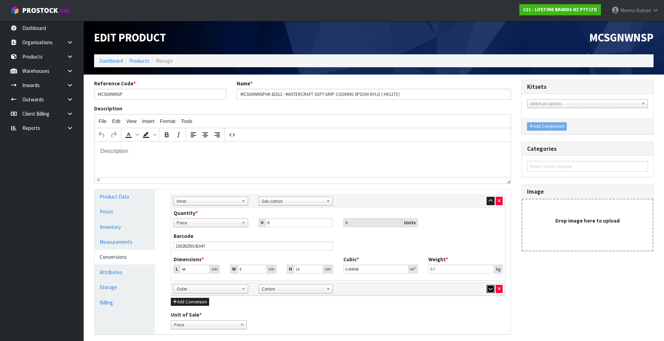
click at [489, 291] on icon "button" at bounding box center [491, 289] width 4 height 5
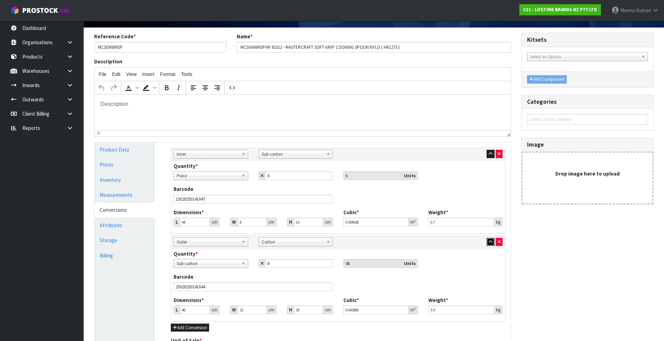
scroll to position [35, 0]
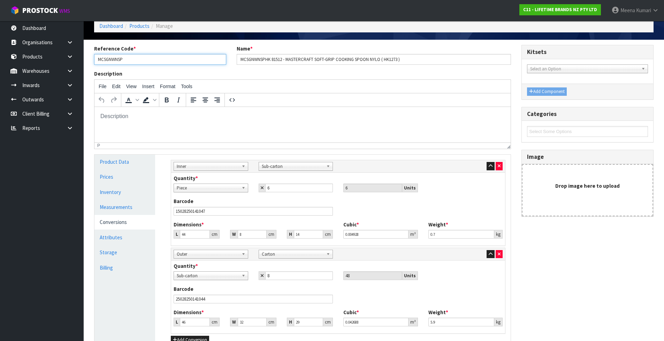
click at [152, 59] on input "MCSGNWNSP" at bounding box center [160, 59] width 132 height 11
click at [138, 26] on link "Products" at bounding box center [139, 26] width 20 height 7
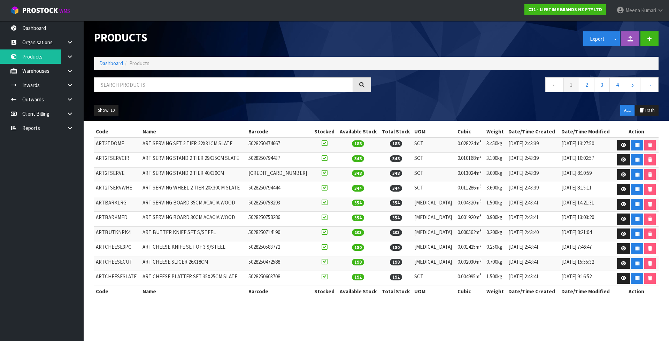
click at [133, 94] on div at bounding box center [233, 87] width 288 height 20
click at [184, 81] on input "text" at bounding box center [223, 84] width 259 height 15
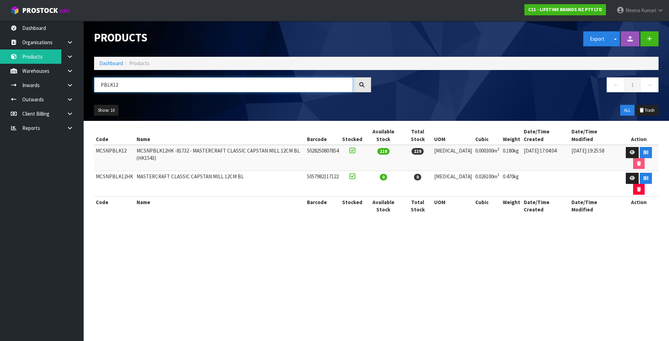
type input "PBLK12"
click at [120, 145] on td "MCSNPBLK12" at bounding box center [114, 158] width 41 height 26
copy td "MCSNPBLK12"
click at [627, 147] on link at bounding box center [632, 152] width 13 height 11
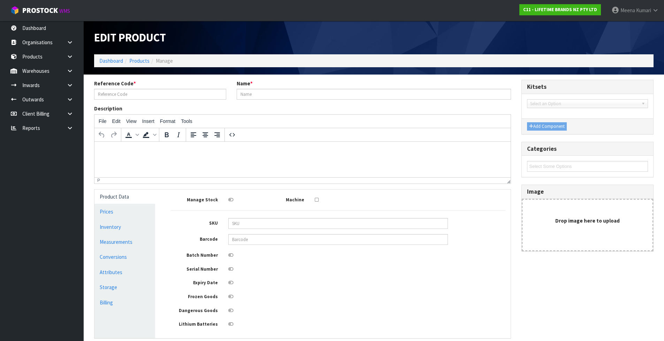
type input "MCSNPBLK12"
type input "MCSNPBLK12HK -81732 - MASTERCRAFT CLASSIC CAPSTAN MILL 12CM BL (HK1543)"
type input "5028250807854"
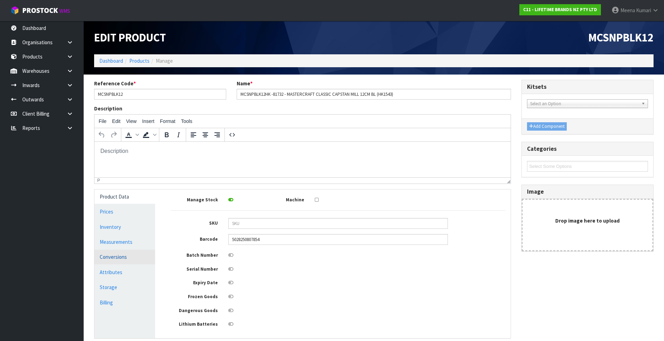
click at [121, 258] on link "Conversions" at bounding box center [124, 257] width 61 height 14
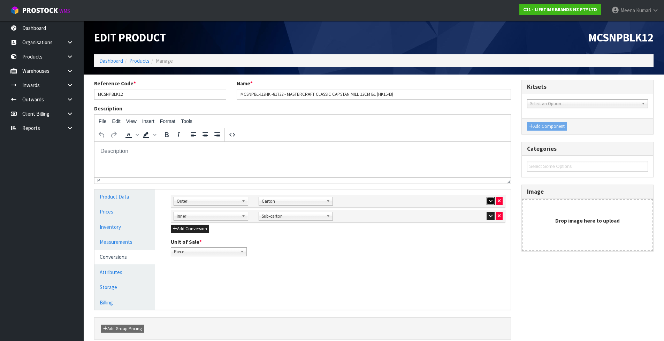
click at [491, 200] on icon "button" at bounding box center [491, 201] width 4 height 5
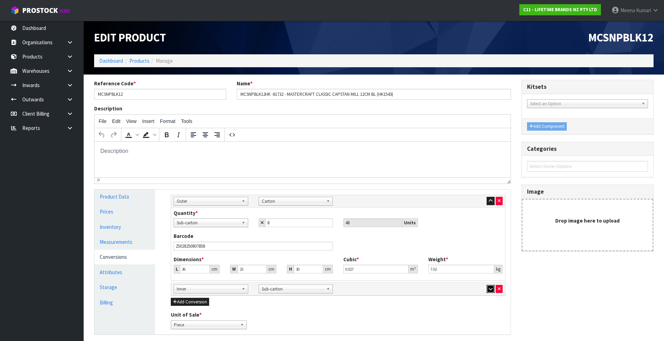
click at [490, 291] on icon "button" at bounding box center [491, 289] width 4 height 5
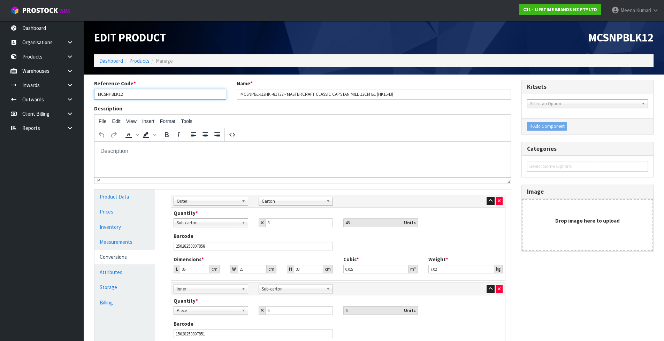
click at [130, 97] on input "MCSNPBLK12" at bounding box center [160, 94] width 132 height 11
click at [138, 61] on link "Products" at bounding box center [139, 61] width 20 height 7
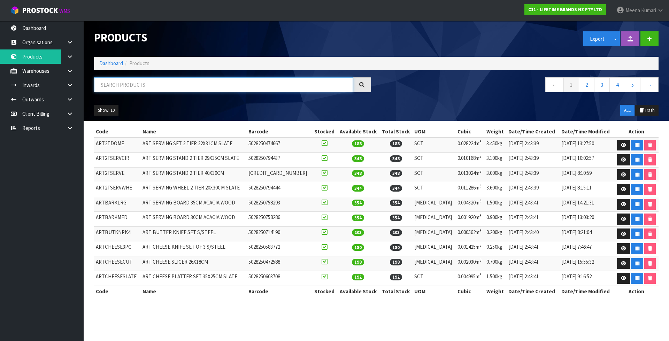
click at [135, 86] on input "text" at bounding box center [223, 84] width 259 height 15
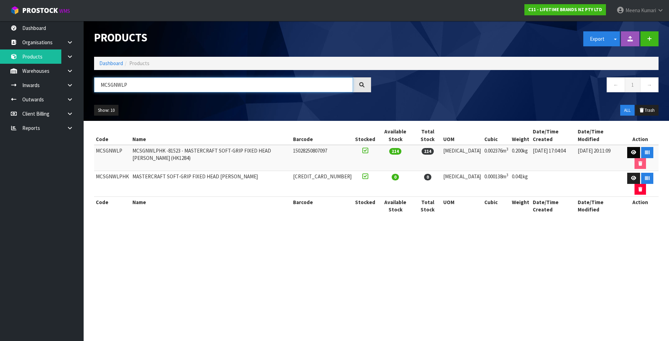
type input "MCSGNWLP"
click at [627, 147] on link at bounding box center [633, 152] width 13 height 11
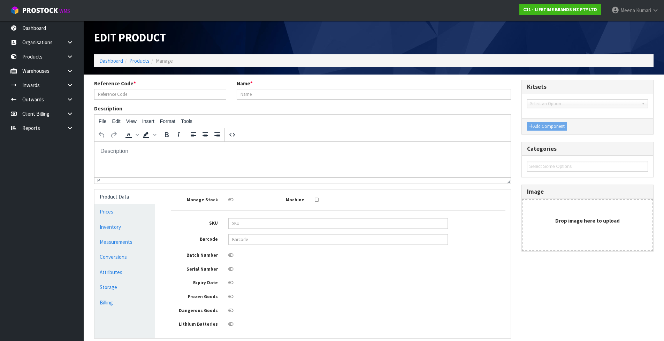
type input "MCSGNWLP"
type input "MCSGNWLPHK -81523 - MASTERCRAFT SOFT-GRIP FIXED HEAD [PERSON_NAME] (HK1284)"
type input "15028250807097"
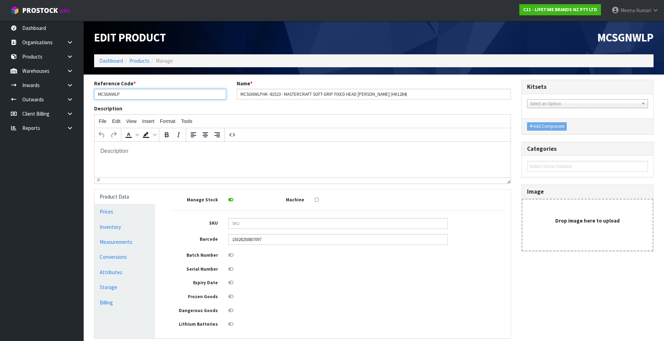
click at [140, 93] on input "MCSGNWLP" at bounding box center [160, 94] width 132 height 11
click at [139, 244] on link "Measurements" at bounding box center [124, 242] width 61 height 14
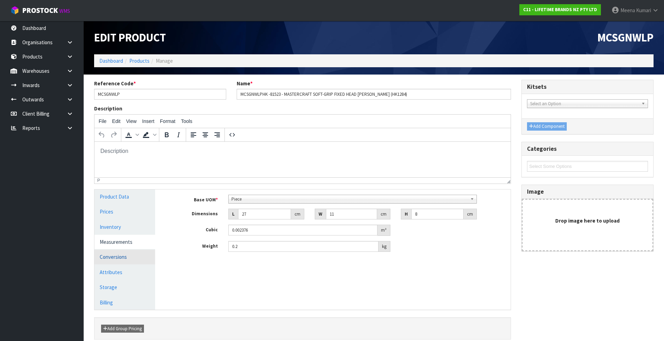
click at [128, 254] on link "Conversions" at bounding box center [124, 257] width 61 height 14
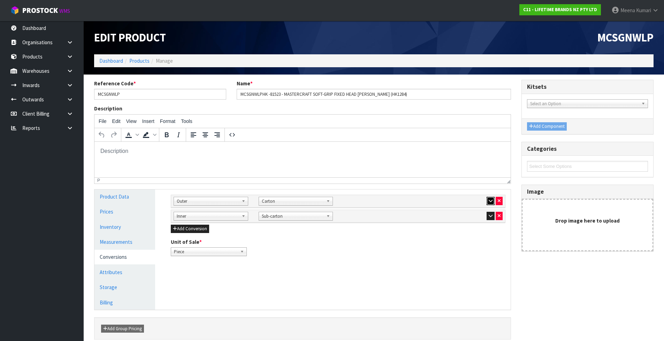
click at [491, 200] on icon "button" at bounding box center [491, 201] width 4 height 5
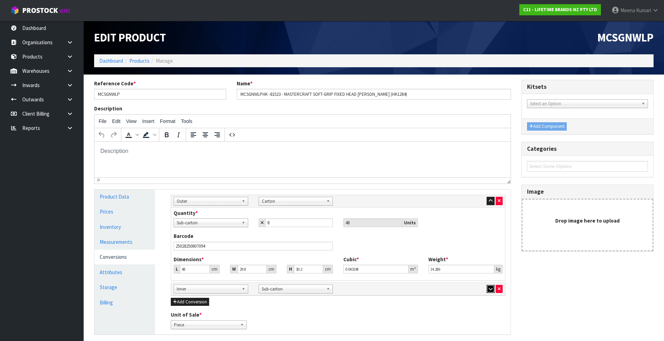
click at [490, 288] on icon "button" at bounding box center [491, 289] width 4 height 5
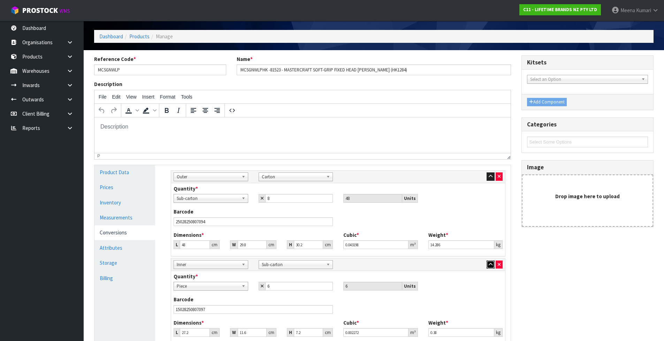
scroll to position [35, 0]
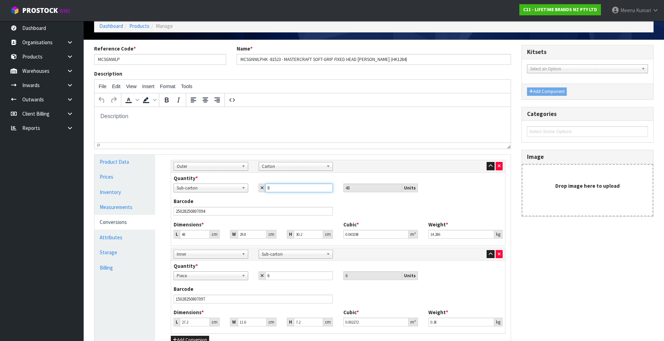
drag, startPoint x: 274, startPoint y: 191, endPoint x: 243, endPoint y: 187, distance: 31.3
click at [243, 187] on div "Piece Carton Sub-carton Sub-carton 8 48 Units" at bounding box center [337, 188] width 339 height 9
type input "1"
type input "6"
type input "12"
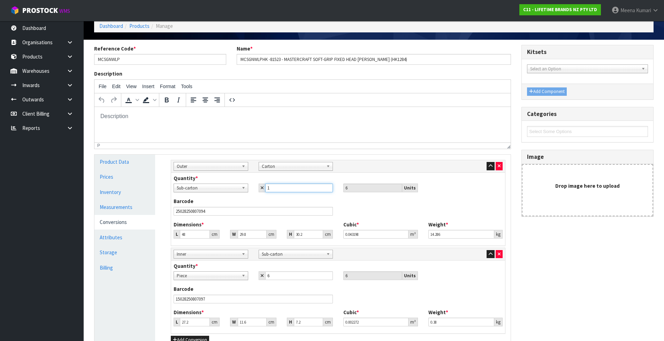
type input "72"
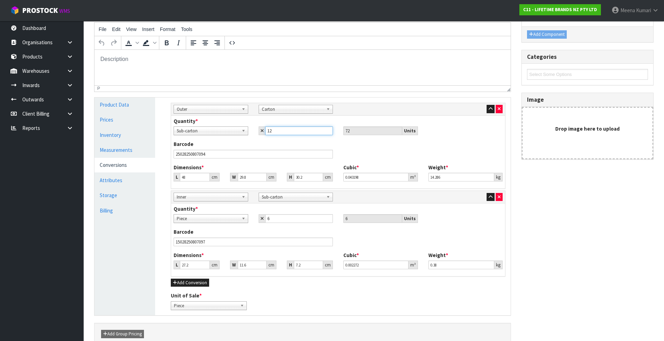
scroll to position [129, 0]
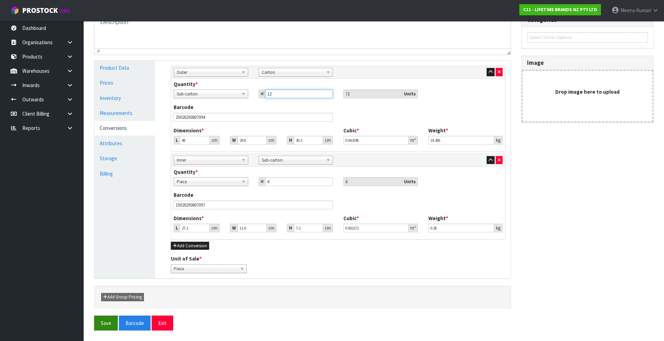
type input "12"
click at [106, 321] on button "Save" at bounding box center [106, 323] width 24 height 15
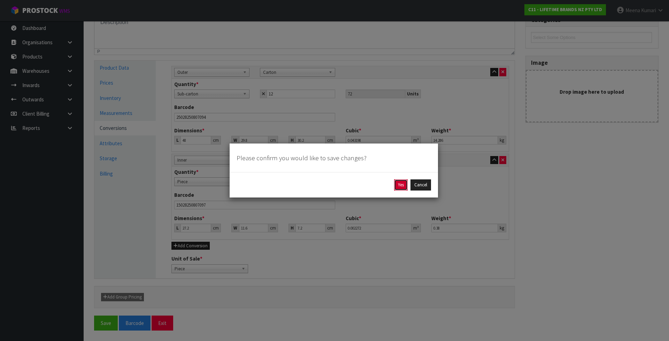
click at [400, 186] on button "Yes" at bounding box center [401, 184] width 14 height 11
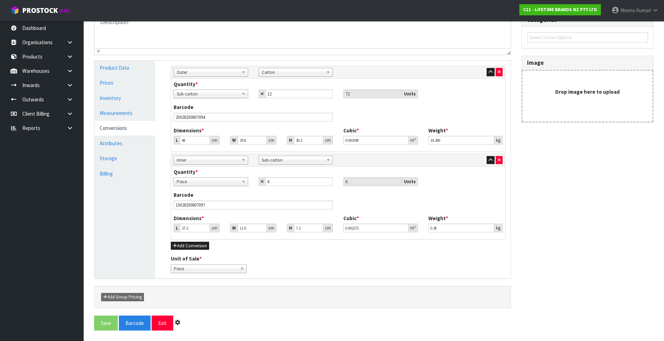
scroll to position [0, 0]
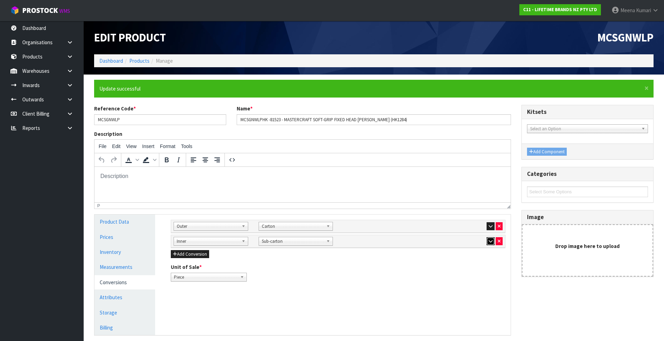
click at [489, 239] on icon "button" at bounding box center [491, 241] width 4 height 5
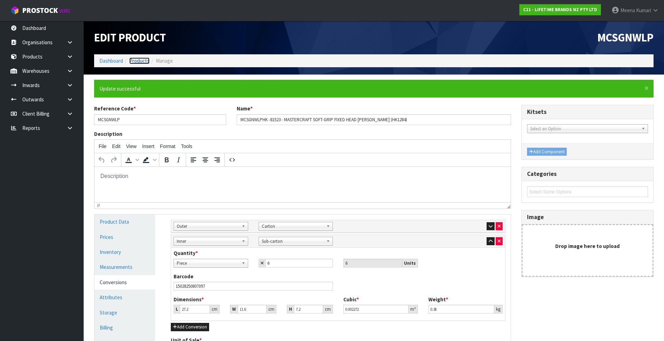
click at [141, 58] on link "Products" at bounding box center [139, 61] width 20 height 7
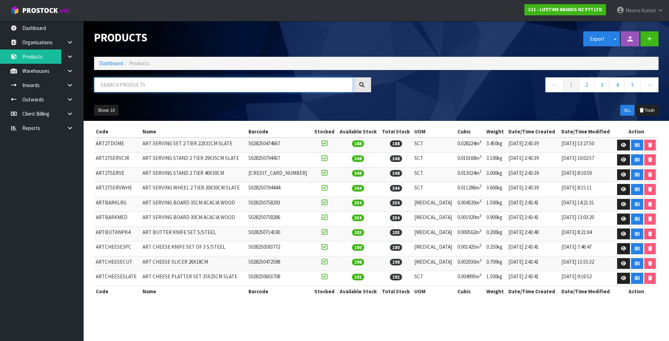
click at [140, 90] on input "text" at bounding box center [223, 84] width 259 height 15
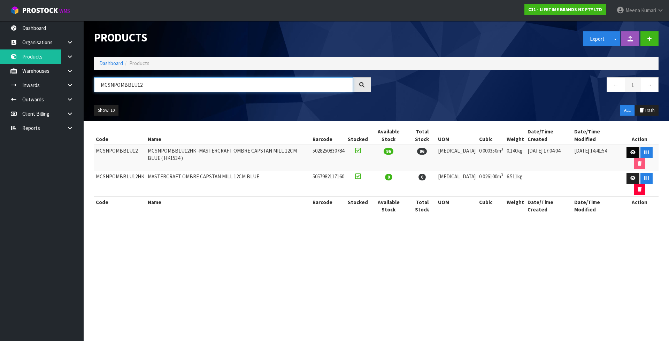
type input "MCSNPOMBBLU12"
click at [631, 150] on icon at bounding box center [633, 152] width 5 height 5
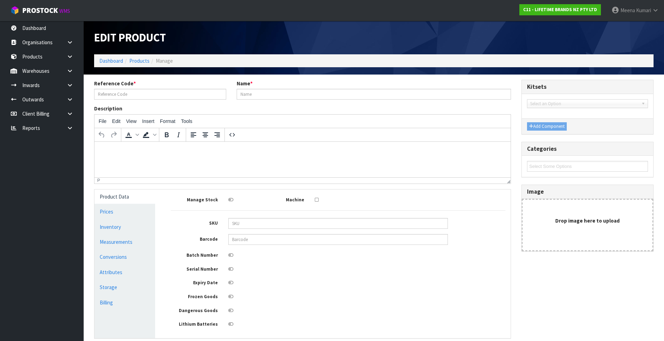
type input "MCSNPOMBBLU12"
type input "MCSNPOMBBLU12HK -MASTERCRAFT OMBRE CAPSTAN MILL 12CM BLUE ( HK1534 )"
type input "5028250830784"
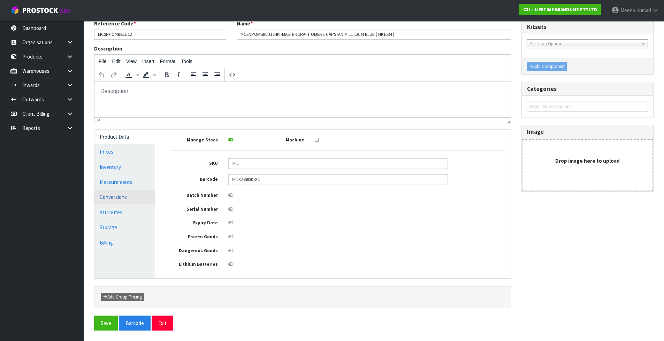
click at [145, 195] on link "Conversions" at bounding box center [124, 197] width 61 height 14
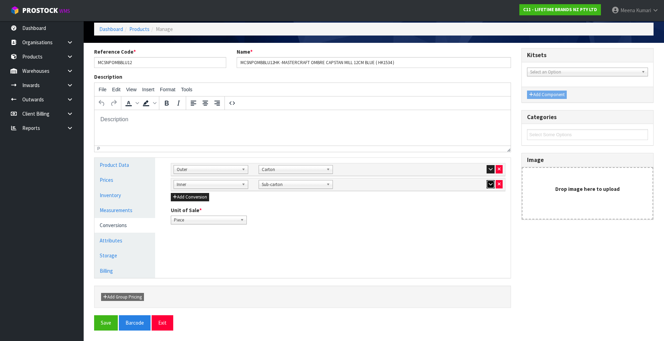
click at [490, 185] on icon "button" at bounding box center [491, 184] width 4 height 5
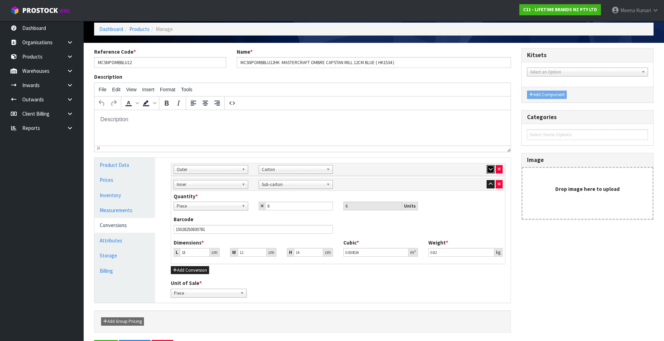
click at [489, 167] on icon "button" at bounding box center [491, 169] width 4 height 5
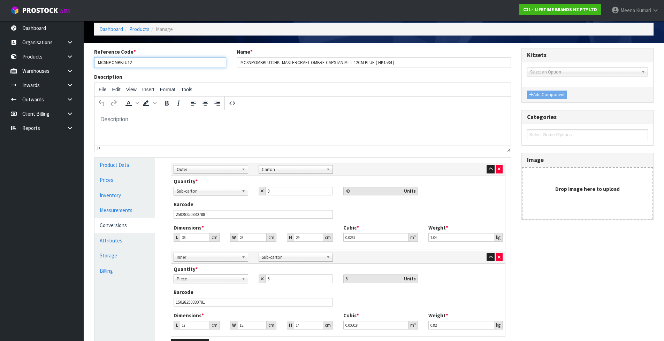
click at [138, 63] on input "MCSNPOMBBLU12" at bounding box center [160, 62] width 132 height 11
click at [139, 29] on link "Products" at bounding box center [139, 29] width 20 height 7
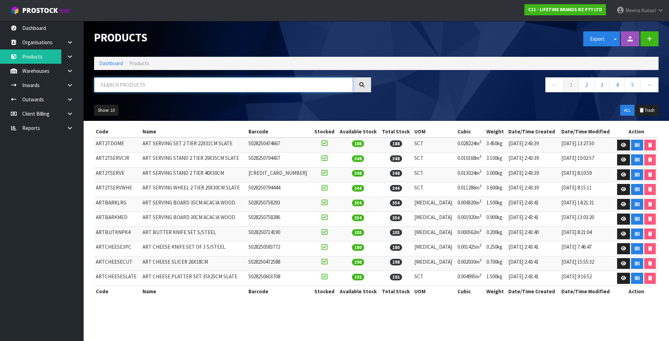
click at [132, 79] on input "text" at bounding box center [223, 84] width 259 height 15
click at [136, 87] on input "text" at bounding box center [223, 84] width 259 height 15
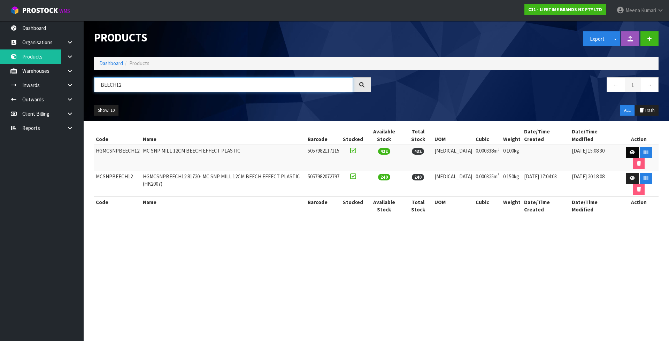
type input "BEECH12"
click at [630, 150] on icon at bounding box center [632, 152] width 5 height 5
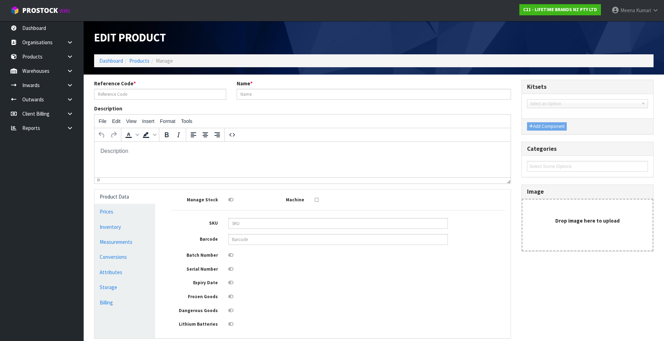
type input "HGMCSNPBEECH12"
type input "MC SNP MILL 12CM BEECH EFFECT PLASTIC"
type input "5057982117115"
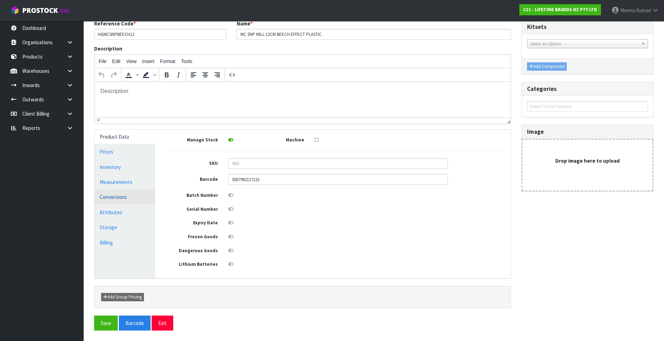
click at [110, 195] on link "Conversions" at bounding box center [124, 197] width 61 height 14
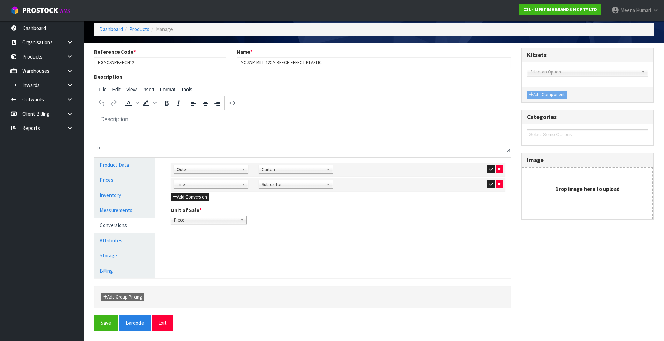
scroll to position [32, 0]
click at [489, 184] on icon "button" at bounding box center [491, 184] width 4 height 5
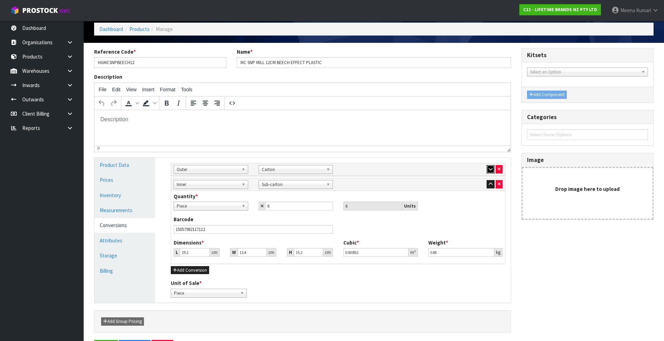
click at [489, 170] on icon "button" at bounding box center [491, 169] width 4 height 5
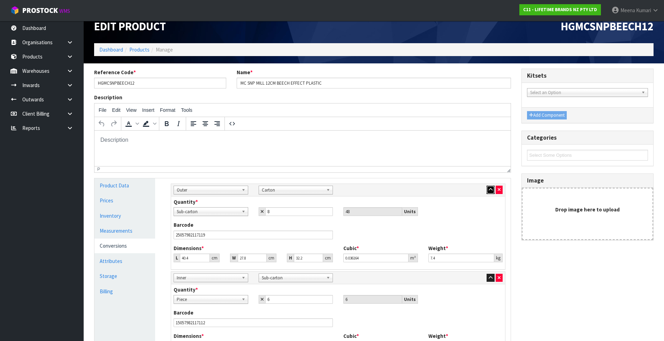
scroll to position [0, 0]
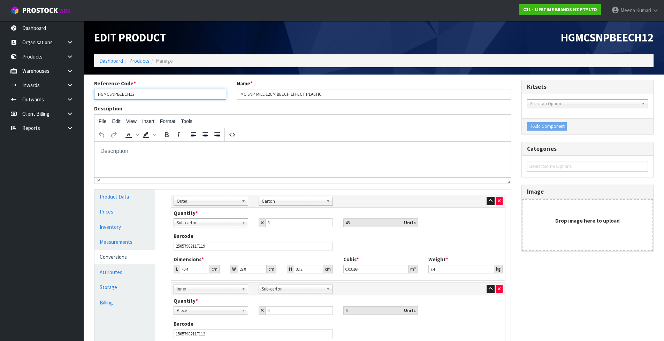
click at [151, 96] on input "HGMCSNPBEECH12" at bounding box center [160, 94] width 132 height 11
click at [140, 61] on link "Products" at bounding box center [139, 61] width 20 height 7
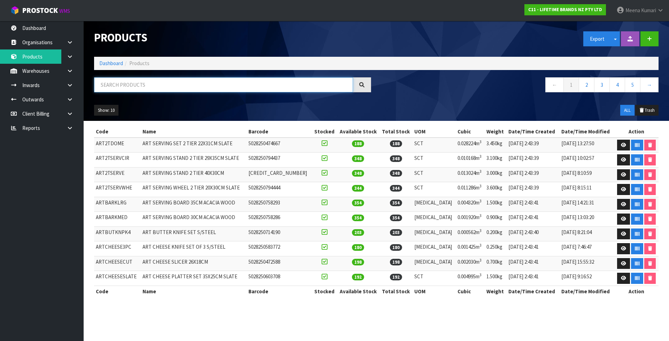
click at [140, 84] on input "text" at bounding box center [223, 84] width 259 height 15
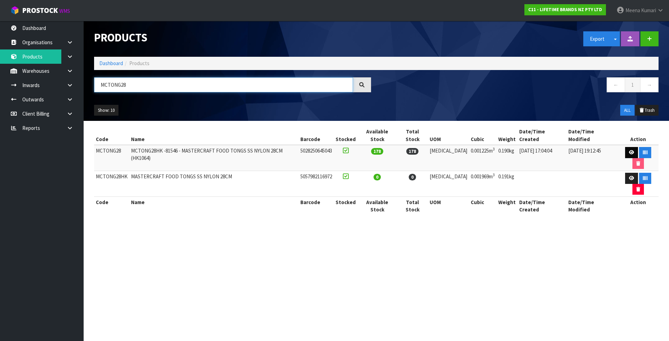
type input "MCTONG28"
click at [629, 150] on icon at bounding box center [631, 152] width 5 height 5
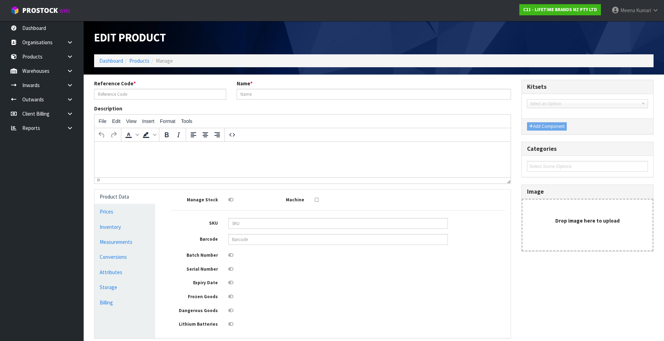
type input "MCTONG28"
type input "MCTONG28HK -81546 - MASTERCRAFT FOOD TONGS SS NYLON 28CM (HK1064)"
type input "5028250645043"
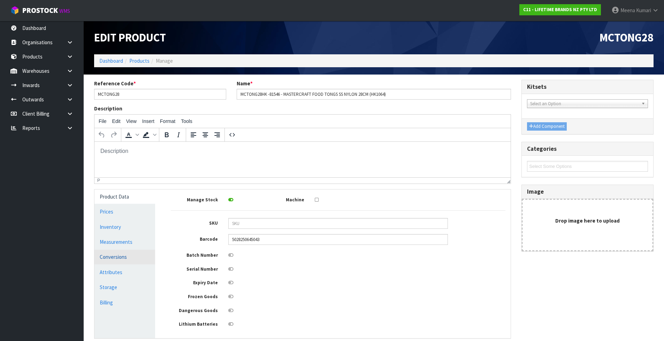
click at [135, 252] on link "Conversions" at bounding box center [124, 257] width 61 height 14
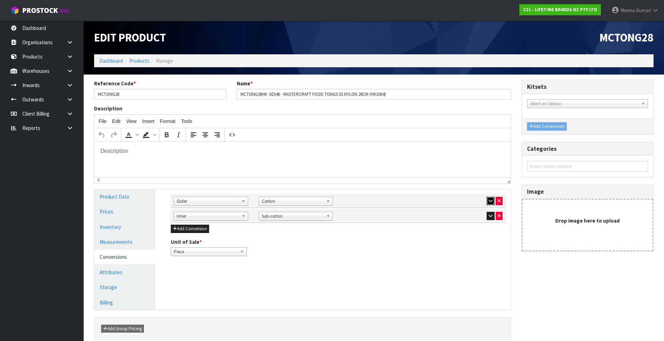
click at [489, 200] on icon "button" at bounding box center [491, 201] width 4 height 5
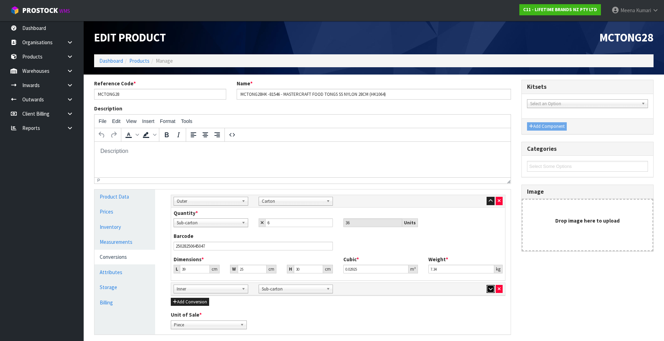
click at [490, 288] on icon "button" at bounding box center [491, 289] width 4 height 5
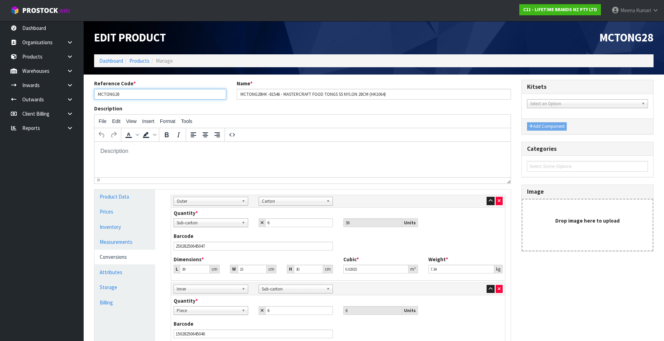
click at [188, 94] on input "MCTONG28" at bounding box center [160, 94] width 132 height 11
click at [143, 58] on link "Products" at bounding box center [139, 61] width 20 height 7
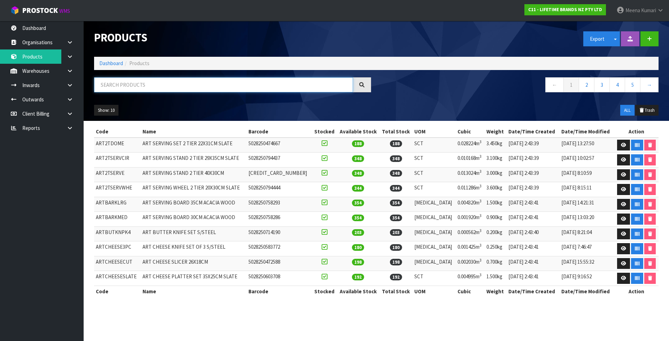
click at [143, 87] on input "text" at bounding box center [223, 84] width 259 height 15
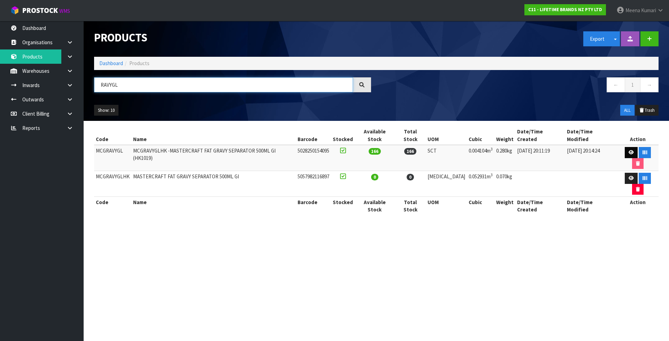
type input "RAVYGL"
click at [625, 147] on link at bounding box center [631, 152] width 13 height 11
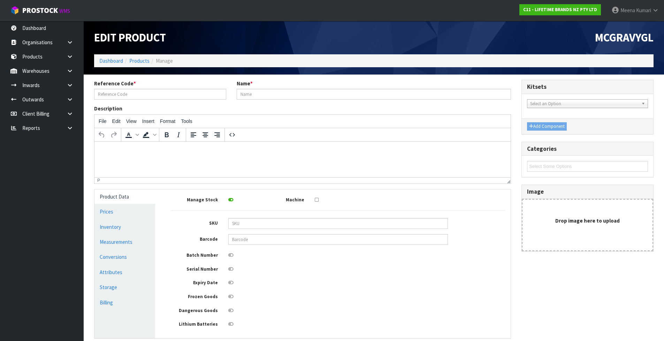
type input "MCGRAVYGL"
type input "MCGRAVYGLHK -MASTERCRAFT FAT GRAVY SEPARATOR 500ML GI (HK1019)"
type input "5028250154095"
click at [452, 277] on div "Manage Stock Machine SKU Barcode 5028250154095 Batch Number Serial Number Expir…" at bounding box center [338, 261] width 335 height 133
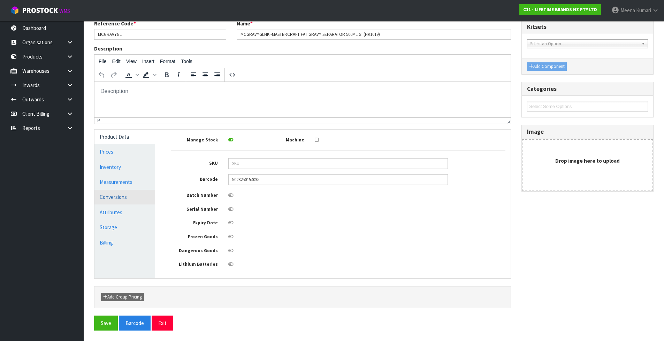
click at [131, 192] on link "Conversions" at bounding box center [124, 197] width 61 height 14
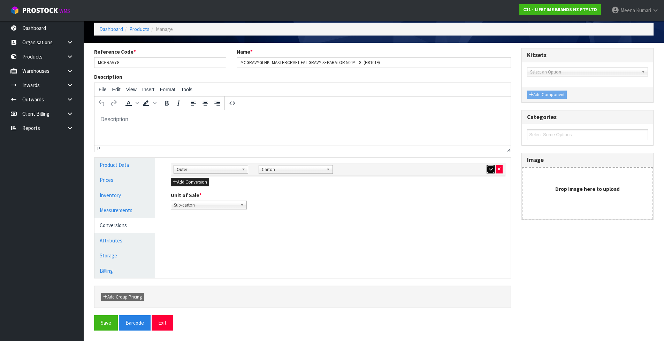
click at [489, 170] on icon "button" at bounding box center [491, 169] width 4 height 5
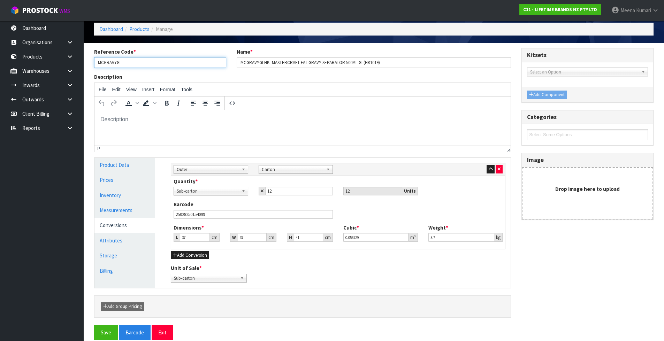
click at [128, 64] on input "MCGRAVYGL" at bounding box center [160, 62] width 132 height 11
click at [141, 30] on link "Products" at bounding box center [139, 29] width 20 height 7
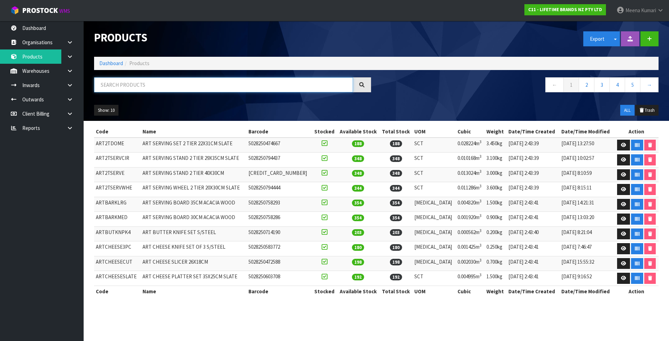
click at [139, 79] on input "text" at bounding box center [223, 84] width 259 height 15
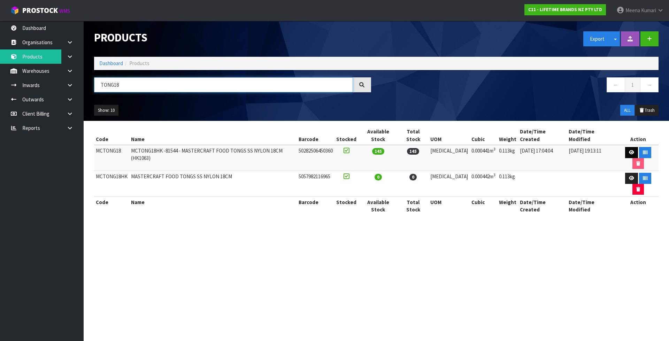
type input "TONG18"
click at [627, 147] on link at bounding box center [631, 152] width 13 height 11
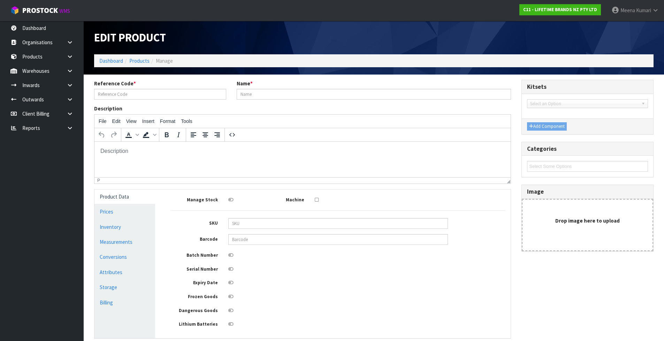
type input "MCTONG18"
type input "MCTONG18HK -81544 - MASTERCRAFT FOOD TONGS SS NYLON 18CM (HK1063)"
type input "50282506450360"
click at [128, 246] on link "Measurements" at bounding box center [124, 242] width 61 height 14
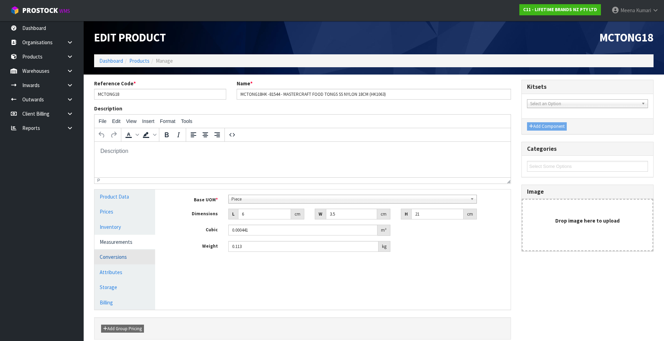
click at [126, 257] on link "Conversions" at bounding box center [124, 257] width 61 height 14
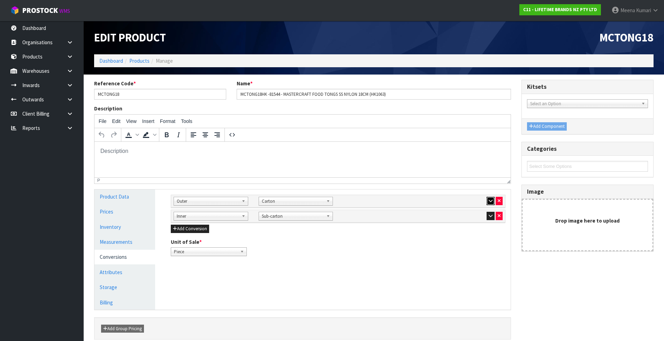
click at [489, 201] on icon "button" at bounding box center [491, 201] width 4 height 5
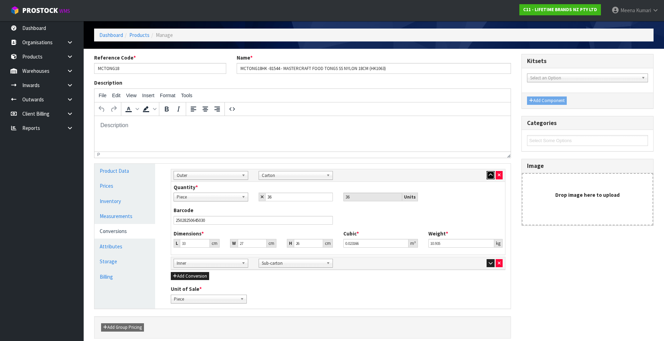
scroll to position [56, 0]
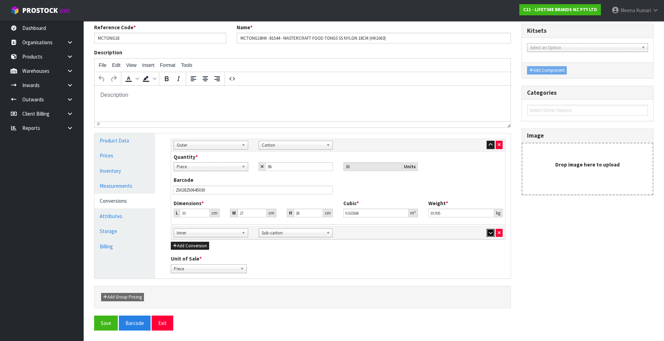
click at [489, 231] on icon "button" at bounding box center [491, 233] width 4 height 5
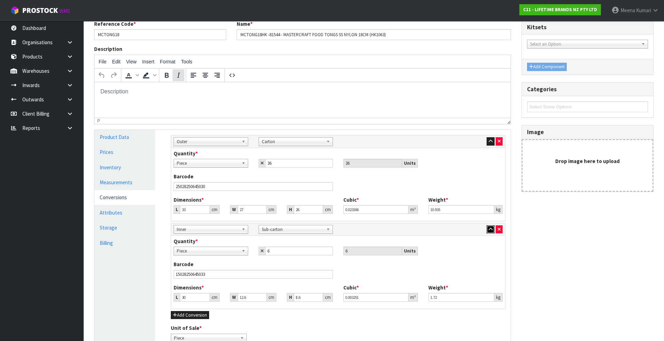
scroll to position [59, 0]
click at [158, 36] on input "MCTONG18" at bounding box center [160, 35] width 132 height 11
click at [158, 37] on input "MCTONG18" at bounding box center [160, 35] width 132 height 11
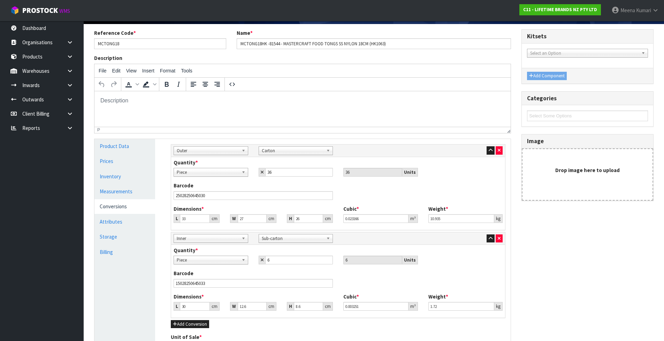
scroll to position [0, 0]
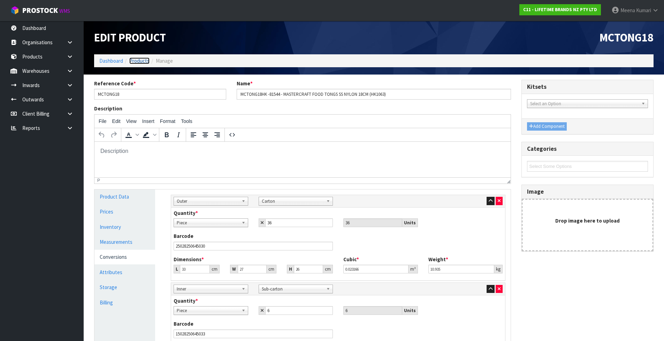
click at [142, 63] on link "Products" at bounding box center [139, 61] width 20 height 7
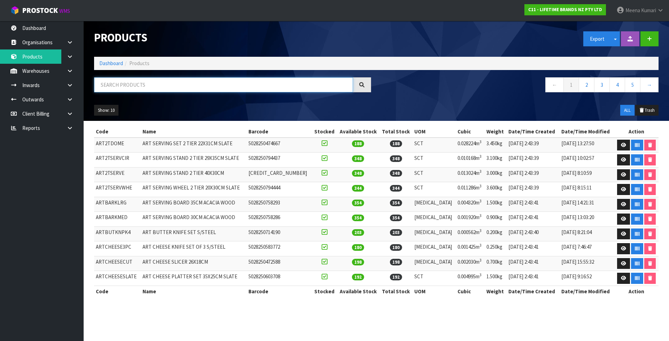
click at [135, 85] on input "text" at bounding box center [223, 84] width 259 height 15
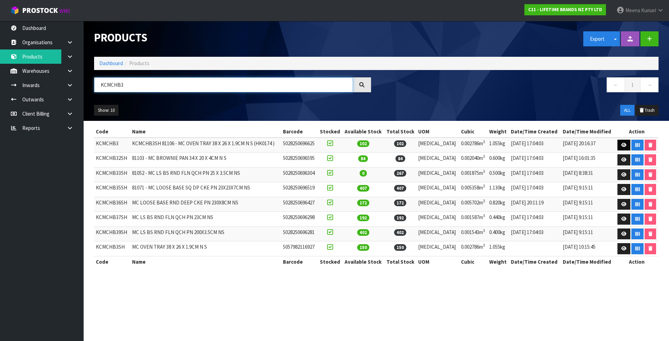
type input "KCMCHB3"
click at [621, 144] on icon at bounding box center [623, 145] width 5 height 5
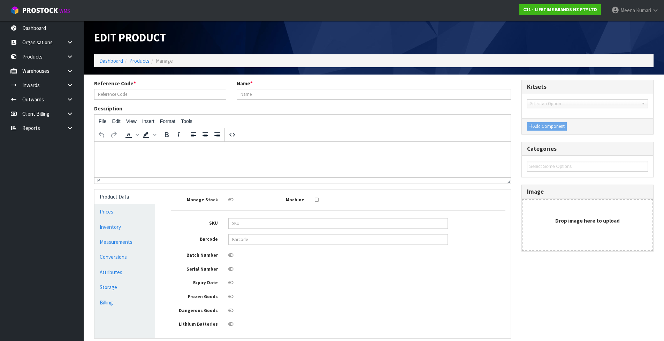
type input "KCMCHB3"
type input "KCMCHB3SH 81106 - MC OVEN TRAY 38 X 26 X 1.9CM N S (HK0174 )"
type input "5028250696625"
click at [143, 254] on link "Conversions" at bounding box center [124, 257] width 61 height 14
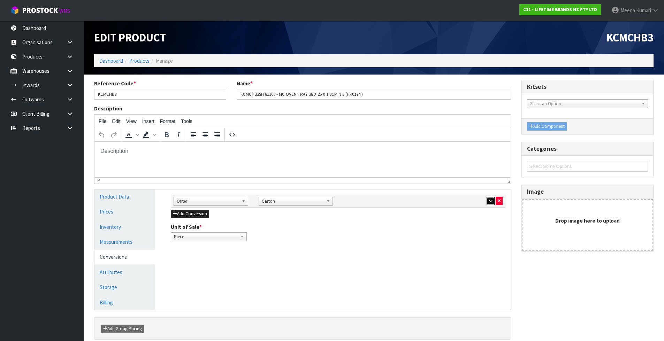
click at [487, 201] on button "button" at bounding box center [491, 201] width 8 height 8
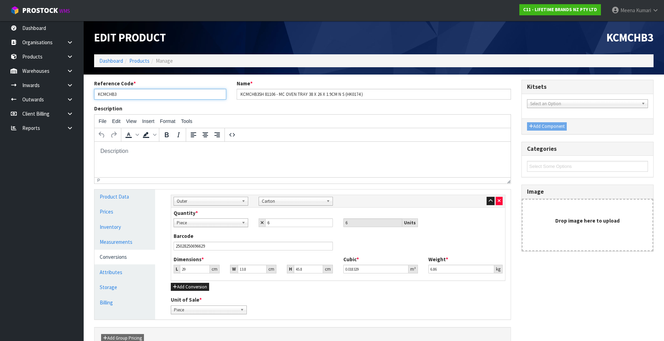
click at [133, 94] on input "KCMCHB3" at bounding box center [160, 94] width 132 height 11
click at [139, 61] on link "Products" at bounding box center [139, 61] width 20 height 7
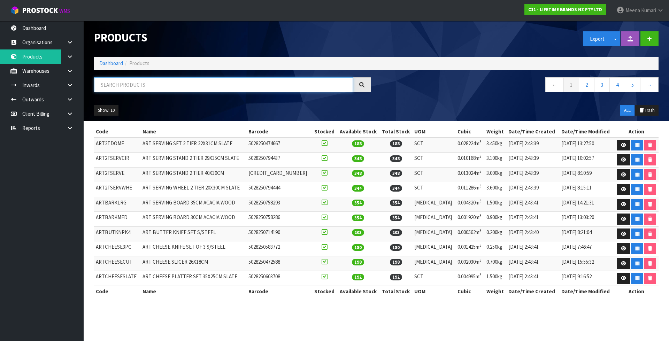
click at [134, 84] on input "text" at bounding box center [223, 84] width 259 height 15
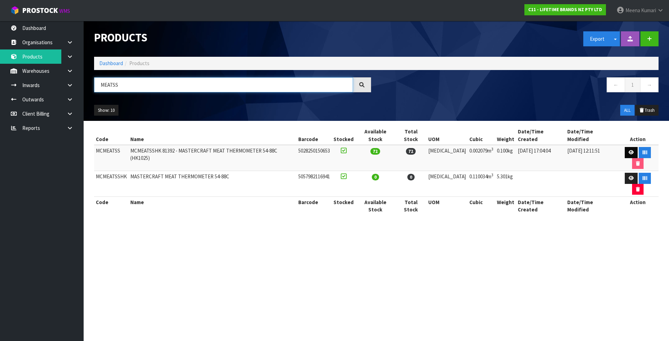
type input "MEATSS"
click at [629, 150] on icon at bounding box center [631, 152] width 5 height 5
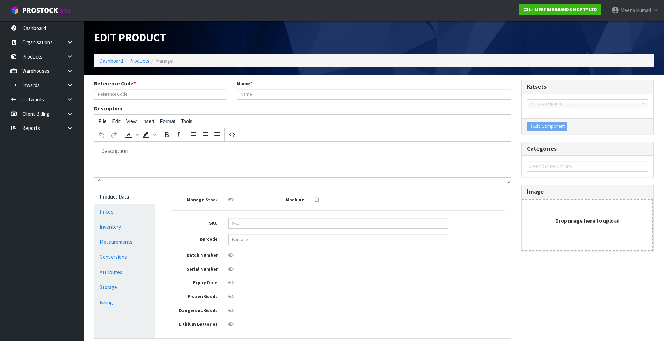
type input "MCMEATSS"
type input "MCMEATSSHK 81392 - MASTERCRAFT MEAT THERMOMETER 54-88C (HK1025)"
type input "5028250150653"
click at [135, 246] on link "Measurements" at bounding box center [124, 242] width 61 height 14
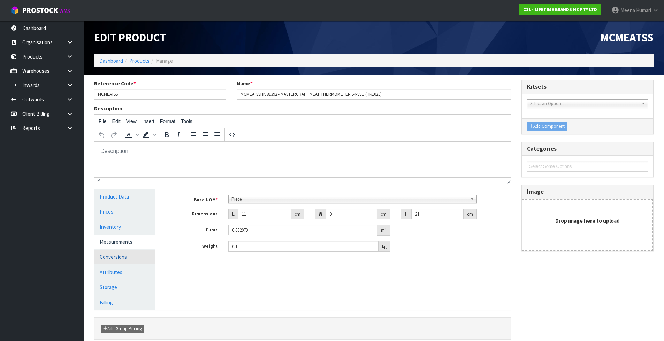
click at [128, 254] on link "Conversions" at bounding box center [124, 257] width 61 height 14
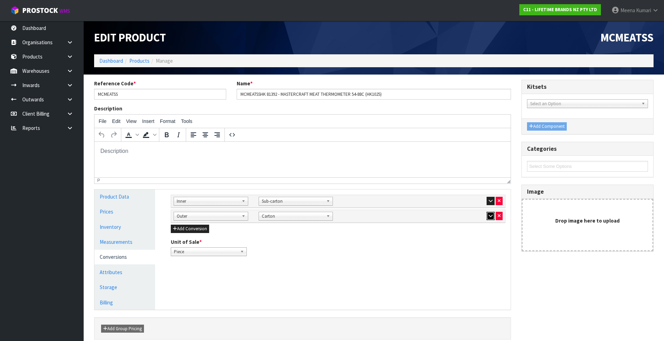
click at [487, 216] on button "button" at bounding box center [491, 216] width 8 height 8
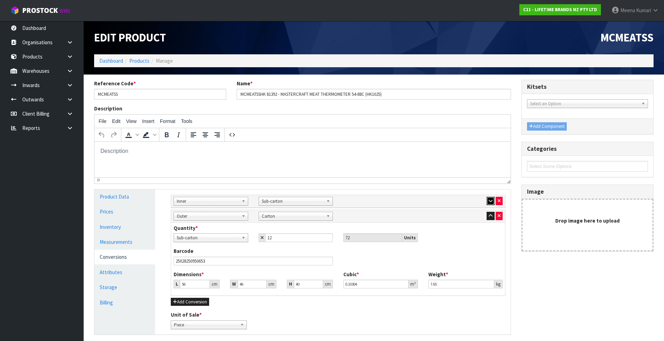
click at [489, 199] on icon "button" at bounding box center [491, 201] width 4 height 5
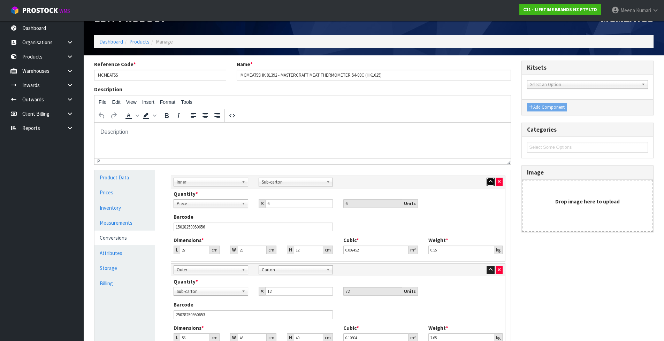
scroll to position [35, 0]
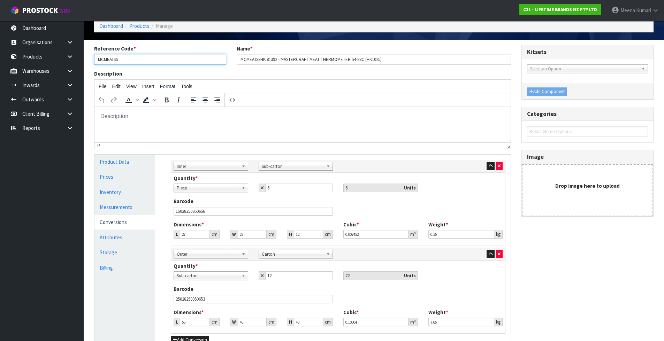
click at [164, 57] on input "MCMEATSS" at bounding box center [160, 59] width 132 height 11
click at [141, 26] on link "Products" at bounding box center [139, 26] width 20 height 7
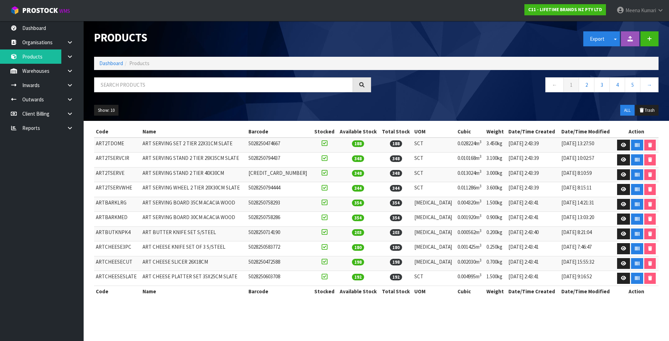
click at [136, 93] on div at bounding box center [233, 87] width 288 height 20
click at [135, 86] on input "text" at bounding box center [223, 84] width 259 height 15
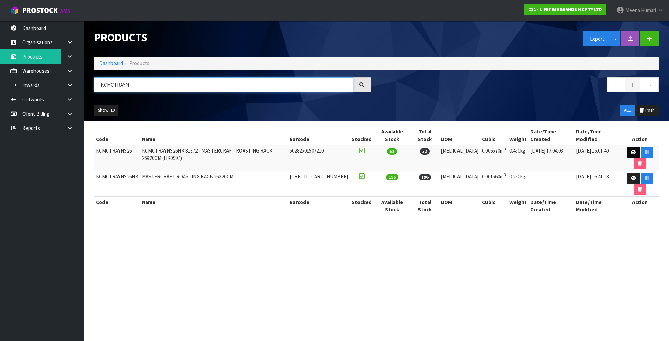
type input "KCMCTRAYN"
click at [627, 147] on link at bounding box center [633, 152] width 13 height 11
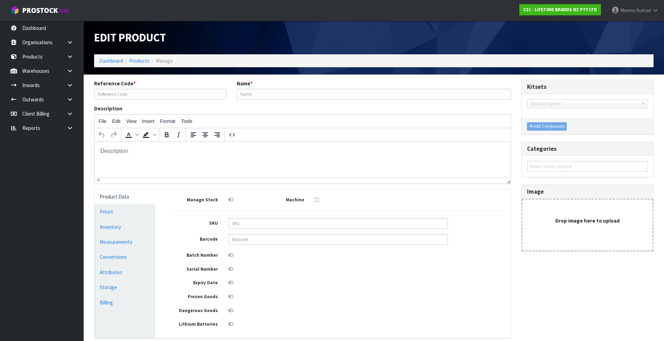
type input "KCMCTRAYNS26"
type input "KCMCTRAYNS26HK 81372 - MASTERCRAFT ROASTING RACK 26X20CM (HK0997)"
type input "50282501507210"
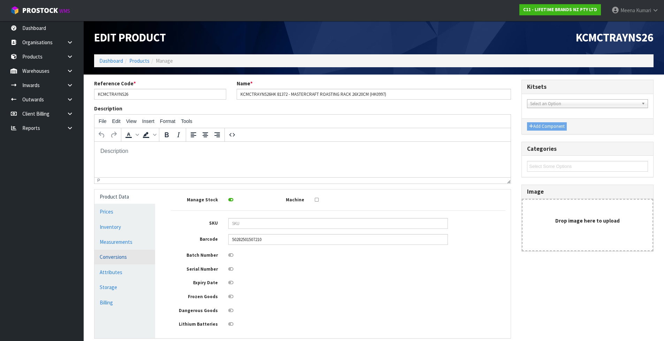
click at [142, 251] on link "Conversions" at bounding box center [124, 257] width 61 height 14
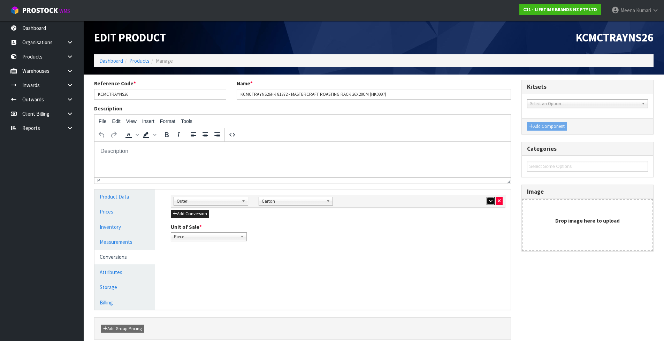
click at [492, 199] on icon "button" at bounding box center [491, 201] width 4 height 5
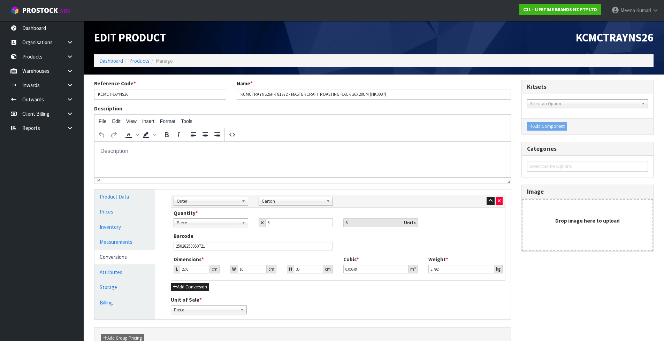
click at [147, 87] on div "Reference Code * KCMCTRAYNS26" at bounding box center [160, 90] width 143 height 20
click at [147, 91] on div "Reference Code * KCMCTRAYNS26" at bounding box center [160, 90] width 143 height 20
click at [147, 93] on input "KCMCTRAYNS26" at bounding box center [160, 94] width 132 height 11
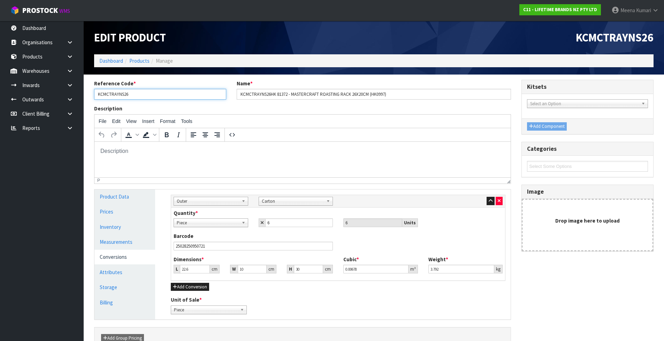
click at [147, 93] on input "KCMCTRAYNS26" at bounding box center [160, 94] width 132 height 11
click at [137, 60] on link "Products" at bounding box center [139, 61] width 20 height 7
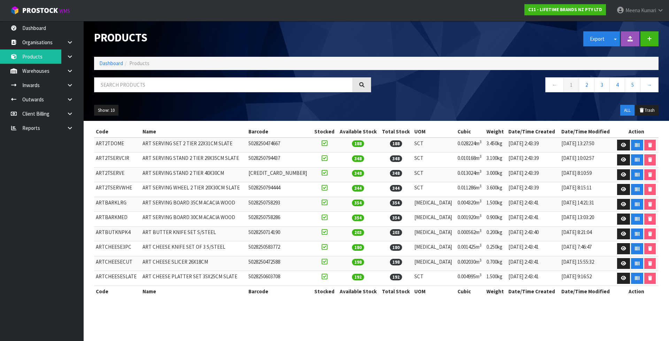
click at [143, 77] on div "Products Export Split button! SOH Summary Measurements Dangerous Goods Import P…" at bounding box center [376, 71] width 575 height 100
click at [142, 78] on input "text" at bounding box center [223, 84] width 259 height 15
paste input "MCSGNWNLHK"
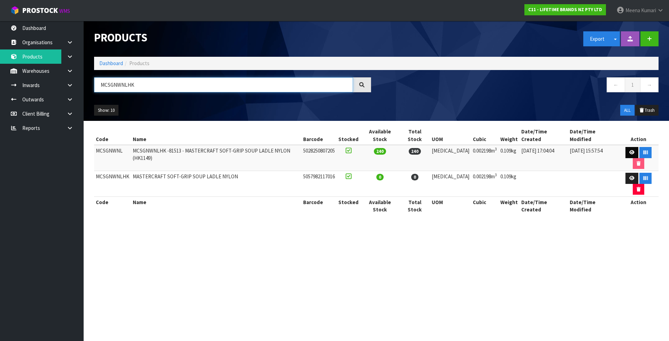
type input "MCSGNWNLHK"
click at [629, 150] on icon at bounding box center [631, 152] width 5 height 5
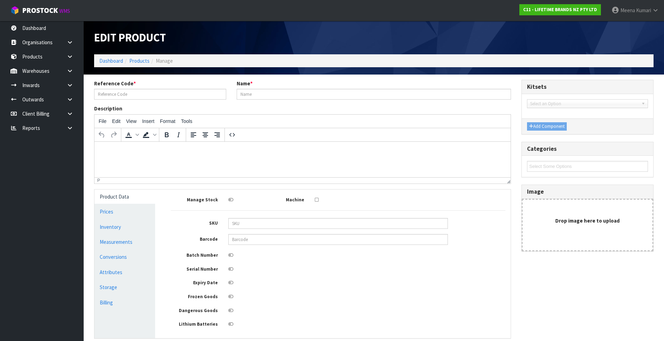
type input "MCSGNWNL"
type input "MCSGNWNLHK -81513 - MASTERCRAFT SOFT-GRIP SOUP LADLE NYLON (HK1149)"
type input "5028250807205"
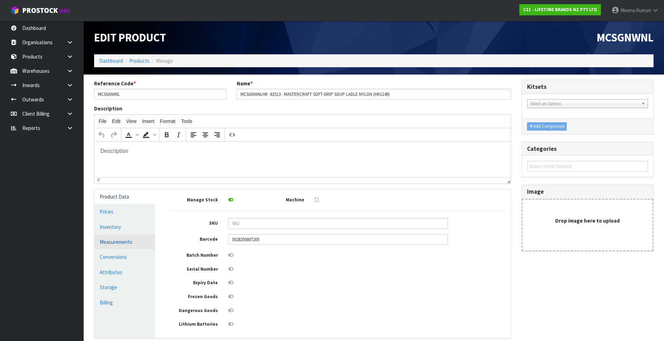
click at [150, 243] on link "Measurements" at bounding box center [124, 242] width 61 height 14
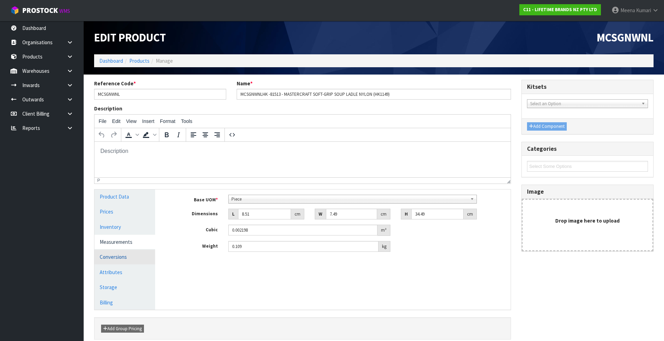
click at [142, 262] on link "Conversions" at bounding box center [124, 257] width 61 height 14
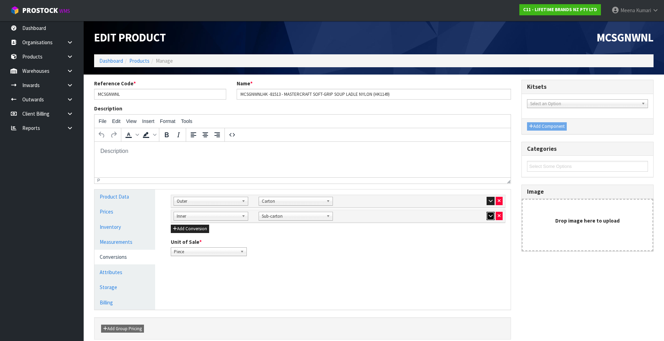
click at [489, 216] on icon "button" at bounding box center [491, 216] width 4 height 5
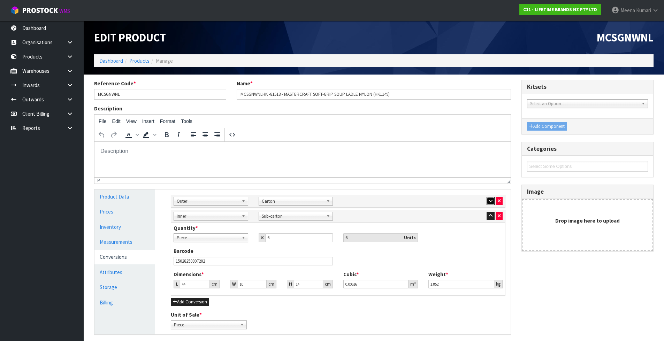
click at [490, 200] on icon "button" at bounding box center [491, 201] width 4 height 5
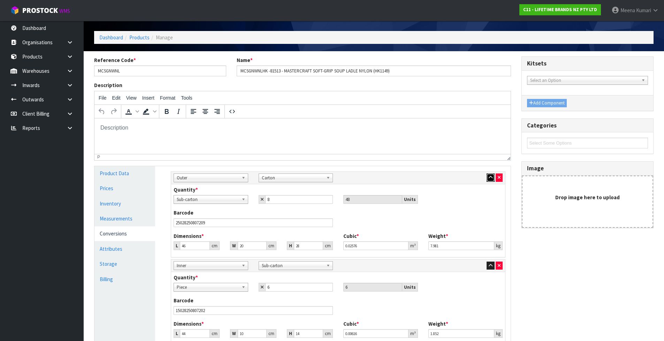
scroll to position [35, 0]
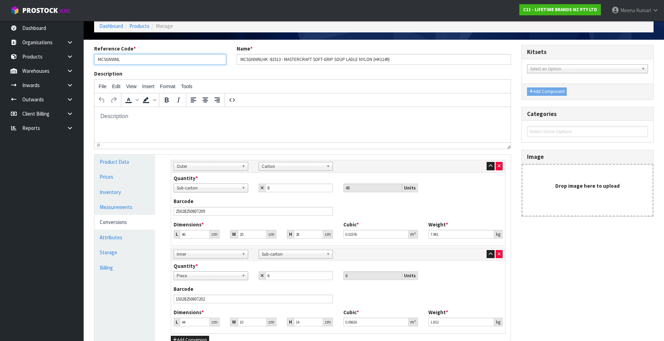
click at [157, 61] on input "MCSGNWNL" at bounding box center [160, 59] width 132 height 11
click at [170, 61] on input "MCSGNWNL" at bounding box center [160, 59] width 132 height 11
click at [146, 29] on link "Products" at bounding box center [139, 26] width 20 height 7
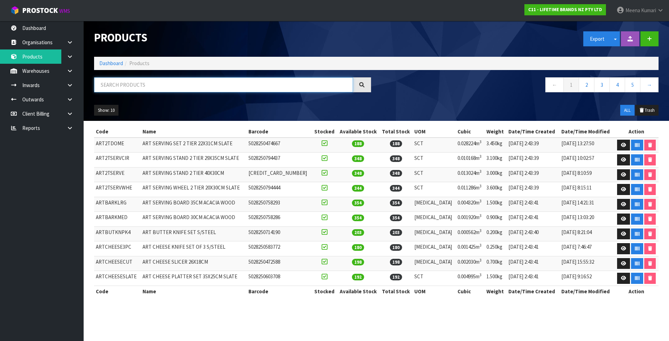
click at [133, 88] on input "text" at bounding box center [223, 84] width 259 height 15
paste input "MCSGNWNSHK"
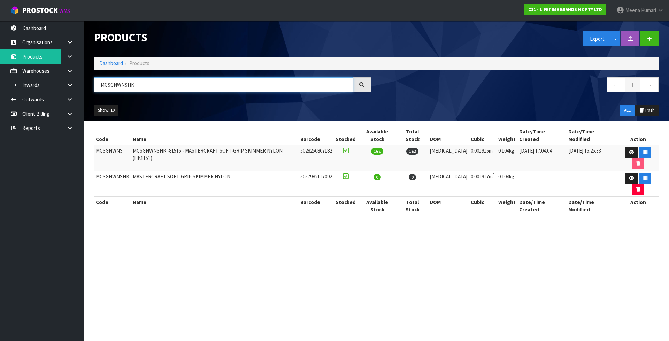
click at [151, 82] on input "MCSGNWNSHK" at bounding box center [223, 84] width 259 height 15
paste input "LSP"
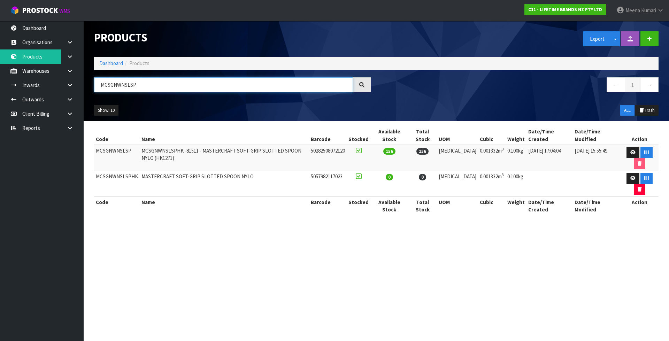
type input "MCSGNWNSLSP"
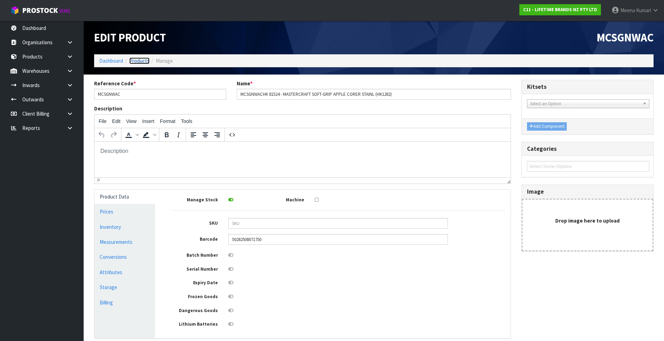
click at [133, 63] on link "Products" at bounding box center [139, 61] width 20 height 7
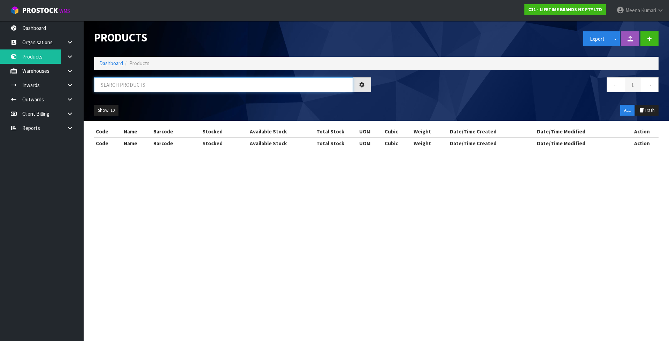
click at [133, 84] on input "text" at bounding box center [223, 84] width 259 height 15
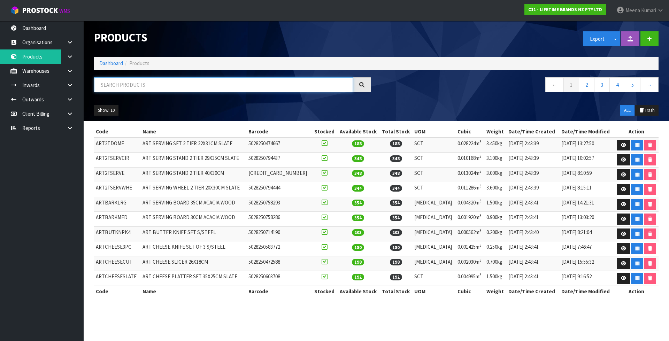
paste input "MCSGNWAC"
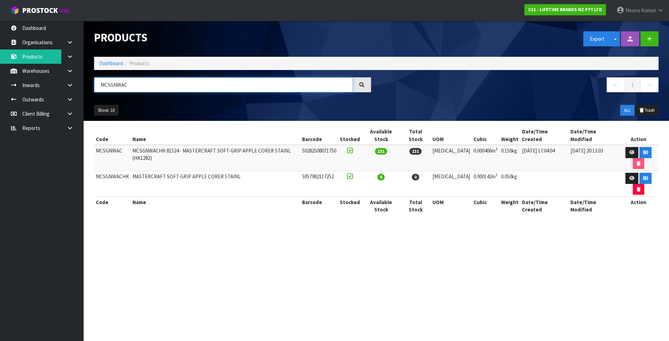
click at [171, 83] on input "MCSGNWAC" at bounding box center [223, 84] width 259 height 15
paste input "NPEMILL"
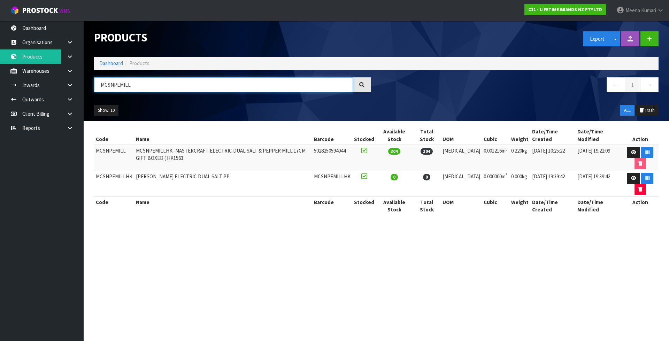
click at [170, 91] on input "MCSNPEMILL" at bounding box center [223, 84] width 259 height 15
paste input "GNWGP"
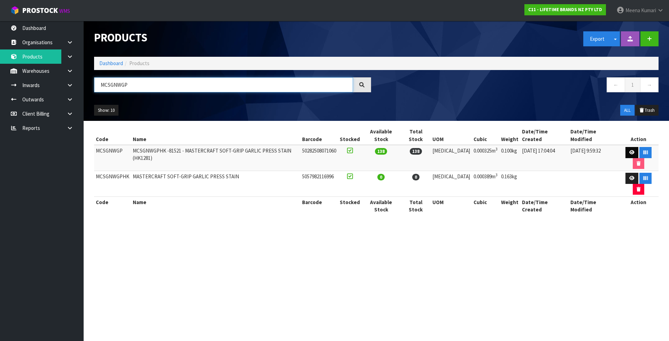
type input "MCSGNWGP"
click at [629, 150] on icon at bounding box center [631, 152] width 5 height 5
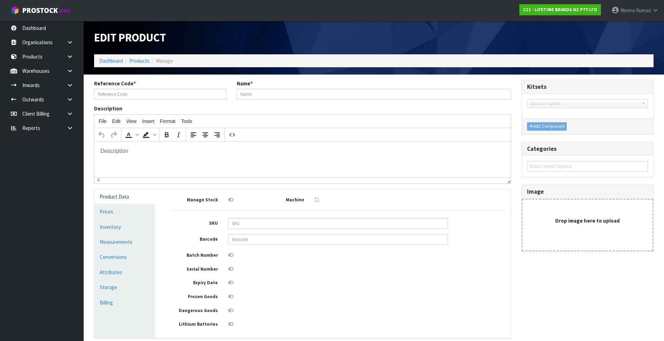
type input "MCSGNWGP"
type input "MCSGNWGPHK -81521 - MASTERCRAFT SOFT-GRIP GARLIC PRESS STAIN (HK1281)"
type input "50282508071060"
click at [159, 245] on div "Product Data Prices Inventory Measurements Conversions Attributes Storage Billi…" at bounding box center [124, 264] width 71 height 149
click at [138, 244] on link "Measurements" at bounding box center [124, 242] width 61 height 14
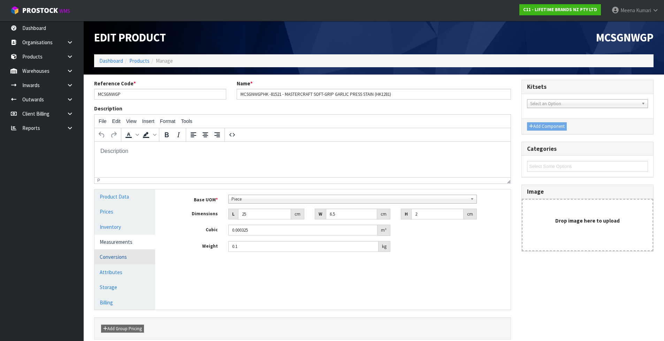
click at [135, 254] on link "Conversions" at bounding box center [124, 257] width 61 height 14
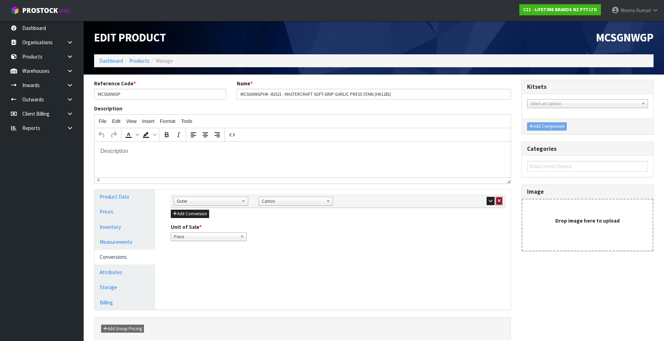
click at [498, 201] on icon "button" at bounding box center [499, 201] width 3 height 5
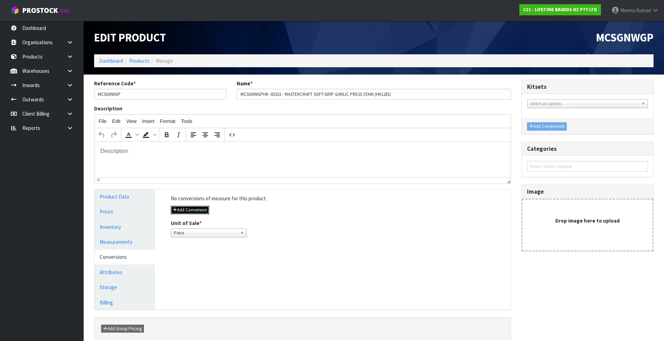
click at [188, 213] on button "Add Conversion" at bounding box center [190, 210] width 38 height 8
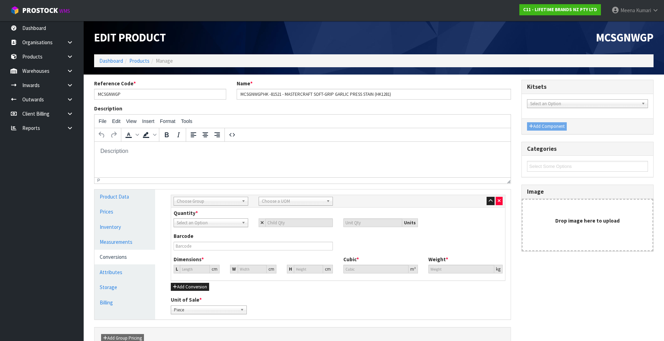
click at [192, 201] on span "Choose Group" at bounding box center [208, 201] width 62 height 8
click at [190, 234] on li "Outer" at bounding box center [210, 238] width 71 height 9
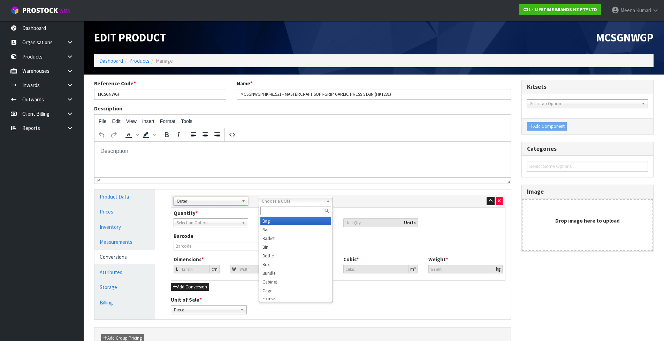
click at [293, 201] on span "Choose a UOM" at bounding box center [293, 201] width 62 height 8
click at [280, 293] on li "Carton" at bounding box center [295, 296] width 71 height 9
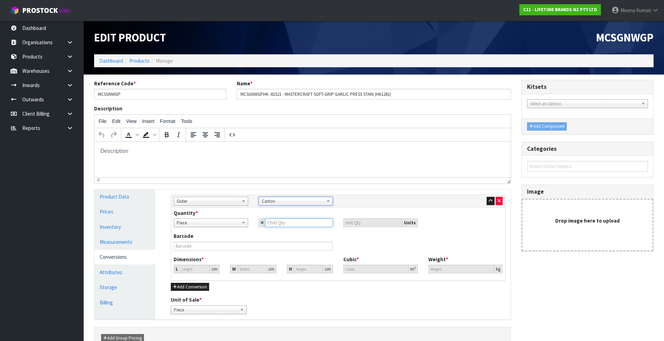
click at [282, 226] on input "number" at bounding box center [299, 223] width 68 height 9
type input "6"
type input "12.493"
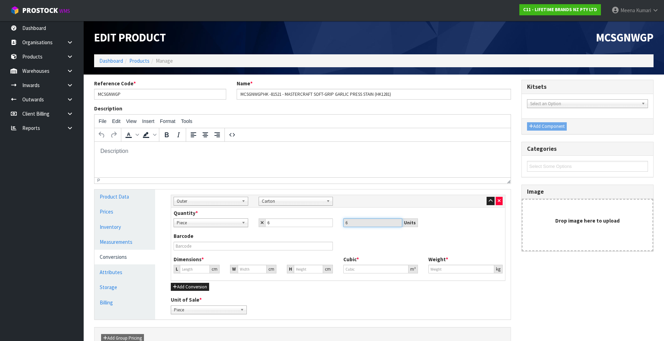
type input "12.493"
type input "0.00195"
type input "0.6"
type input "2"
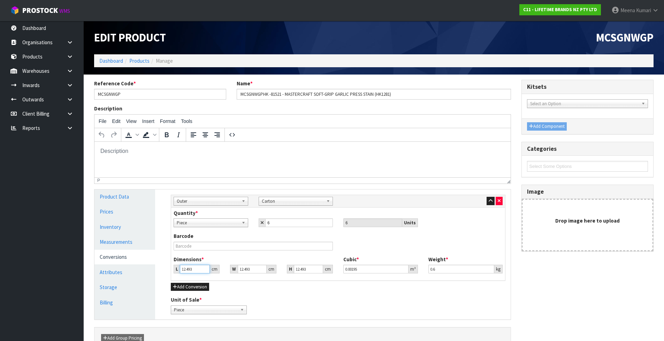
type input "0.000312"
type input "28"
type input "0.00437"
type input "28"
type input "2"
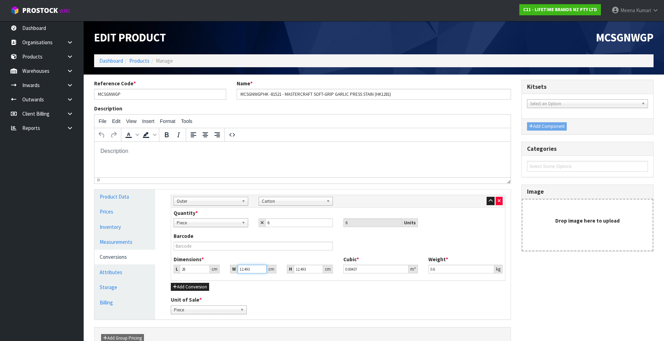
type input "0.0007"
type input "28"
type input "0.009795"
type input "28"
type input "3"
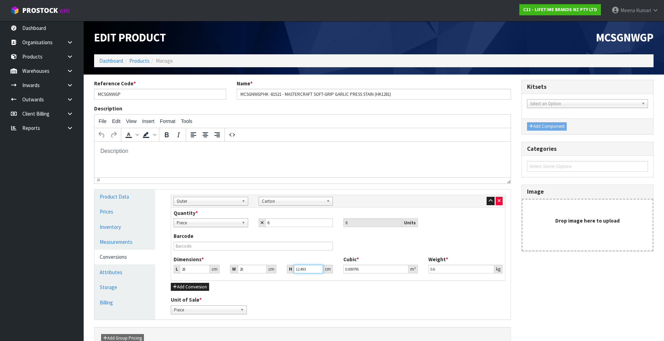
type input "0.002352"
type input "37"
type input "0.029008"
type input "37"
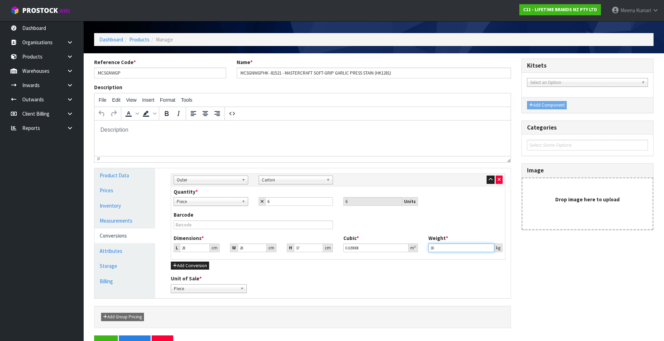
scroll to position [41, 0]
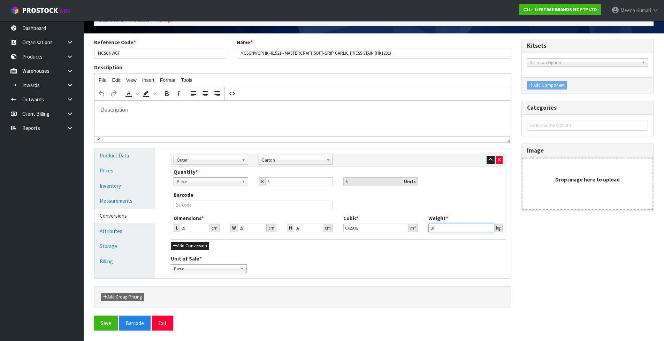
drag, startPoint x: 450, startPoint y: 229, endPoint x: 435, endPoint y: 231, distance: 14.7
click at [435, 231] on input "30" at bounding box center [461, 228] width 66 height 9
drag, startPoint x: 458, startPoint y: 227, endPoint x: 407, endPoint y: 227, distance: 50.9
click at [407, 227] on div "Dimensions * L 28 cm W 28 cm H 37 cm Cubic * 0.029008 m³ Weight * 3010 kg" at bounding box center [337, 226] width 339 height 23
type input "10"
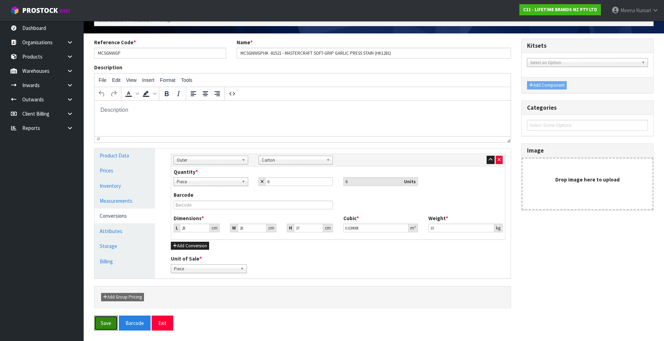
click at [100, 320] on button "Save" at bounding box center [106, 323] width 24 height 15
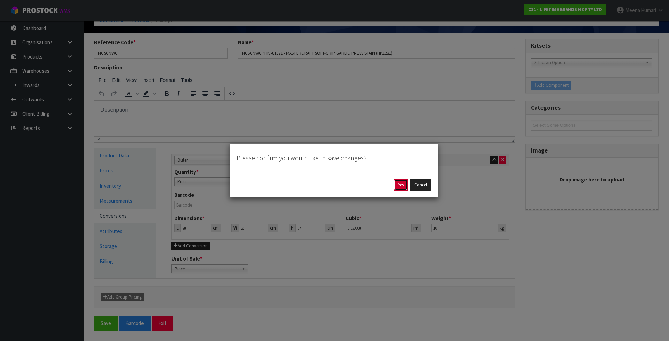
click at [398, 183] on button "Yes" at bounding box center [401, 184] width 14 height 11
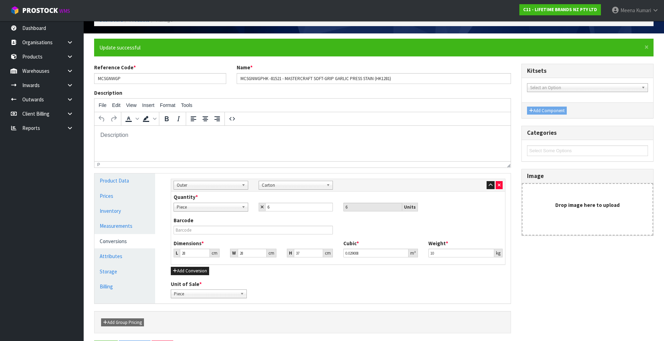
scroll to position [0, 0]
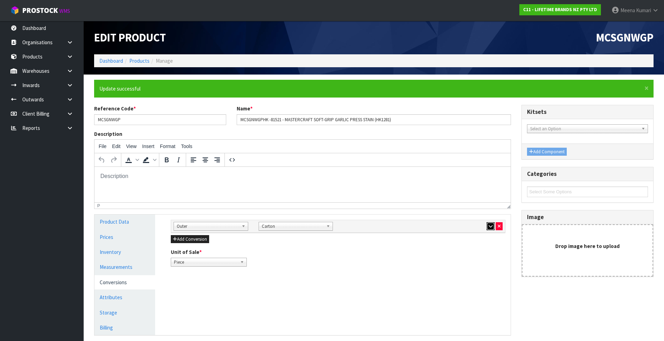
click at [487, 229] on button "button" at bounding box center [491, 226] width 8 height 8
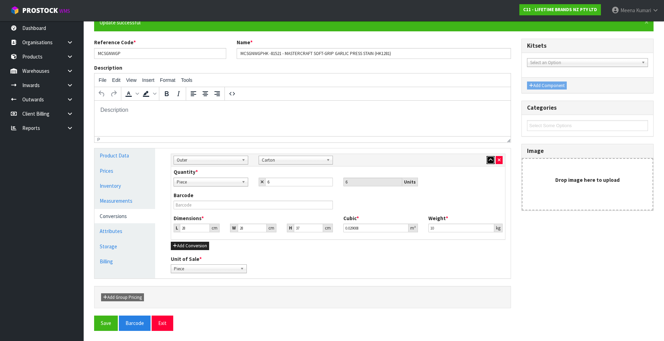
scroll to position [67, 0]
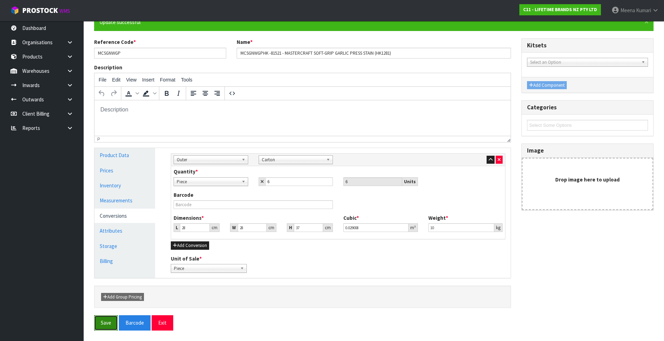
click at [100, 322] on button "Save" at bounding box center [106, 322] width 24 height 15
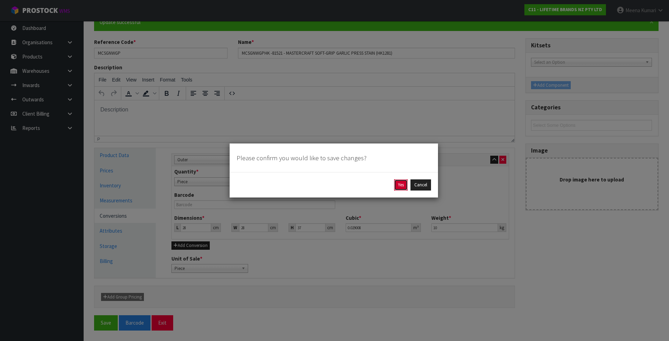
click at [399, 188] on button "Yes" at bounding box center [401, 184] width 14 height 11
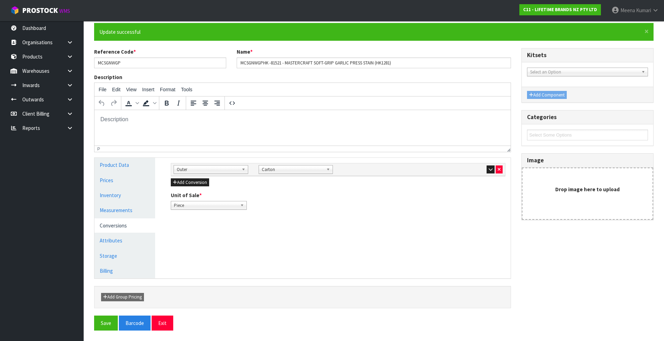
scroll to position [0, 0]
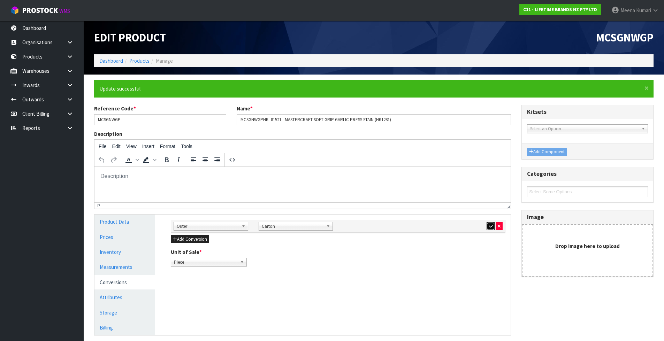
click at [490, 227] on icon "button" at bounding box center [491, 226] width 4 height 5
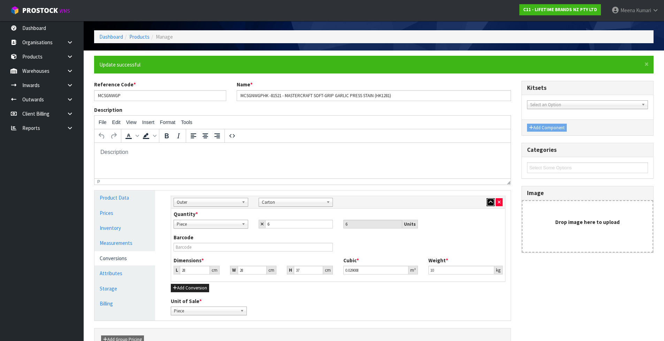
scroll to position [35, 0]
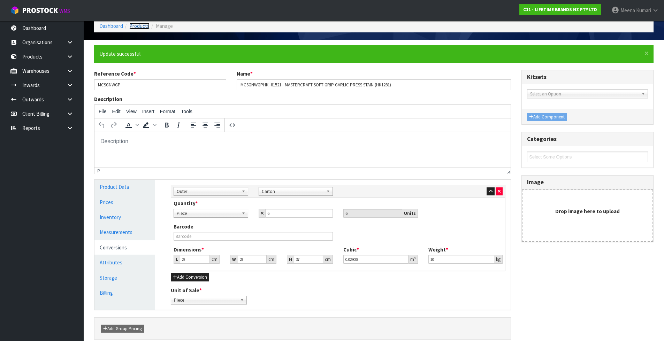
click at [145, 28] on link "Products" at bounding box center [139, 26] width 20 height 7
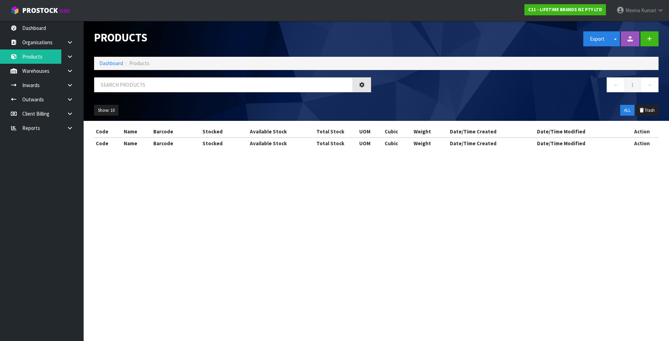
click at [146, 72] on div "Products Export Split button! SOH Summary Measurements Dangerous Goods Import P…" at bounding box center [376, 71] width 575 height 100
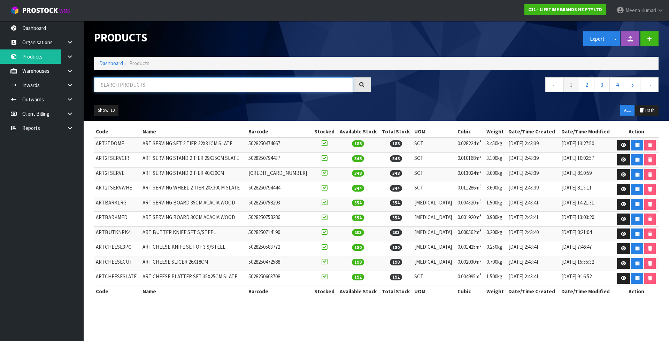
click at [146, 81] on input "text" at bounding box center [223, 84] width 259 height 15
paste input "HGMCSNPBEECH12"
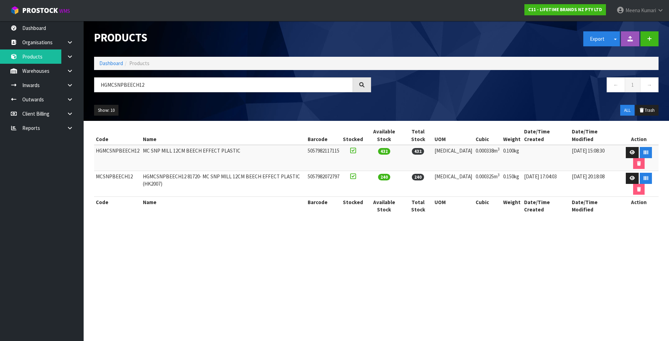
click at [147, 71] on div "Products Export Split button! SOH Summary Measurements Dangerous Goods Import P…" at bounding box center [376, 71] width 575 height 100
click at [145, 82] on input "HGMCSNPBEECH12" at bounding box center [223, 84] width 259 height 15
paste input "MCSGNWNL"
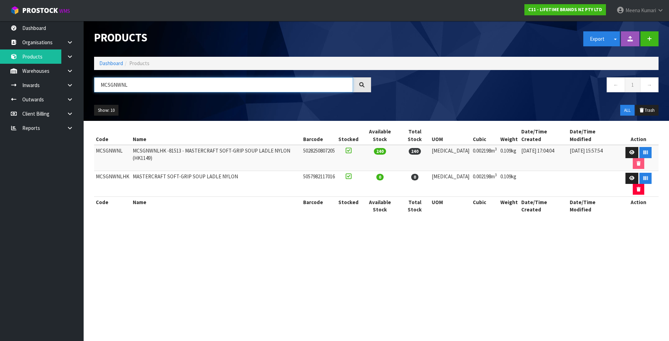
type input "MCSGNWNL"
click at [629, 150] on icon at bounding box center [631, 152] width 5 height 5
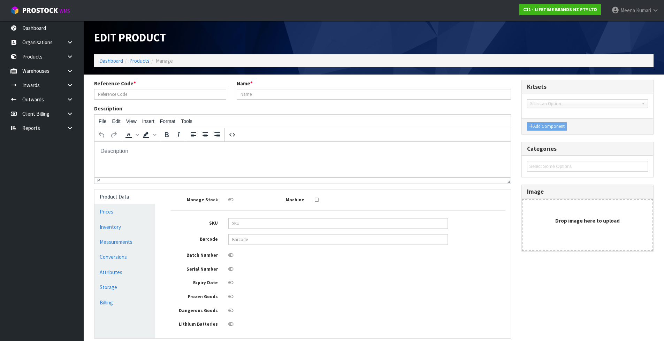
type input "MCSGNWNL"
type input "MCSGNWNLHK -81513 - MASTERCRAFT SOFT-GRIP SOUP LADLE NYLON (HK1149)"
type input "5028250807205"
click at [184, 104] on div "Reference Code * MCSGNWNL Name * MCSGNWNLHK -81513 - MASTERCRAFT SOFT-GRIP SOUP…" at bounding box center [302, 92] width 427 height 25
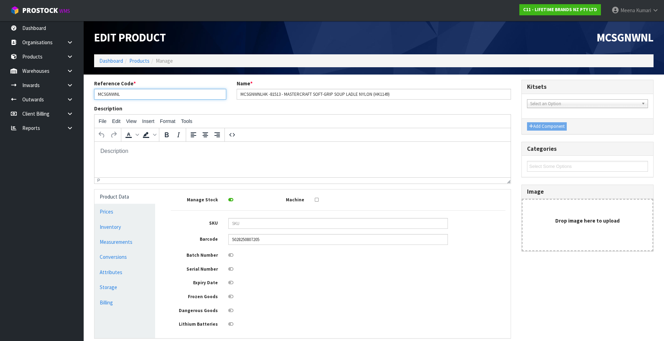
click at [178, 96] on input "MCSGNWNL" at bounding box center [160, 94] width 132 height 11
click at [176, 96] on input "MCSGNWNL" at bounding box center [160, 94] width 132 height 11
click at [135, 61] on link "Products" at bounding box center [139, 61] width 20 height 7
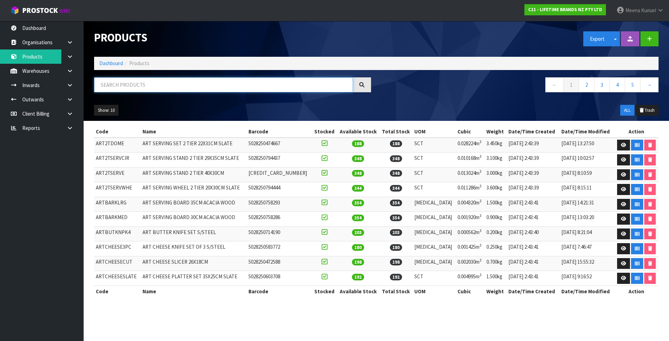
click at [138, 85] on input "text" at bounding box center [223, 84] width 259 height 15
paste input "MCSGNWNSHK"
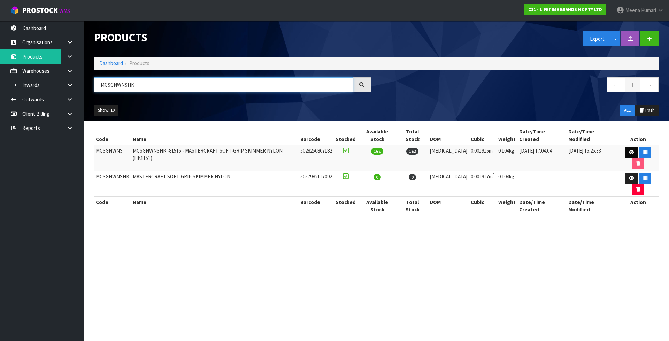
type input "MCSGNWNSHK"
click at [626, 147] on link at bounding box center [631, 152] width 13 height 11
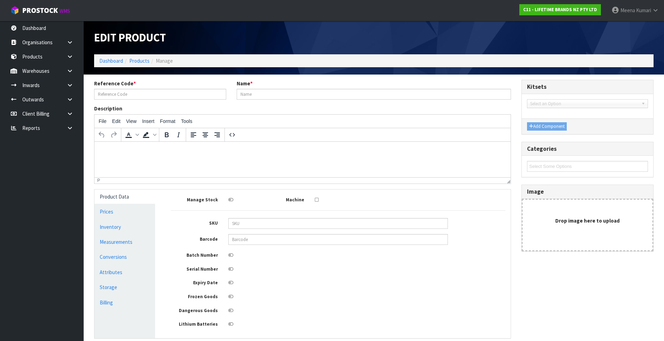
type input "MCSGNWNS"
type input "MCSGNWNSHK -81515 - MASTERCRAFT SOFT-GRIP SKIMMER NYLON (HK1151)"
type input "5028250807182"
type input "37"
type input "11.5"
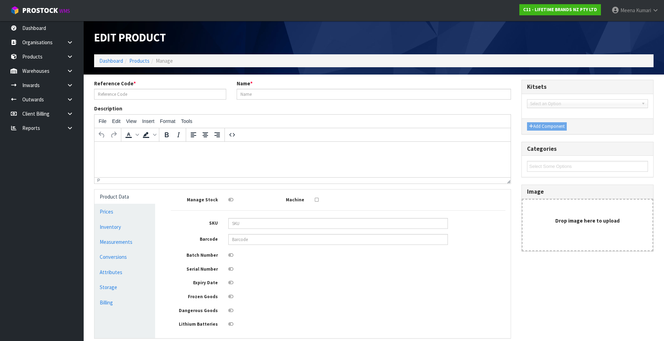
type input "4.5"
type input "0.001915"
type input "0.104"
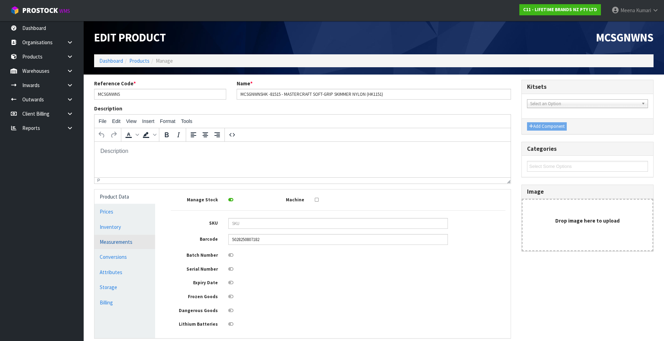
click at [145, 242] on link "Measurements" at bounding box center [124, 242] width 61 height 14
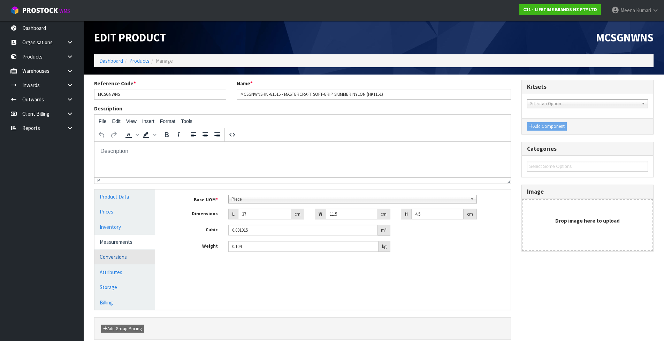
click at [132, 260] on link "Conversions" at bounding box center [124, 257] width 61 height 14
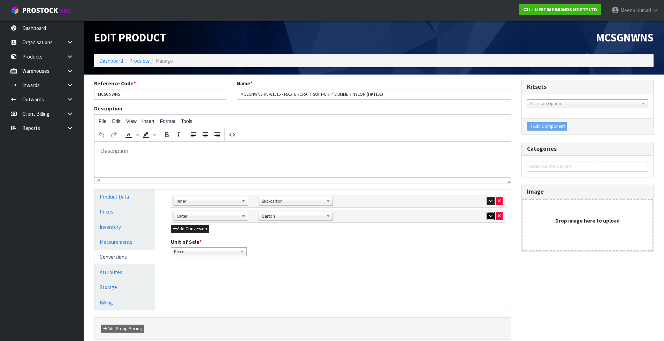
click at [489, 219] on button "button" at bounding box center [491, 216] width 8 height 8
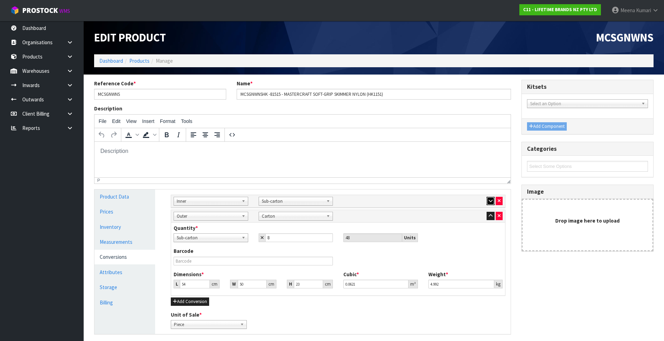
click at [492, 201] on icon "button" at bounding box center [491, 201] width 4 height 5
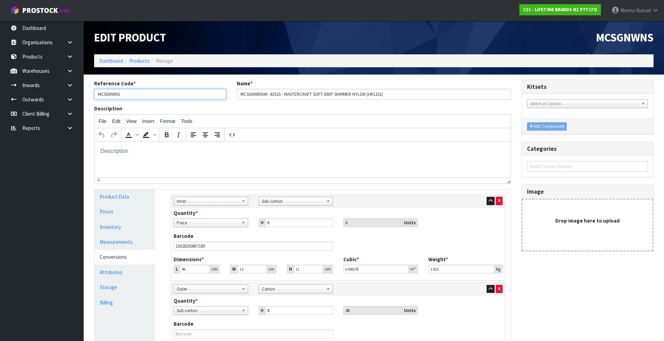
click at [187, 99] on input "MCSGNWNS" at bounding box center [160, 94] width 132 height 11
click at [145, 62] on link "Products" at bounding box center [139, 61] width 20 height 7
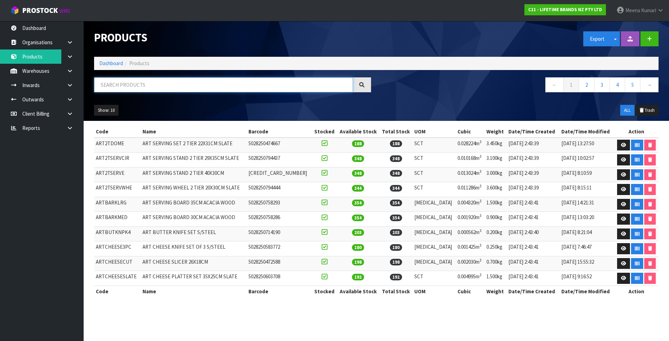
click at [145, 86] on input "text" at bounding box center [223, 84] width 259 height 15
paste input "MCSGNWNSLSPHK"
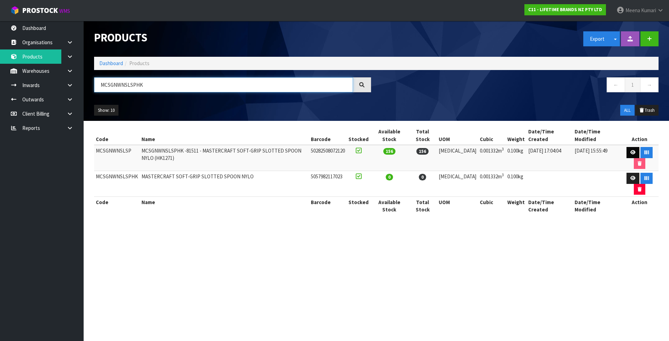
type input "MCSGNWNSLSPHK"
click at [631, 153] on icon at bounding box center [633, 152] width 5 height 5
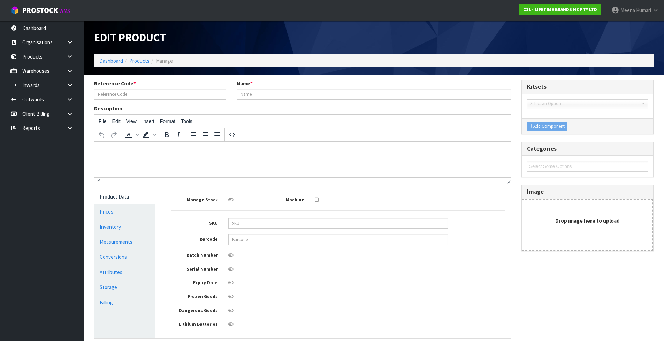
type input "MCSGNWNSLSP"
type input "MCSGNWNSLSPHK -81511 - MASTERCRAFT SOFT-GRIP SLOTTED SPOON NYLO (HK1271)"
type input "50282508072120"
click at [192, 253] on label "Batch Number" at bounding box center [195, 254] width 58 height 9
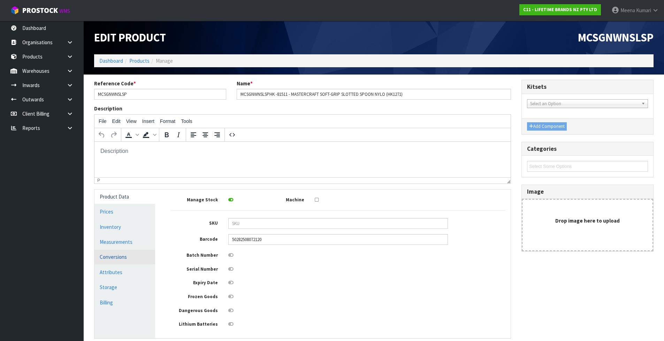
click at [106, 259] on link "Conversions" at bounding box center [124, 257] width 61 height 14
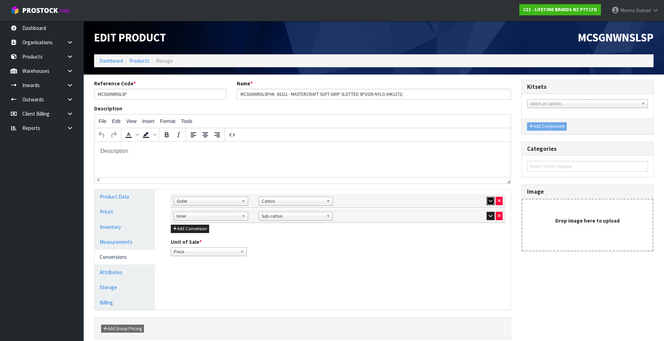
click at [490, 201] on icon "button" at bounding box center [491, 201] width 4 height 5
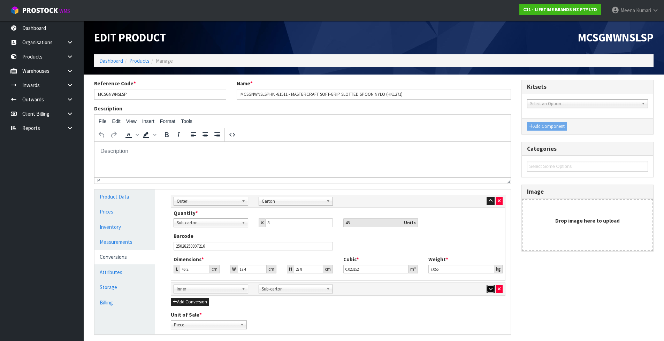
click at [491, 291] on icon "button" at bounding box center [491, 289] width 4 height 5
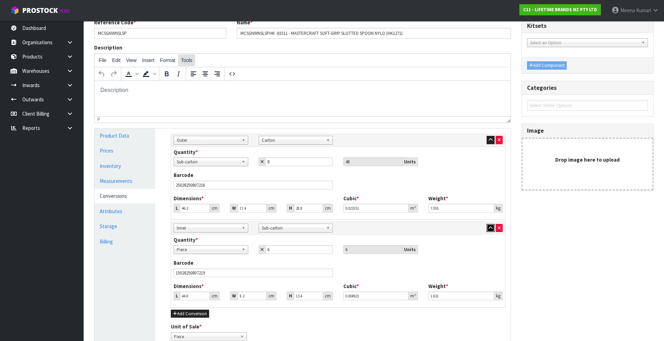
scroll to position [59, 0]
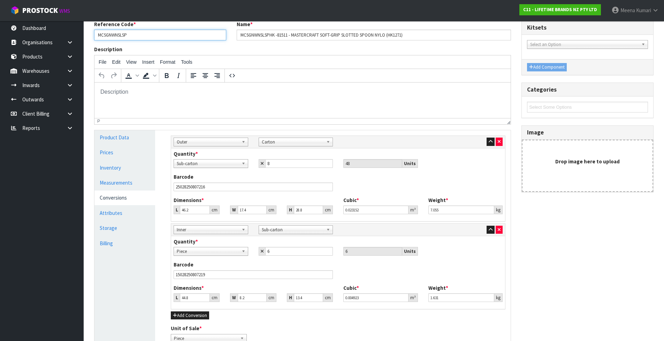
click at [172, 38] on input "MCSGNWNSLSP" at bounding box center [160, 35] width 132 height 11
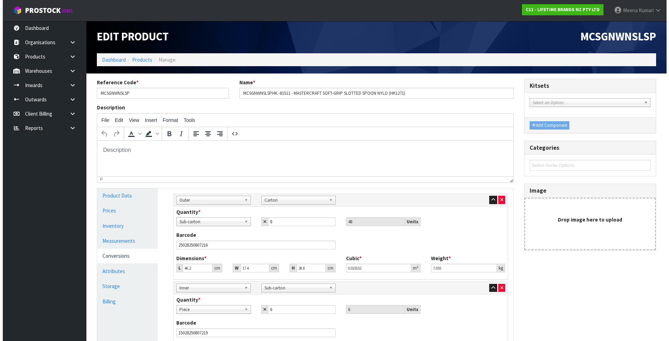
scroll to position [0, 0]
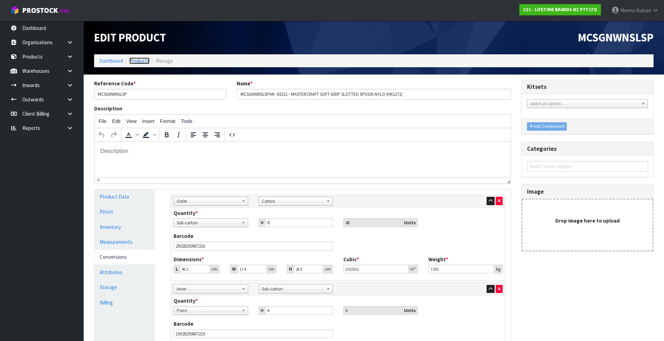
click at [137, 59] on link "Products" at bounding box center [139, 61] width 20 height 7
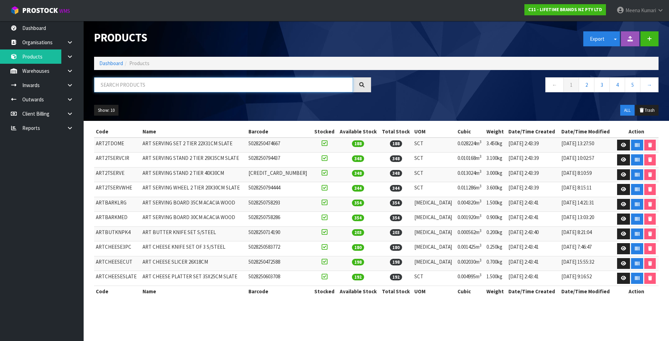
click at [142, 89] on input "text" at bounding box center [223, 84] width 259 height 15
paste input "MCSNPEMILL"
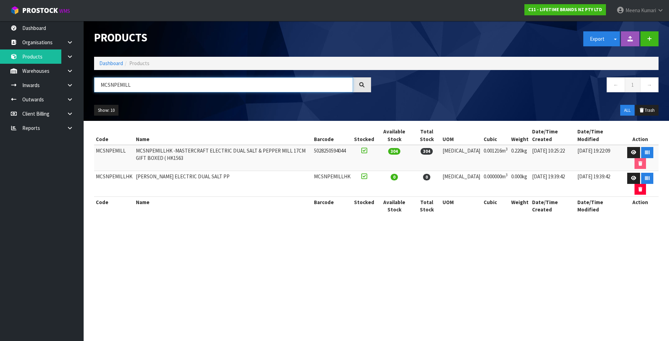
click at [146, 90] on input "MCSNPEMILL" at bounding box center [223, 84] width 259 height 15
paste input "BEECH12"
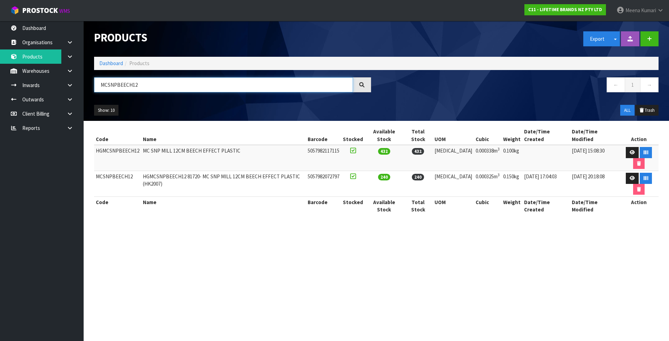
click at [160, 91] on input "MCSNPBEECH12" at bounding box center [223, 84] width 259 height 15
paste input "KCMCHB3"
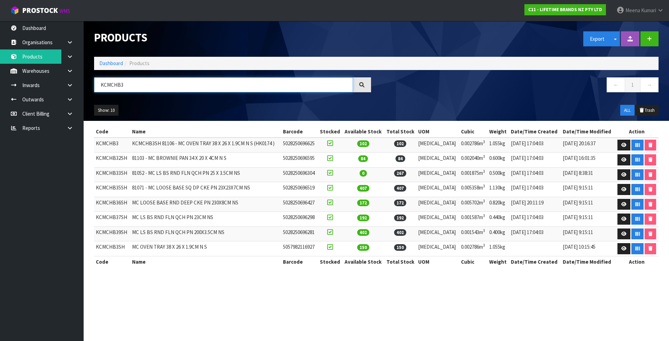
click at [205, 89] on input "KCMCHB3" at bounding box center [223, 84] width 259 height 15
paste input "TRAYNS26"
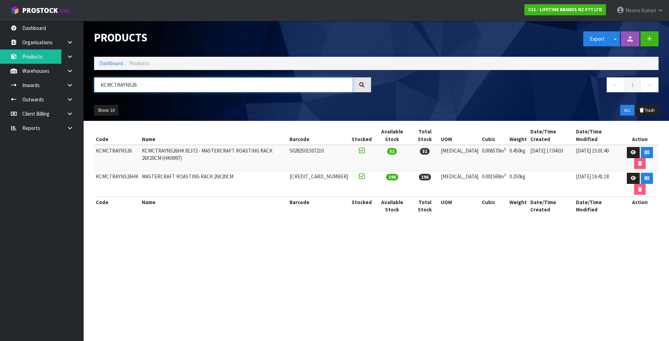
type input "KCMCTRAYNS26"
click at [628, 147] on link at bounding box center [633, 152] width 13 height 11
click at [627, 147] on link at bounding box center [633, 152] width 13 height 11
click at [631, 150] on icon at bounding box center [633, 152] width 5 height 5
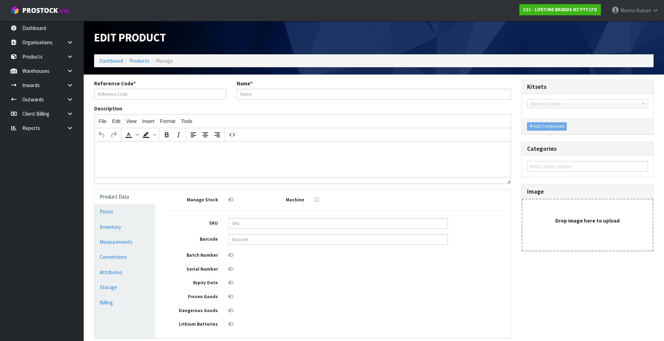
type input "MCSGNWGP"
type input "MCSGNWGPHK -81521 - MASTERCRAFT SOFT-GRIP GARLIC PRESS STAIN (HK1281)"
type input "50282508071060"
click at [111, 62] on link "Dashboard" at bounding box center [111, 61] width 24 height 7
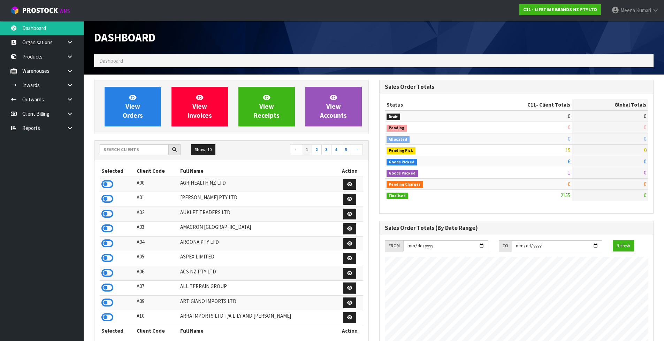
scroll to position [528, 285]
click at [121, 152] on input "text" at bounding box center [134, 149] width 69 height 11
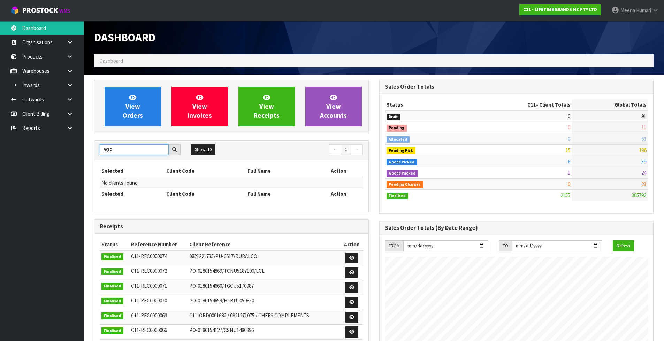
drag, startPoint x: 121, startPoint y: 151, endPoint x: 87, endPoint y: 156, distance: 34.8
click at [87, 156] on section "View Orders View Invoices View Receipts View Accounts AQC Show: 10 5 10 25 50 ←…" at bounding box center [374, 344] width 580 height 539
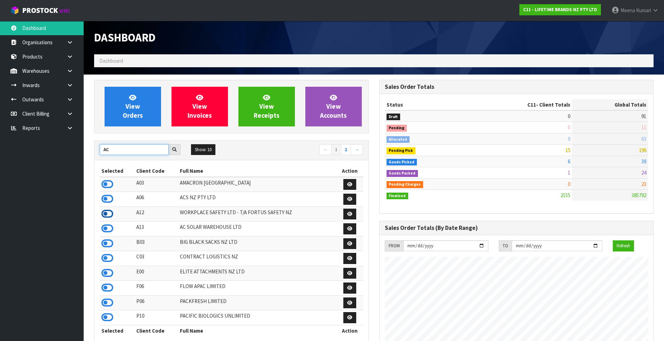
type input "AC"
click at [109, 228] on icon at bounding box center [107, 228] width 12 height 10
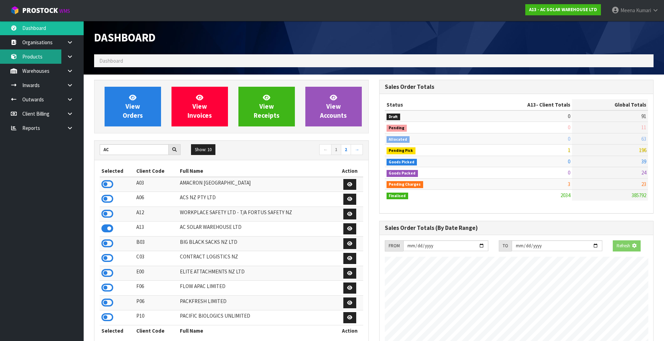
scroll to position [558, 285]
click at [41, 56] on link "Products" at bounding box center [42, 56] width 84 height 14
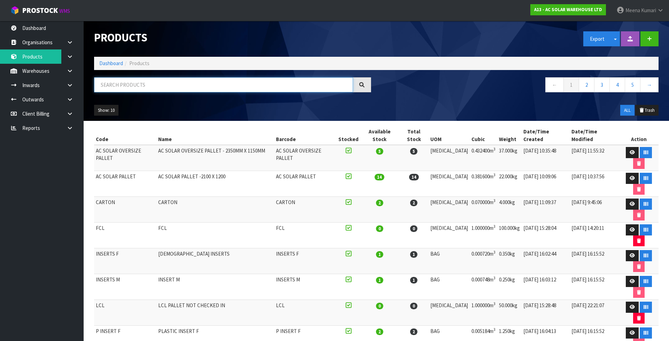
click at [228, 82] on input "text" at bounding box center [223, 84] width 259 height 15
type input "1"
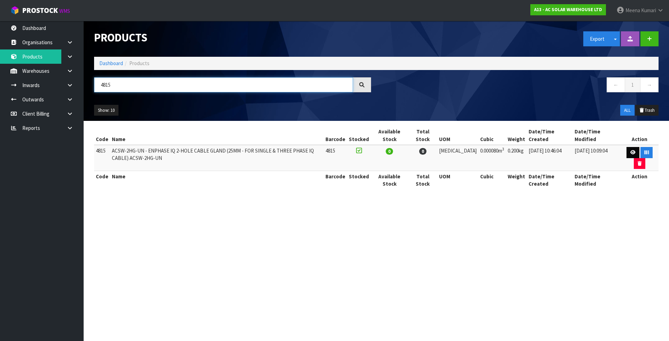
type input "4815"
click at [631, 153] on icon at bounding box center [633, 152] width 5 height 5
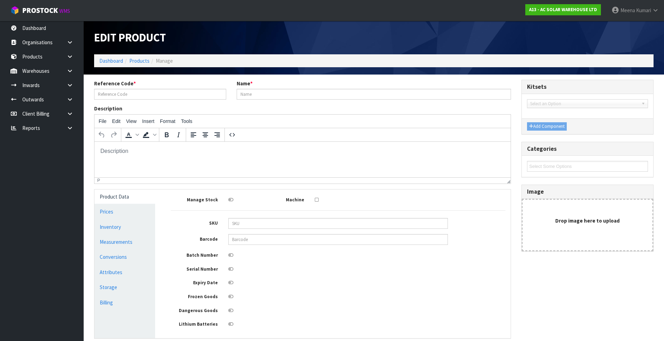
type input "4815"
type input "ACSW-2HG-UN - ENPHASE IQ 2-HOLE CABLE GLAND (25MM - FOR SINGLE & THREE PHASE IQ…"
type input "4"
type input "5"
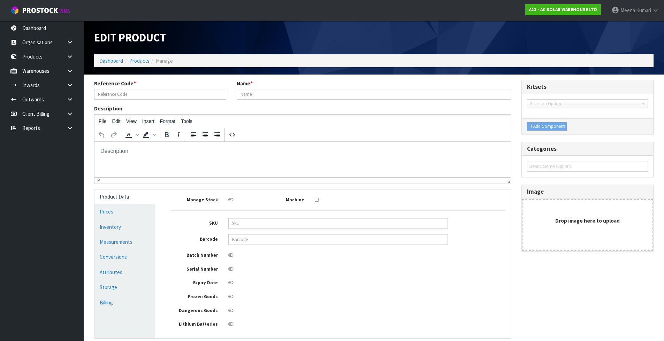
type input "0.00008"
type input "0.2"
click at [147, 241] on link "Measurements" at bounding box center [124, 242] width 61 height 14
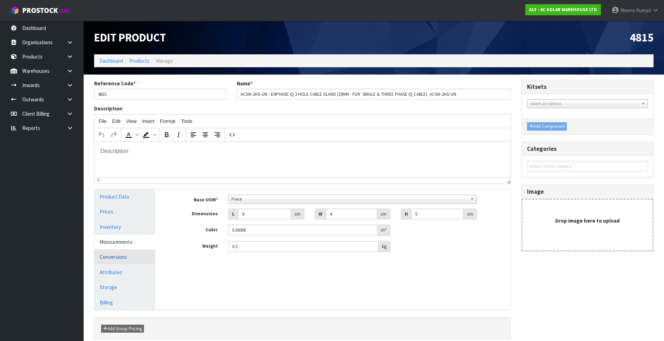
click at [134, 254] on link "Conversions" at bounding box center [124, 257] width 61 height 14
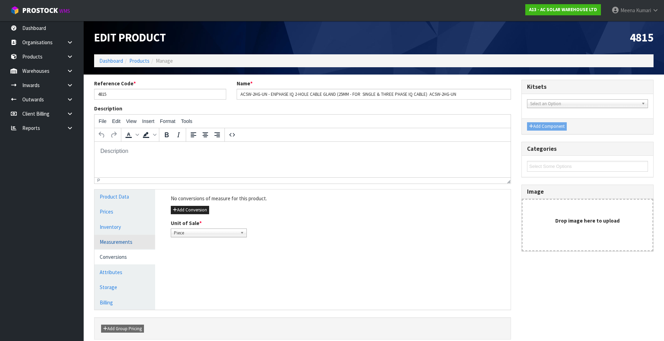
drag, startPoint x: 123, startPoint y: 239, endPoint x: 120, endPoint y: 237, distance: 4.5
click at [123, 239] on link "Measurements" at bounding box center [124, 242] width 61 height 14
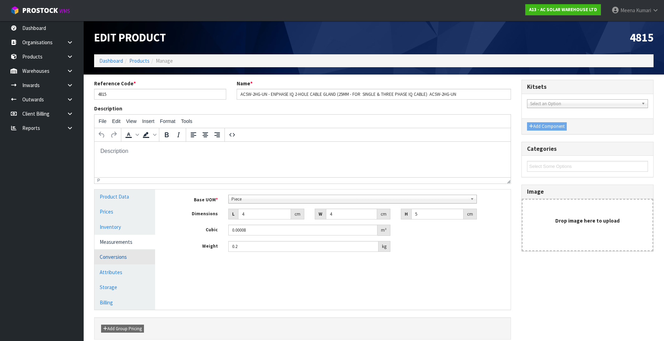
click at [132, 260] on link "Conversions" at bounding box center [124, 257] width 61 height 14
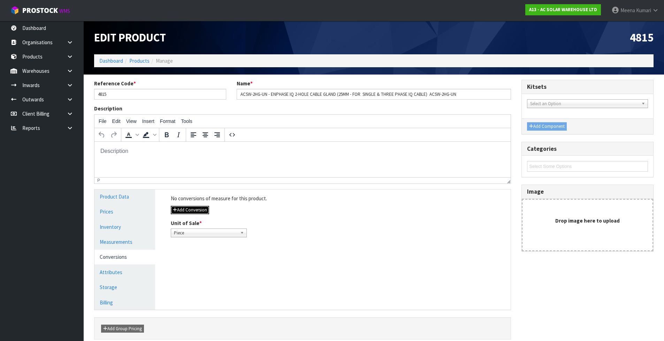
click at [184, 209] on button "Add Conversion" at bounding box center [190, 210] width 38 height 8
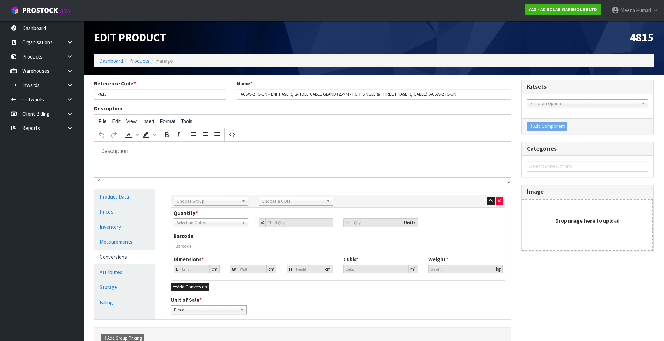
click at [186, 203] on span "Choose Group" at bounding box center [208, 201] width 62 height 8
click at [187, 235] on li "Outer" at bounding box center [210, 238] width 71 height 9
click at [266, 203] on span "Choose a UOM" at bounding box center [293, 201] width 62 height 8
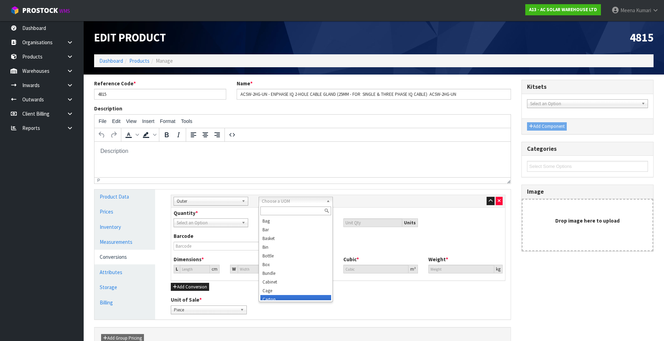
scroll to position [3, 0]
click at [281, 297] on li "Carton" at bounding box center [295, 296] width 71 height 9
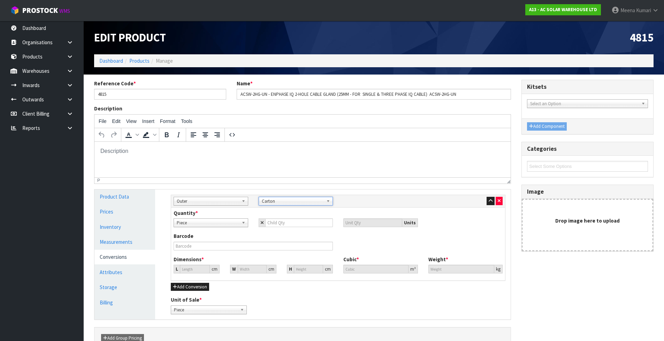
click at [280, 202] on span "Carton" at bounding box center [293, 201] width 62 height 8
click at [360, 239] on div "Barcode" at bounding box center [337, 243] width 339 height 23
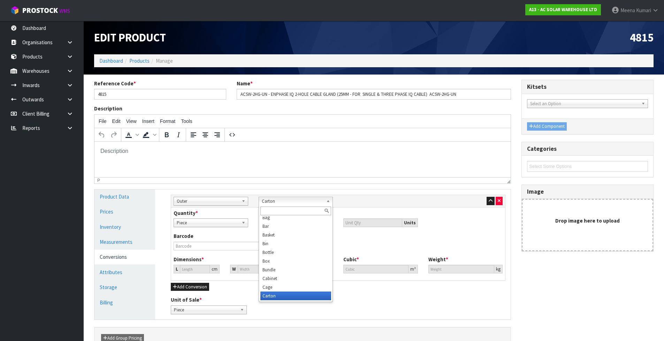
click at [275, 200] on span "Carton" at bounding box center [293, 201] width 62 height 8
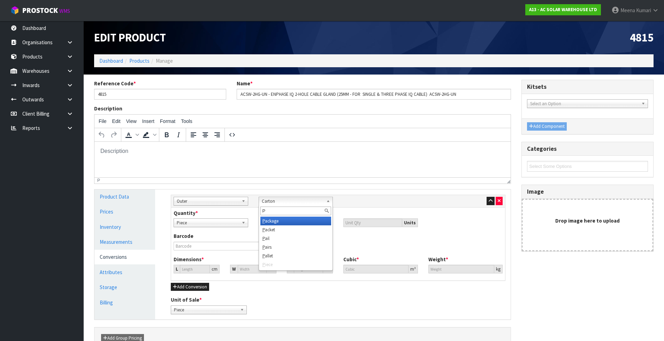
scroll to position [0, 0]
type input "PA"
click at [281, 228] on li "Pa cket" at bounding box center [295, 230] width 71 height 9
click at [280, 223] on input "number" at bounding box center [299, 223] width 68 height 9
type input "2"
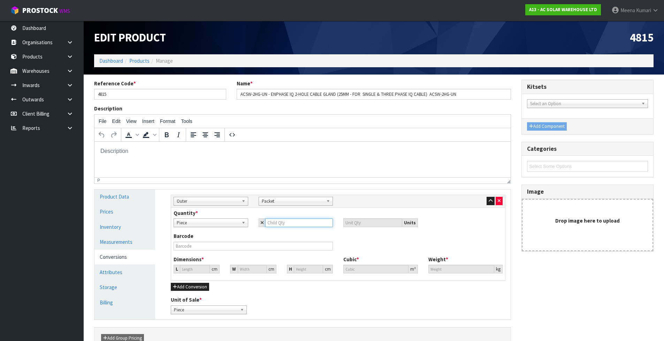
type input "2"
type input "20"
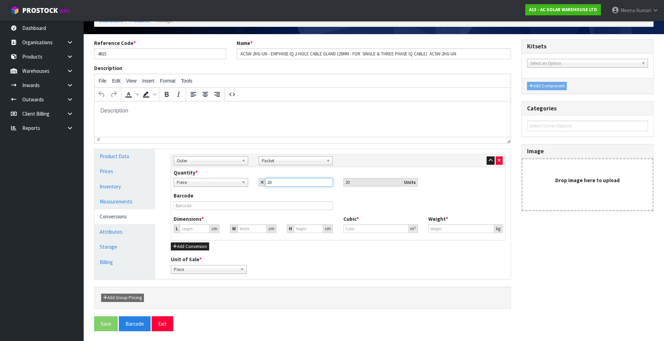
scroll to position [41, 0]
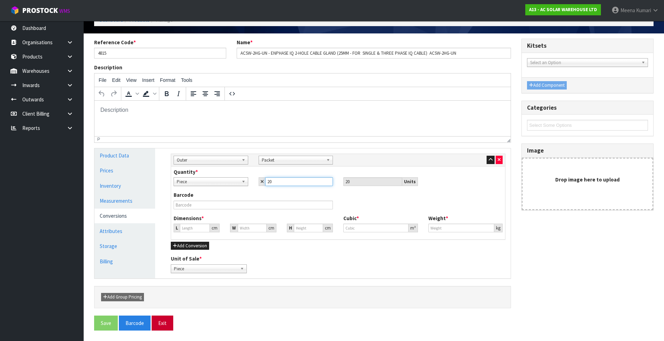
type input "20"
type input "11.696"
type input "0.0016"
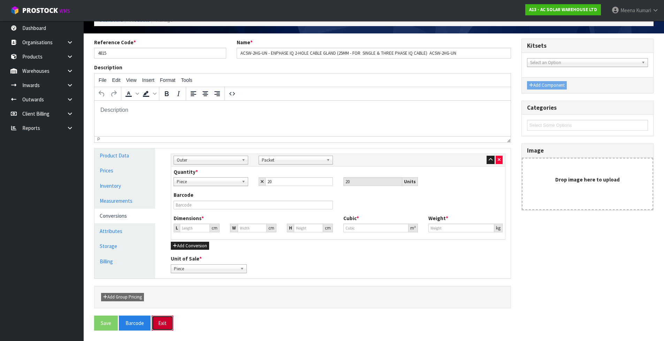
type input "4"
click at [163, 324] on button "Exit" at bounding box center [163, 323] width 22 height 15
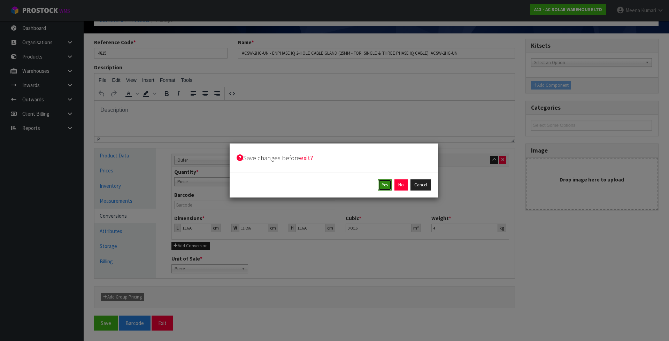
click at [385, 184] on button "Yes" at bounding box center [385, 184] width 14 height 11
click at [399, 185] on button "Yes" at bounding box center [401, 184] width 14 height 11
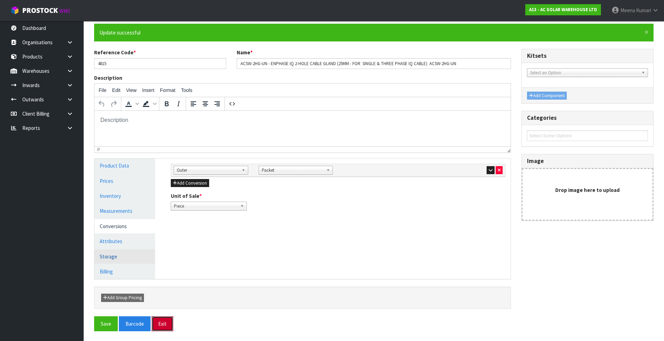
scroll to position [57, 0]
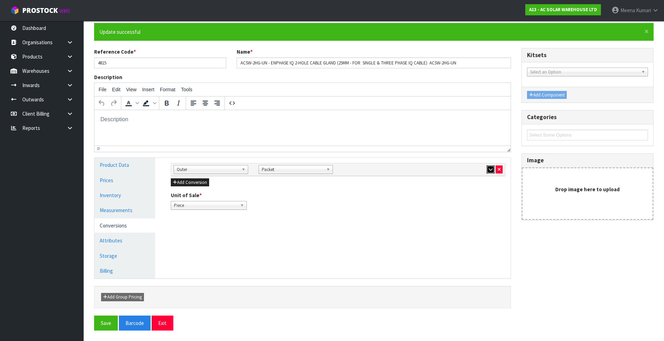
click at [490, 169] on icon "button" at bounding box center [491, 169] width 4 height 5
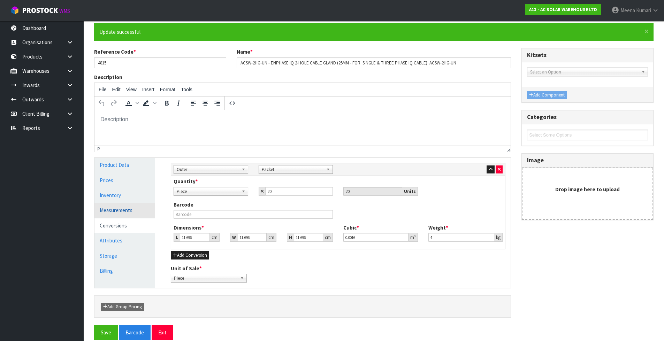
click at [128, 210] on link "Measurements" at bounding box center [124, 210] width 61 height 14
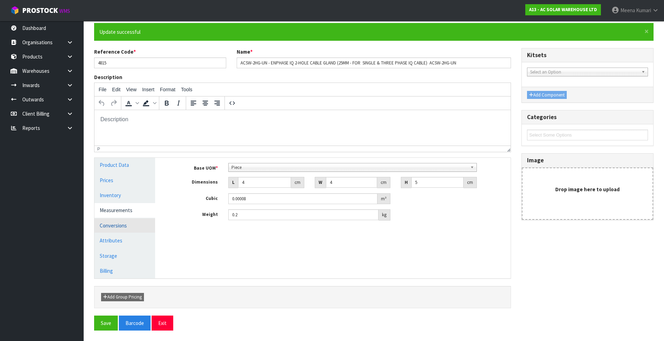
click at [101, 229] on link "Conversions" at bounding box center [124, 226] width 61 height 14
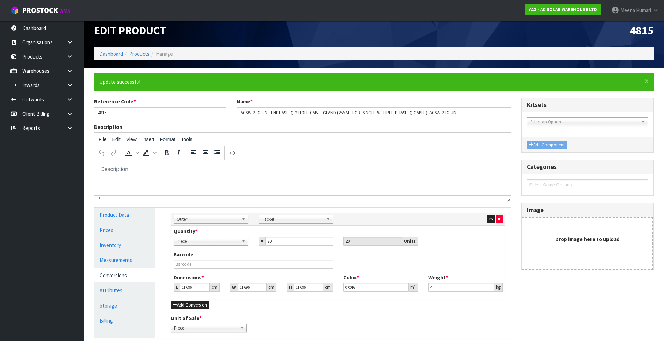
scroll to position [0, 0]
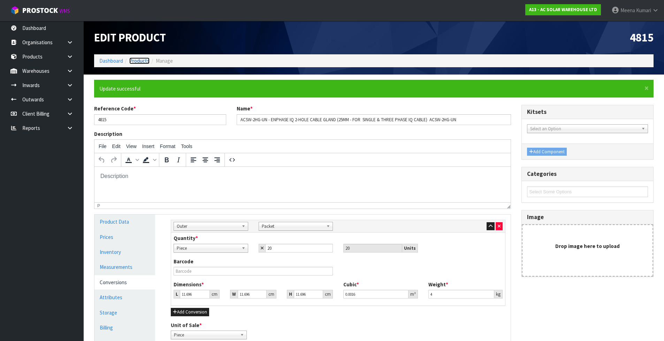
click at [140, 59] on link "Products" at bounding box center [139, 61] width 20 height 7
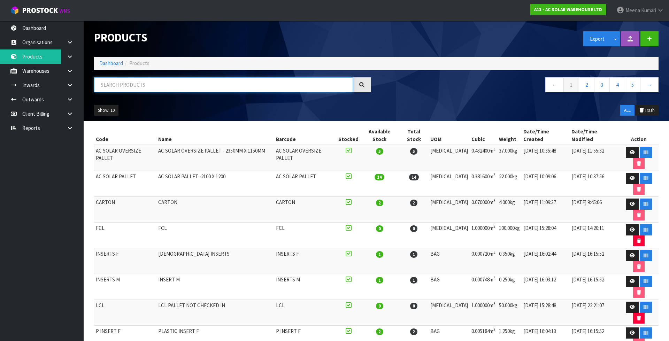
click at [137, 85] on input "text" at bounding box center [223, 84] width 259 height 15
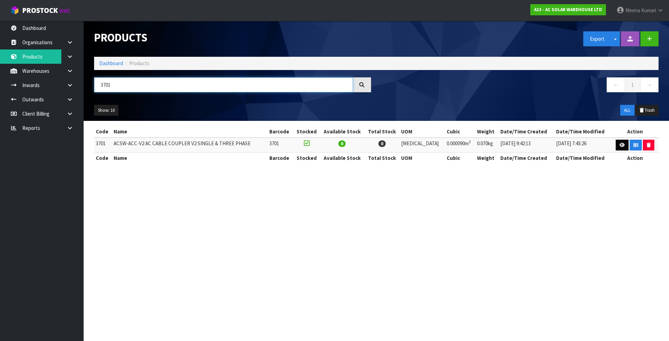
type input "3701"
click at [616, 140] on link at bounding box center [622, 145] width 13 height 11
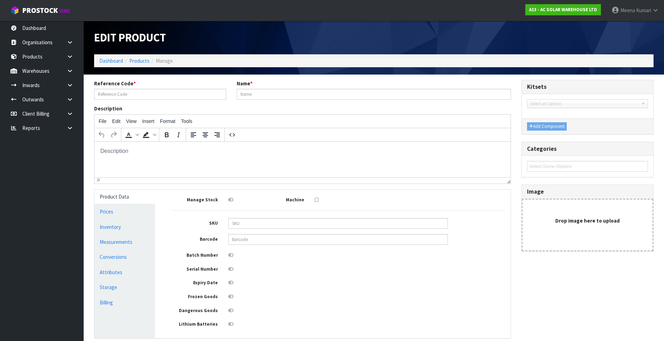
type input "3701"
type input "ACSW-ACC-V2 AC CABLE COUPLER V2 SINGLE & THREE PHASE"
click at [125, 238] on link "Measurements" at bounding box center [124, 242] width 61 height 14
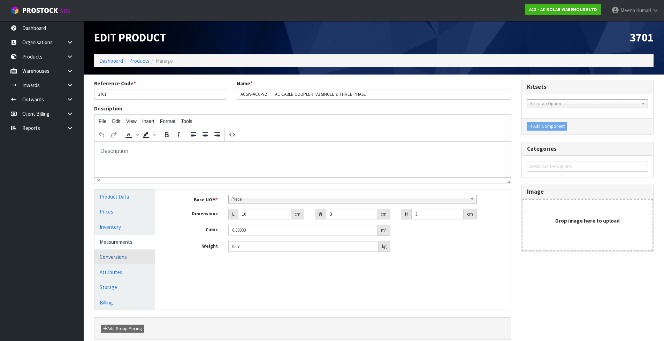
click at [124, 260] on link "Conversions" at bounding box center [124, 257] width 61 height 14
